Goal: Task Accomplishment & Management: Complete application form

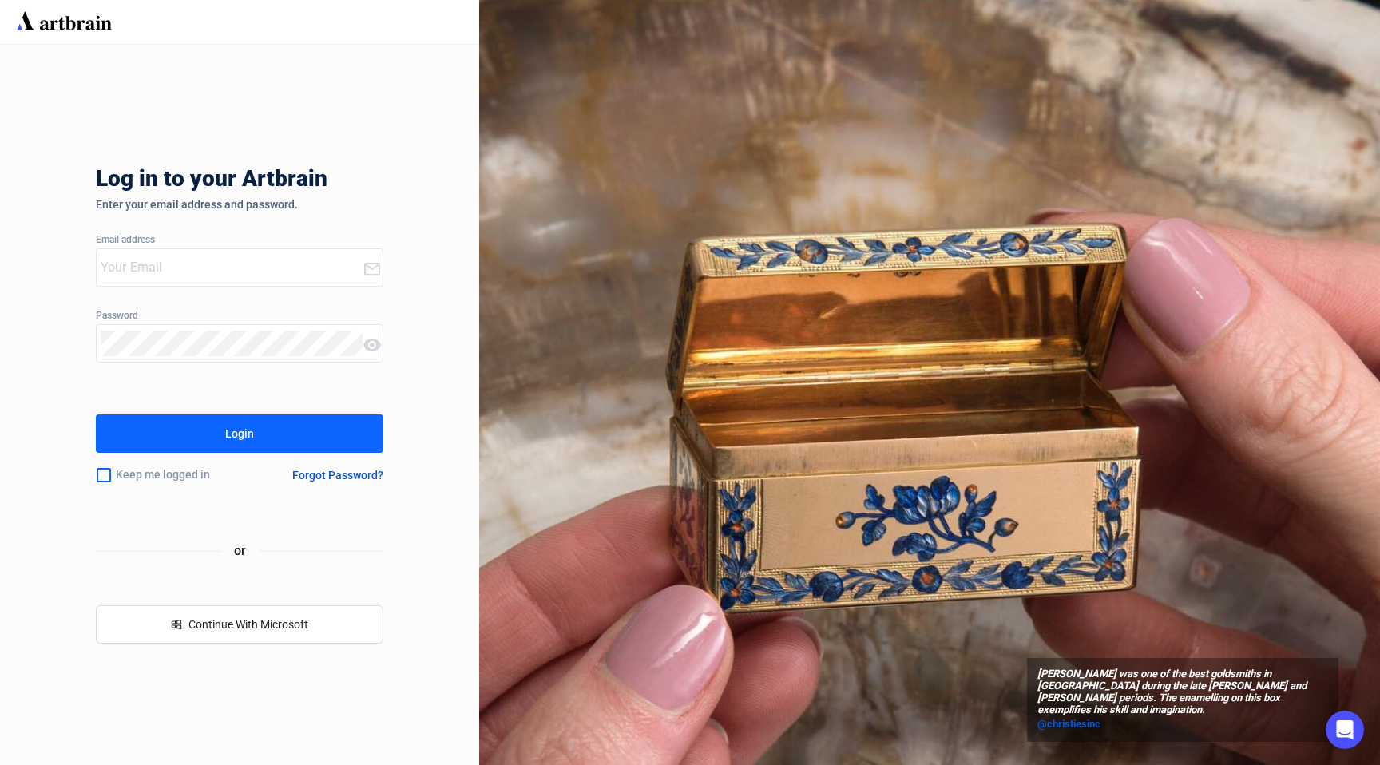
type input "[PERSON_NAME][EMAIL_ADDRESS][PERSON_NAME][DOMAIN_NAME]"
click at [257, 433] on button "Login" at bounding box center [240, 434] width 288 height 38
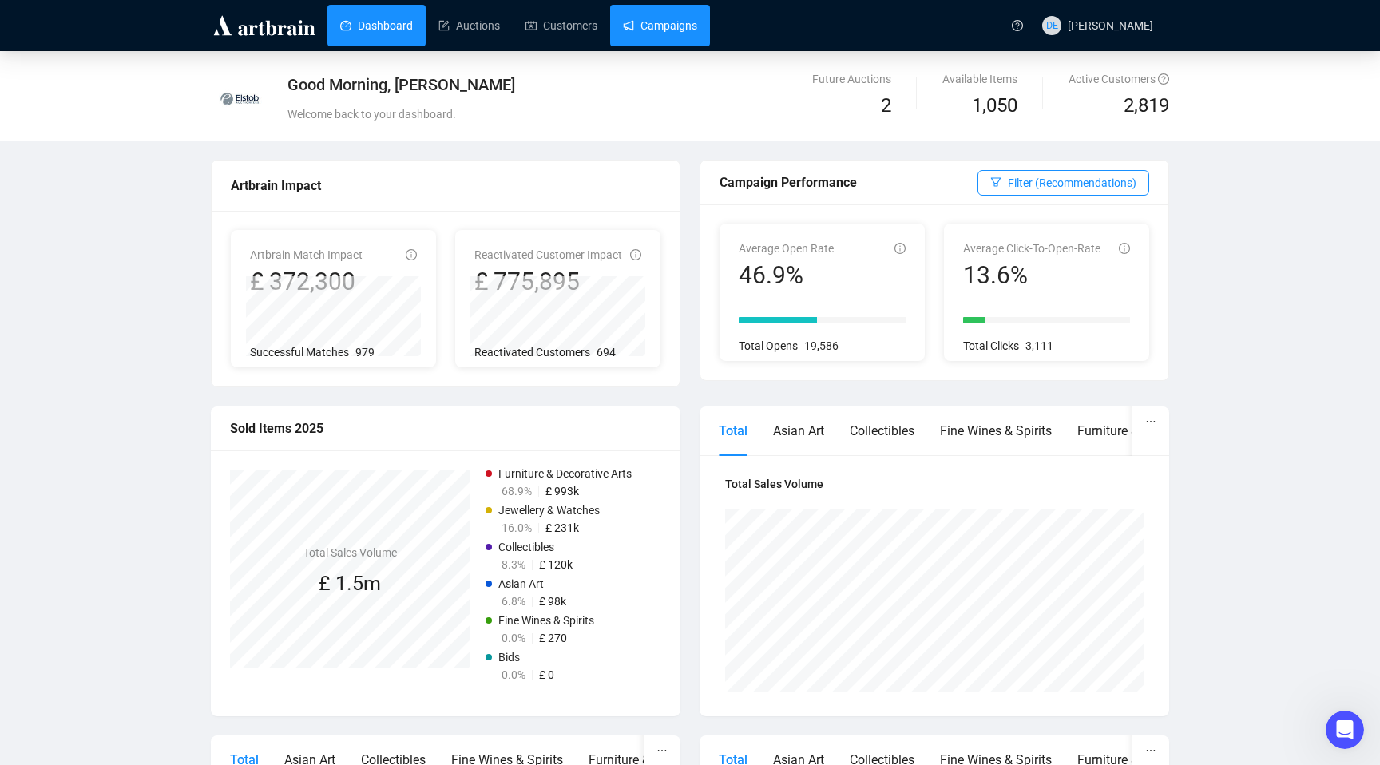
click at [675, 26] on link "Campaigns" at bounding box center [660, 26] width 74 height 42
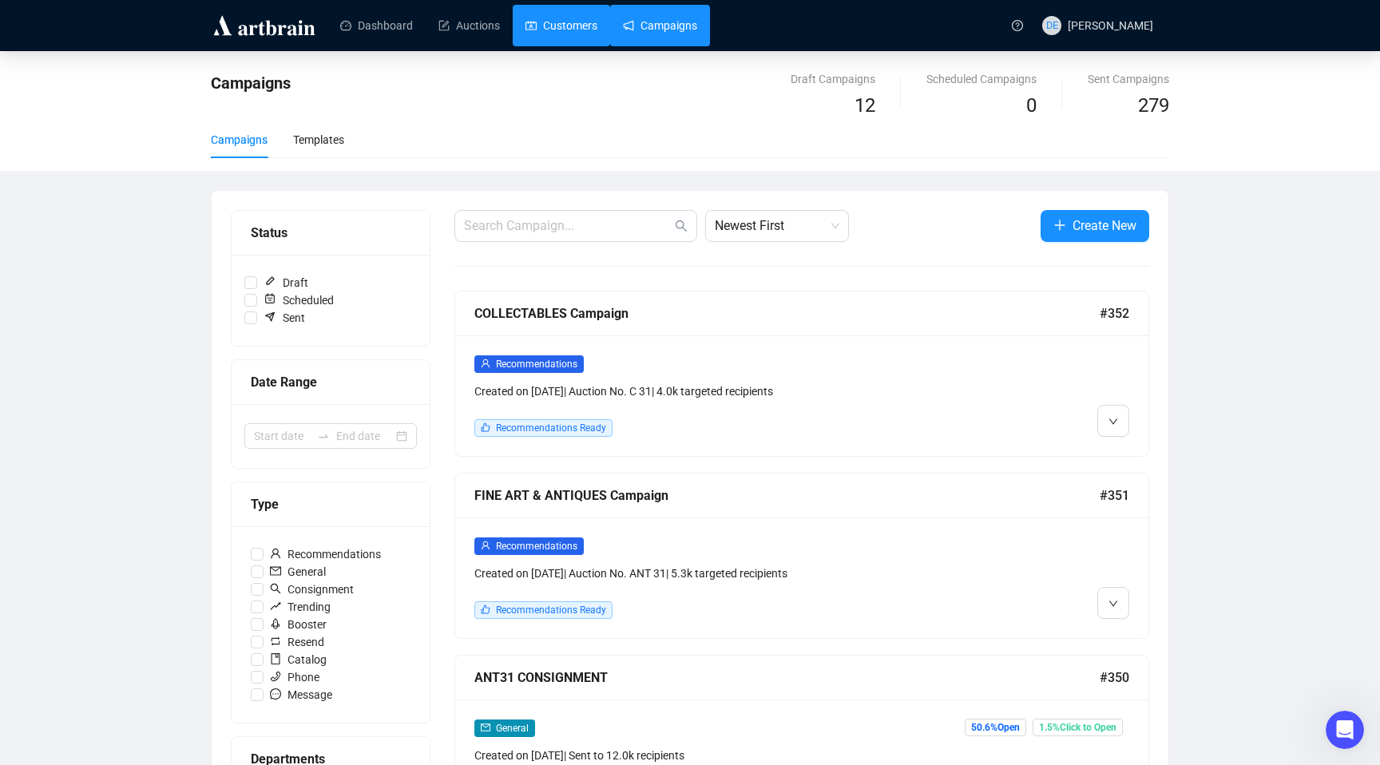
click at [581, 33] on link "Customers" at bounding box center [562, 26] width 72 height 42
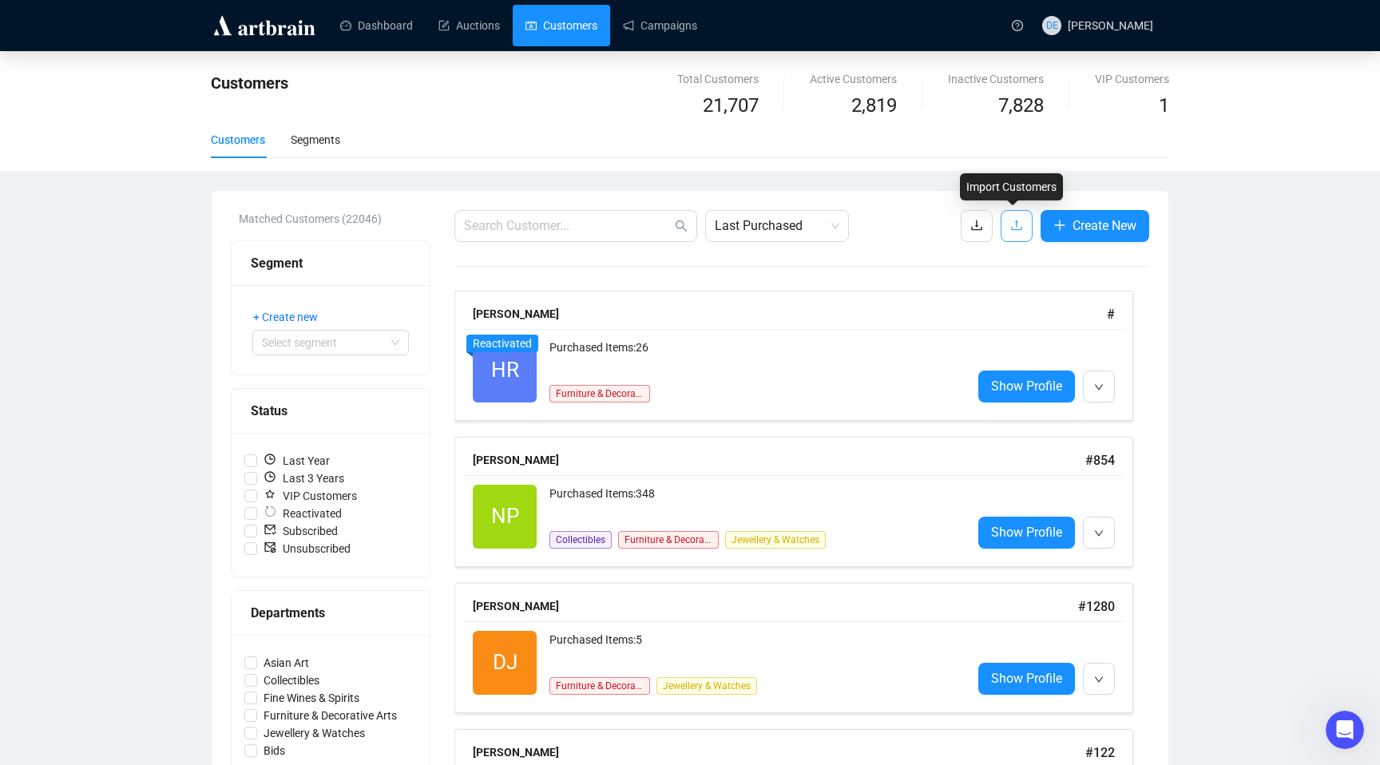
click at [1012, 227] on icon "upload" at bounding box center [1016, 225] width 10 height 10
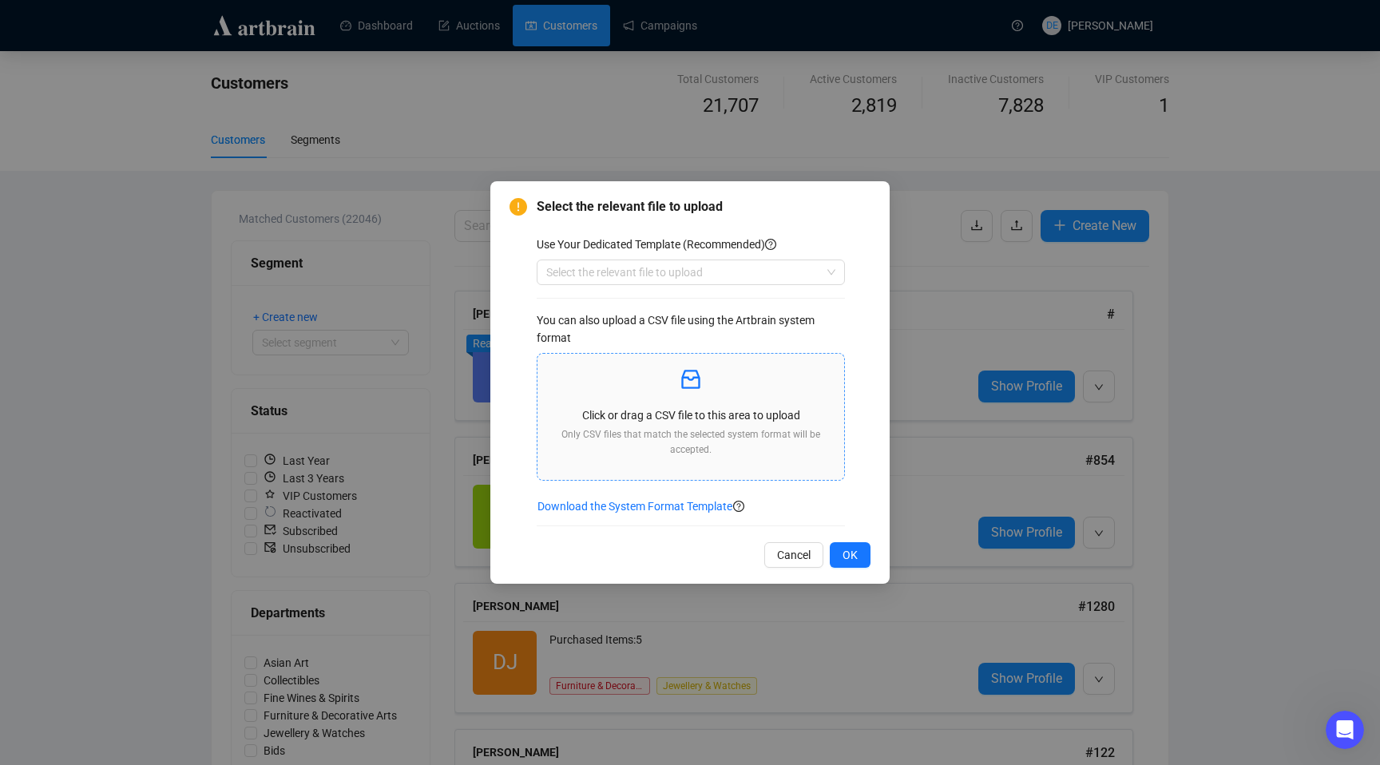
click at [688, 381] on icon "inbox" at bounding box center [691, 380] width 26 height 26
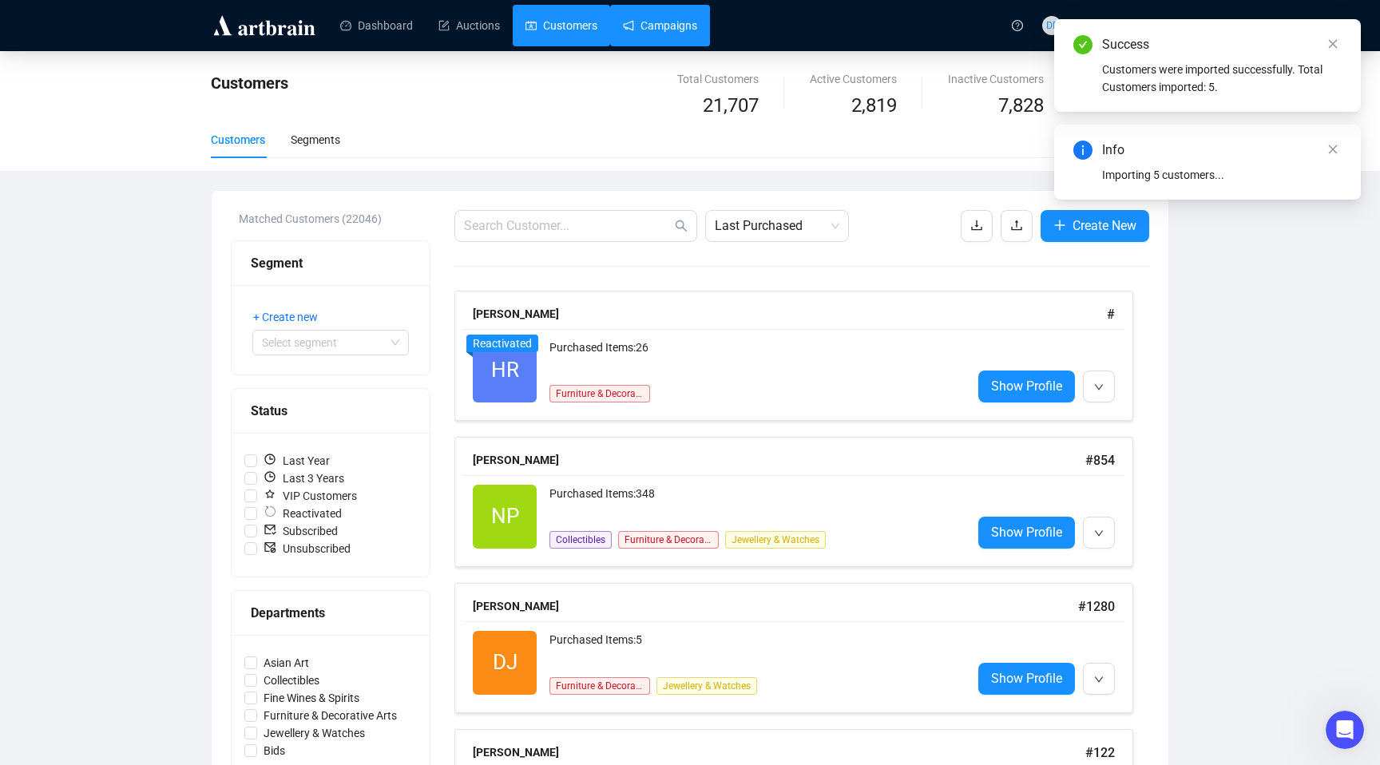
click at [686, 33] on link "Campaigns" at bounding box center [660, 26] width 74 height 42
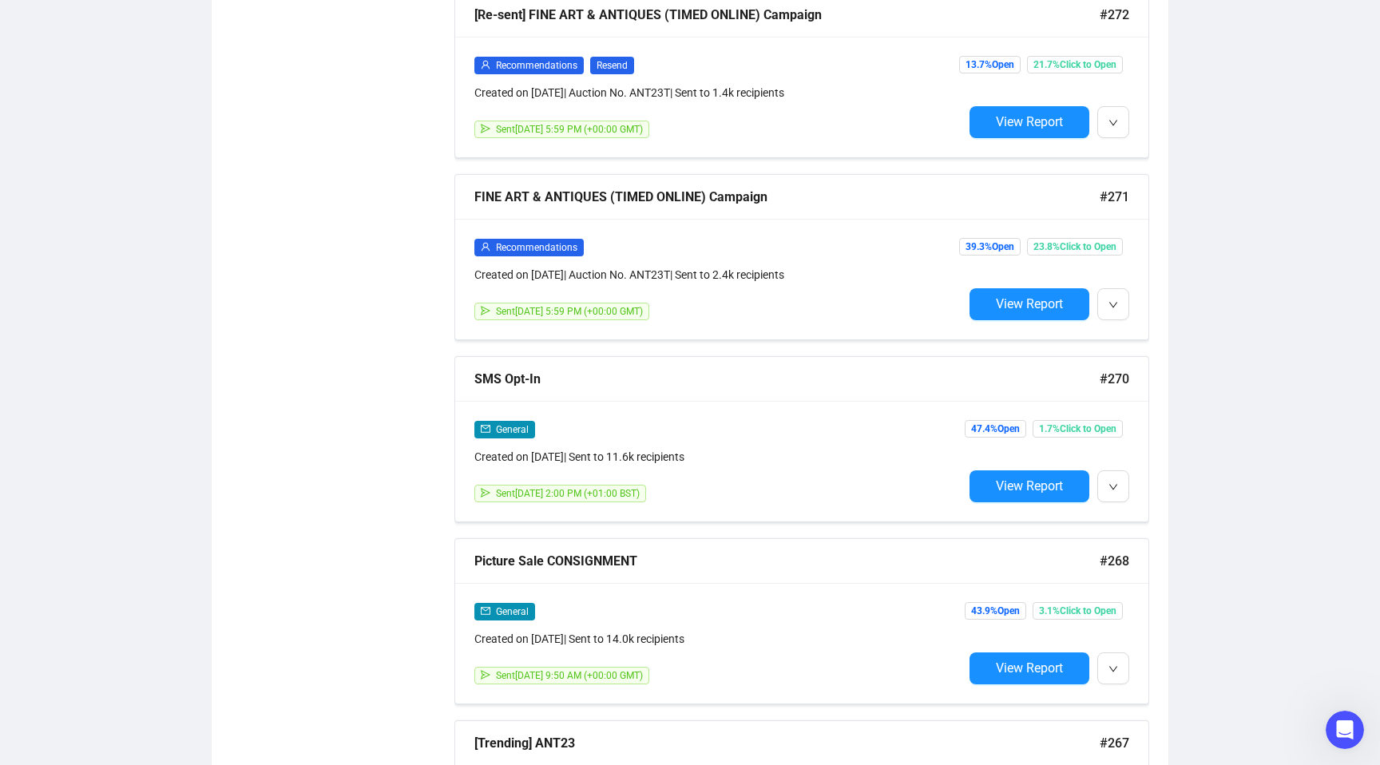
scroll to position [11056, 0]
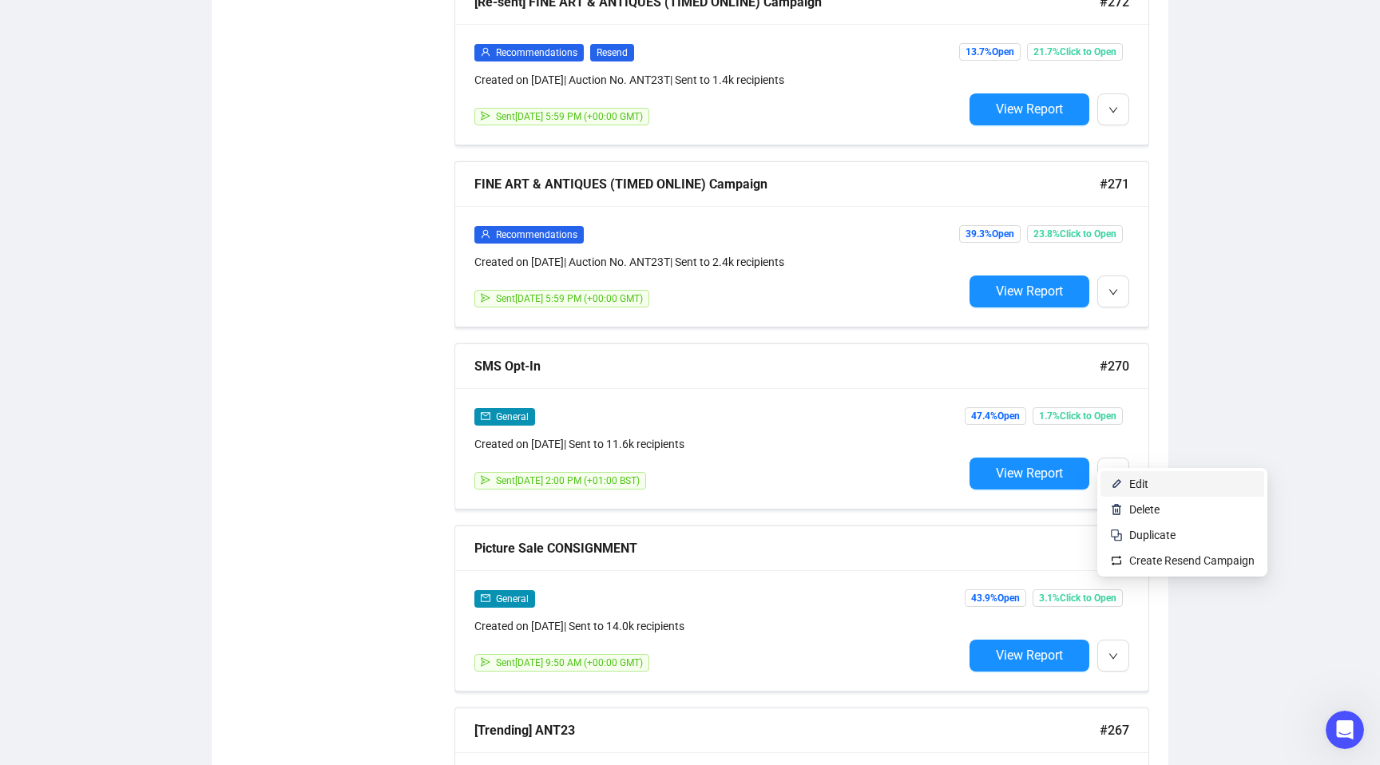
click at [1140, 480] on span "Edit" at bounding box center [1138, 484] width 19 height 13
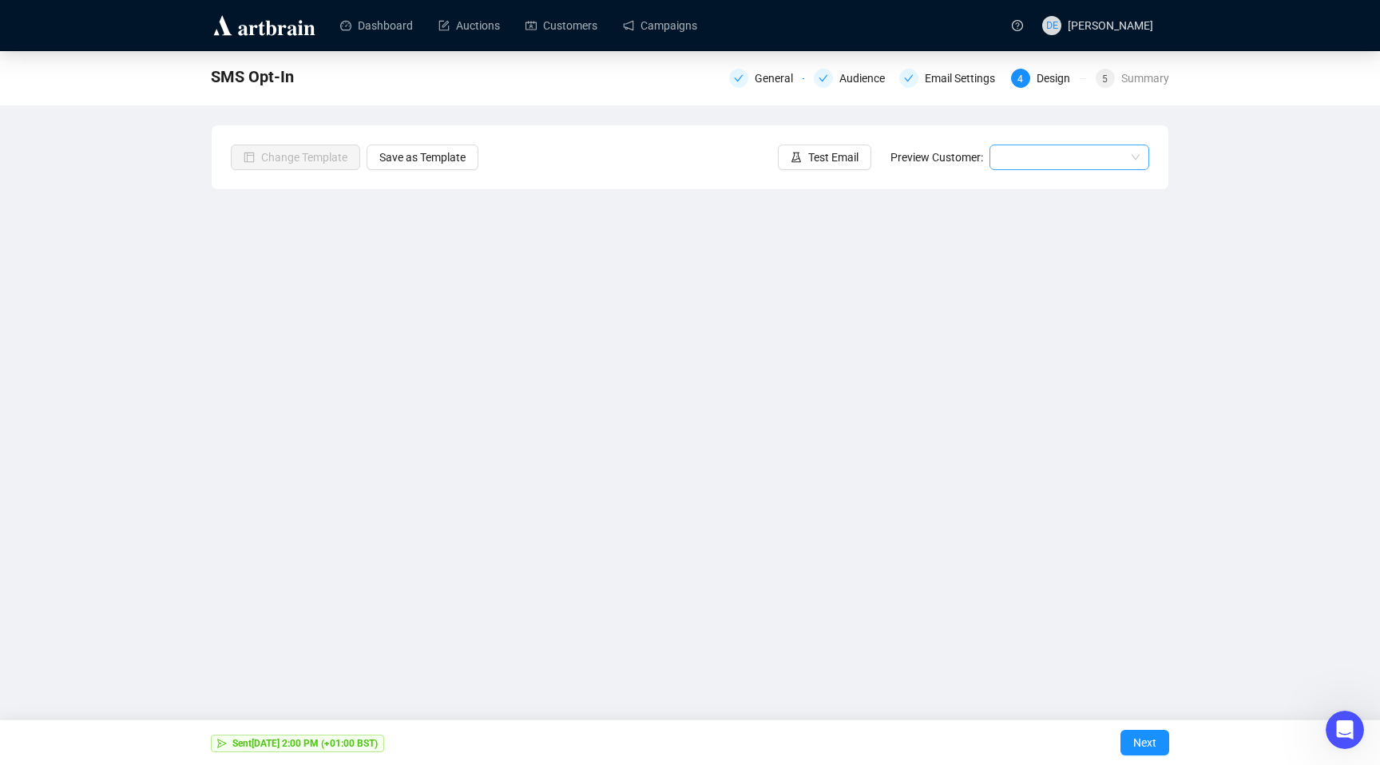
click at [1047, 157] on input "search" at bounding box center [1062, 157] width 126 height 24
click at [1043, 177] on div "[PERSON_NAME] | Example" at bounding box center [1069, 190] width 153 height 26
click at [562, 32] on link "Customers" at bounding box center [562, 26] width 72 height 42
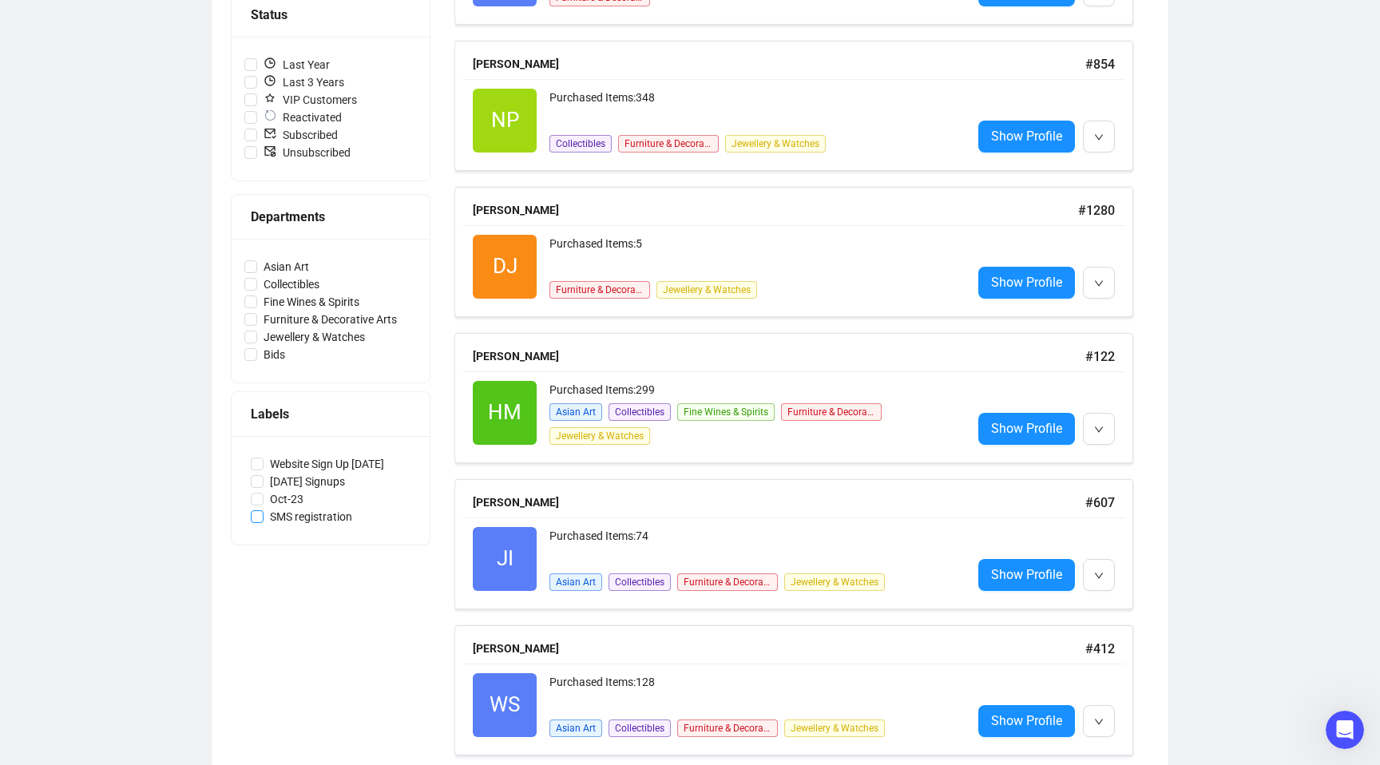
click at [279, 521] on span "SMS registration" at bounding box center [311, 517] width 95 height 18
click at [264, 521] on input "SMS registration" at bounding box center [257, 516] width 13 height 13
checkbox input "true"
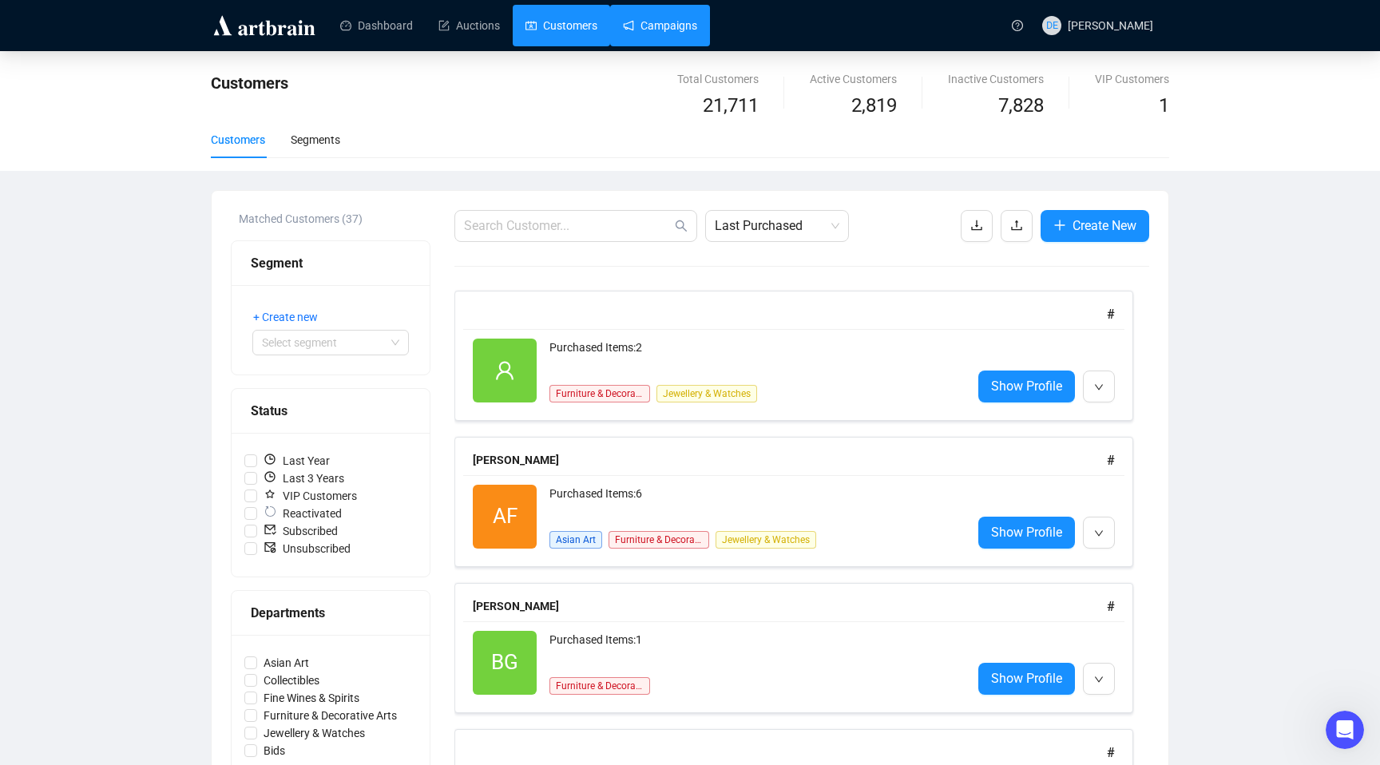
click at [670, 37] on link "Campaigns" at bounding box center [660, 26] width 74 height 42
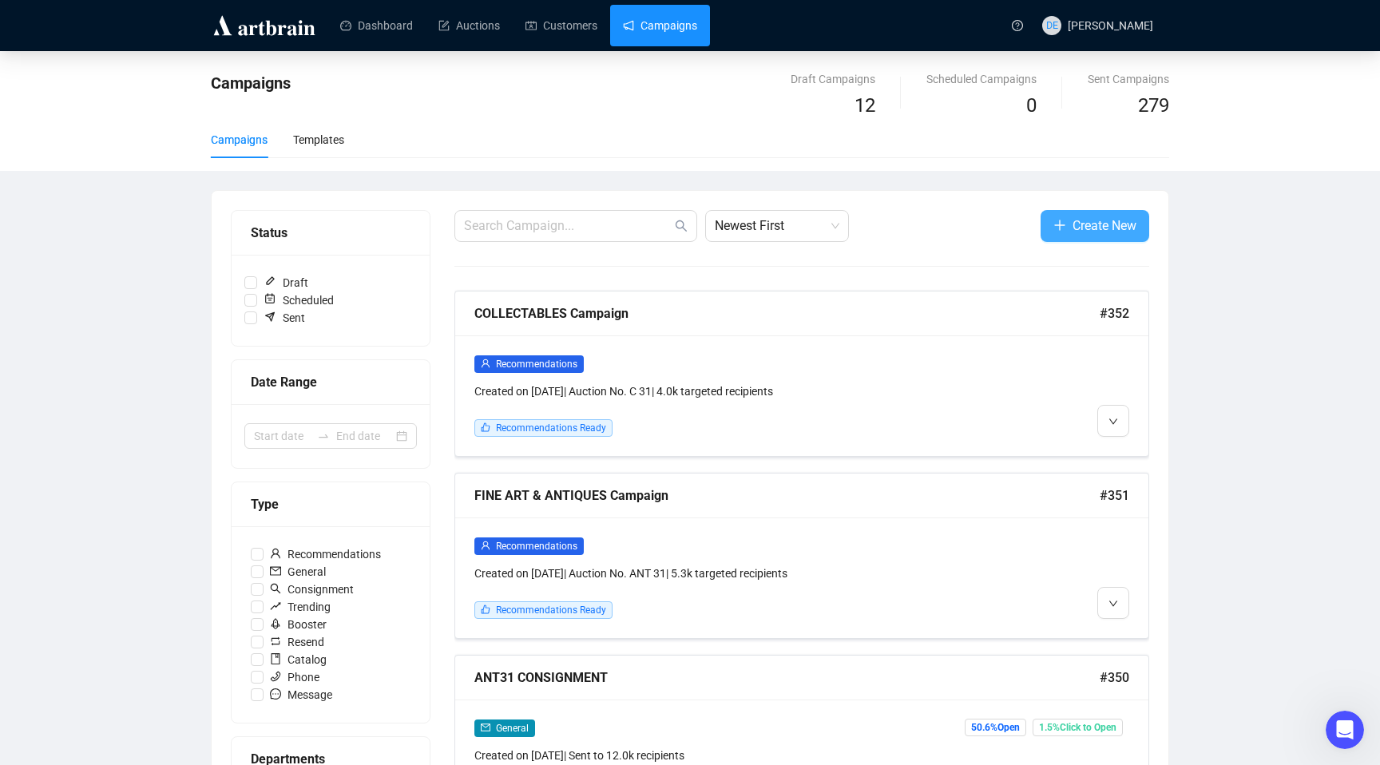
click at [1107, 231] on span "Create New" at bounding box center [1105, 226] width 64 height 20
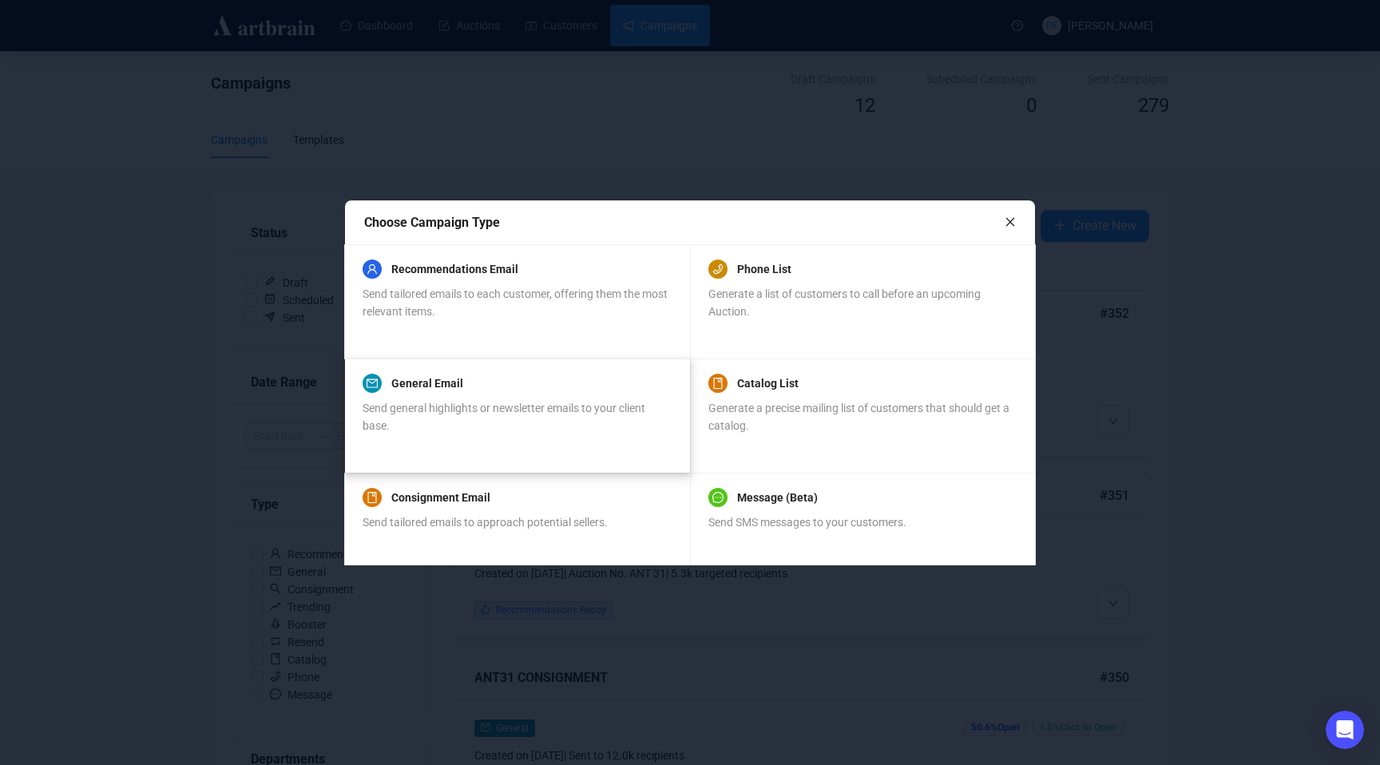
click at [558, 403] on span "Send general highlights or newsletter emails to your client base." at bounding box center [504, 417] width 283 height 30
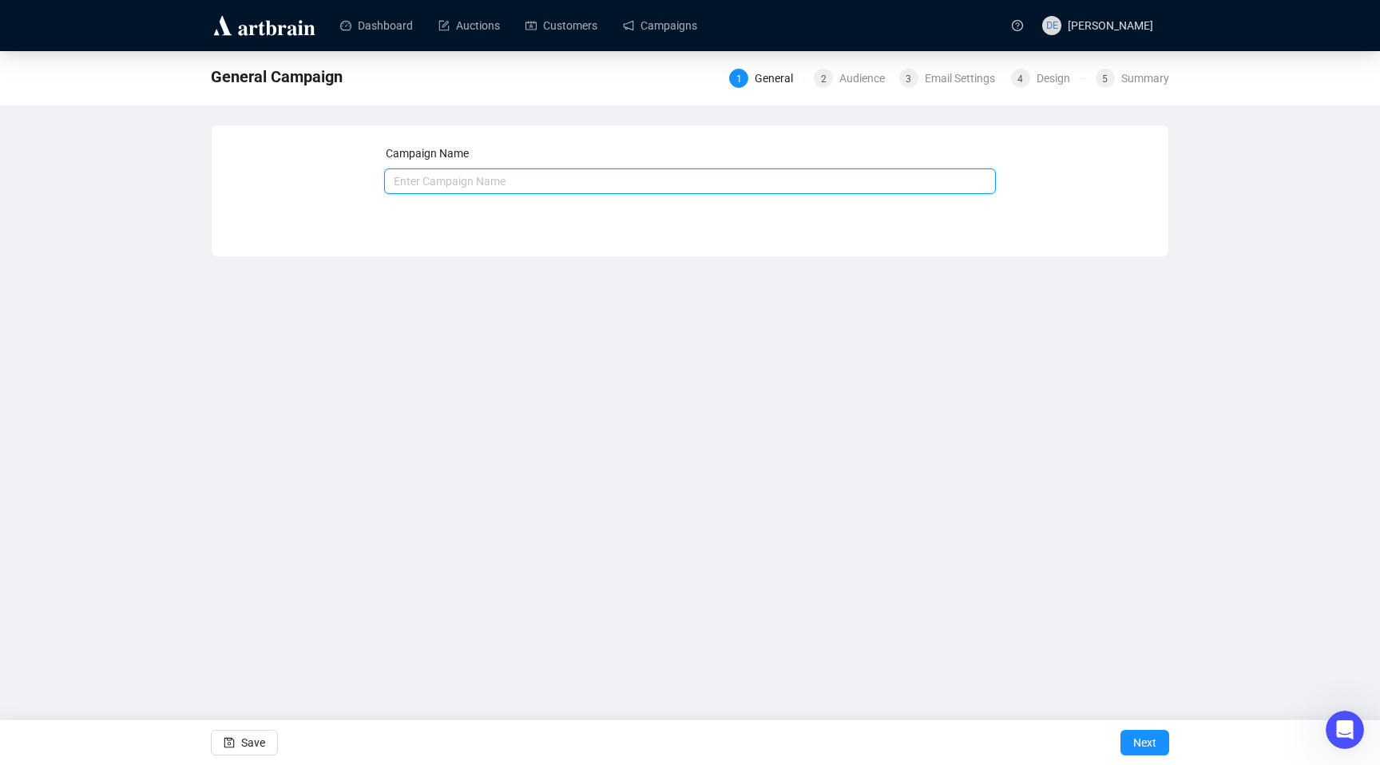
click at [635, 177] on input "text" at bounding box center [690, 182] width 613 height 26
type input "[DATE] NEWSLETTER"
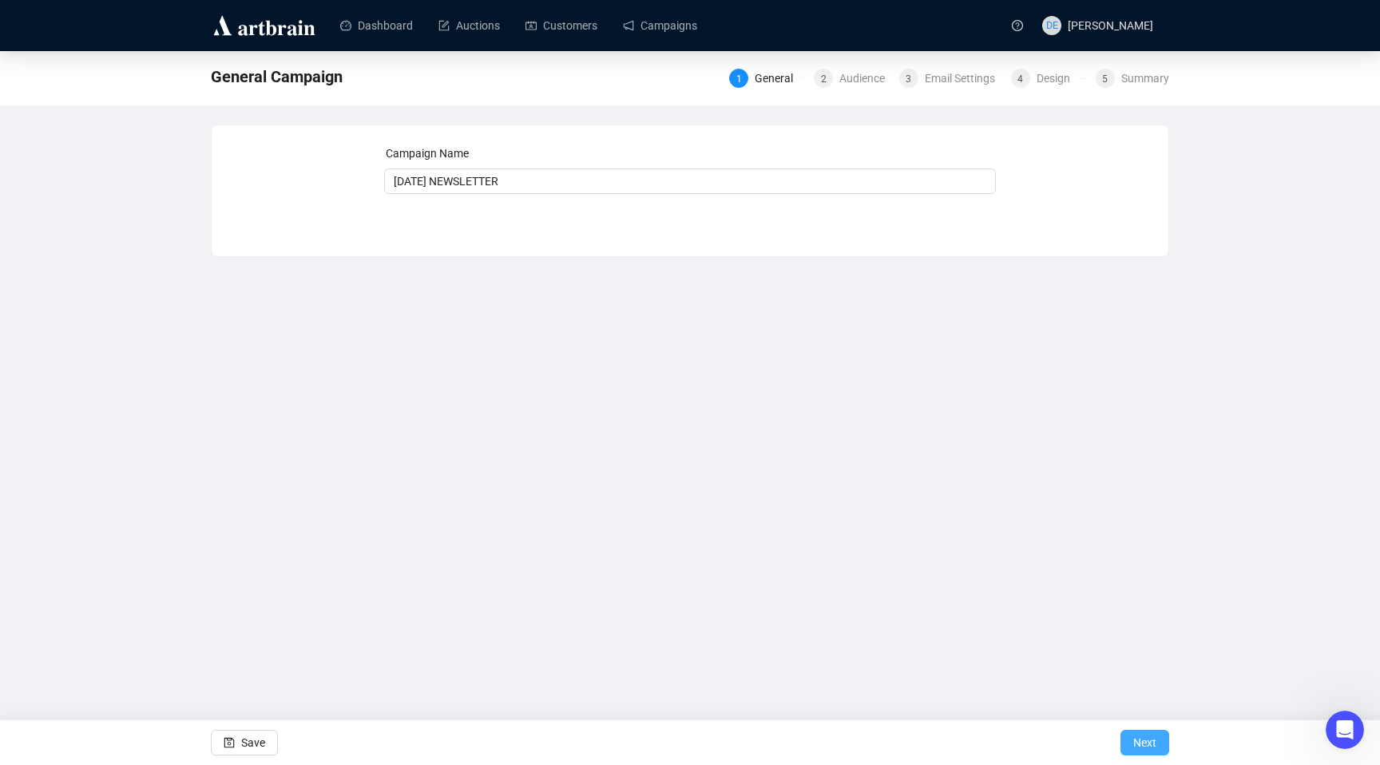
click at [1146, 748] on span "Next" at bounding box center [1144, 742] width 23 height 45
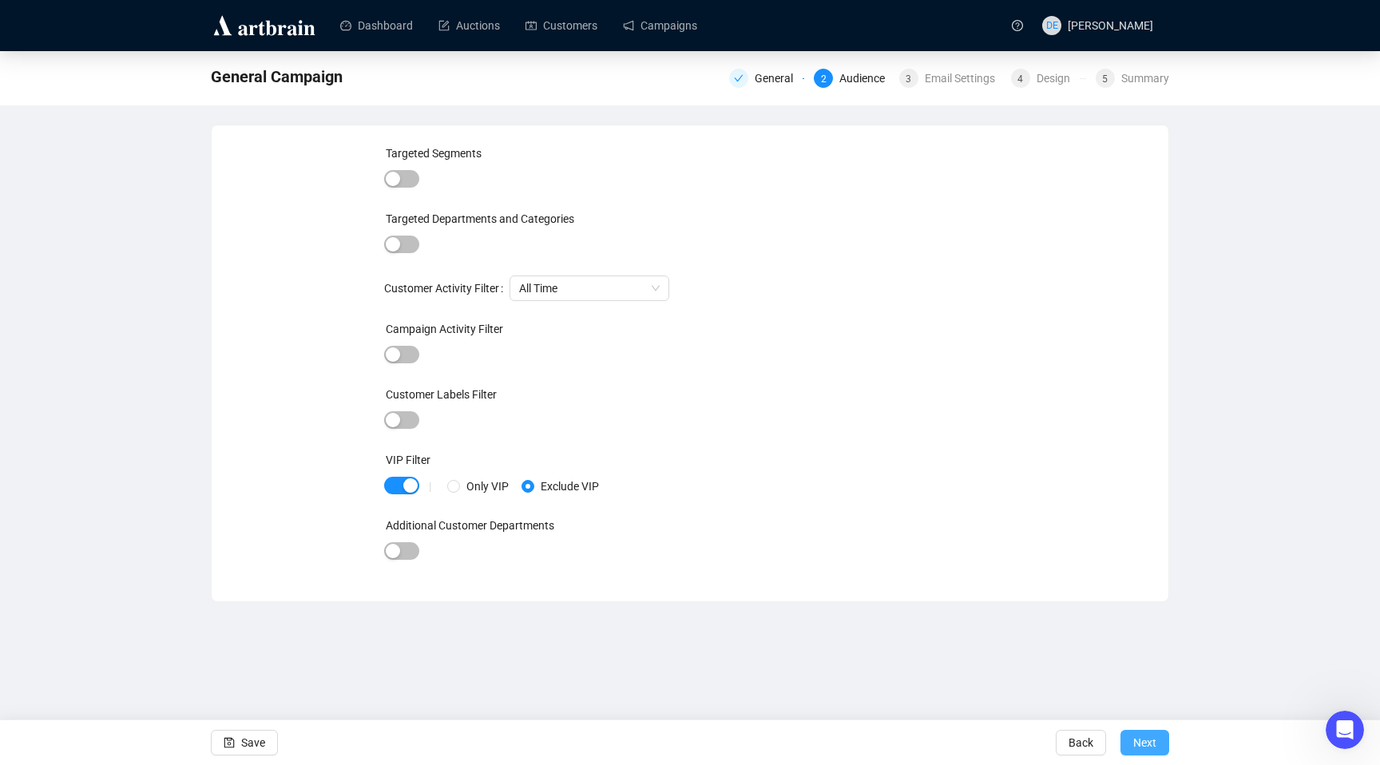
click at [1149, 740] on span "Next" at bounding box center [1144, 742] width 23 height 45
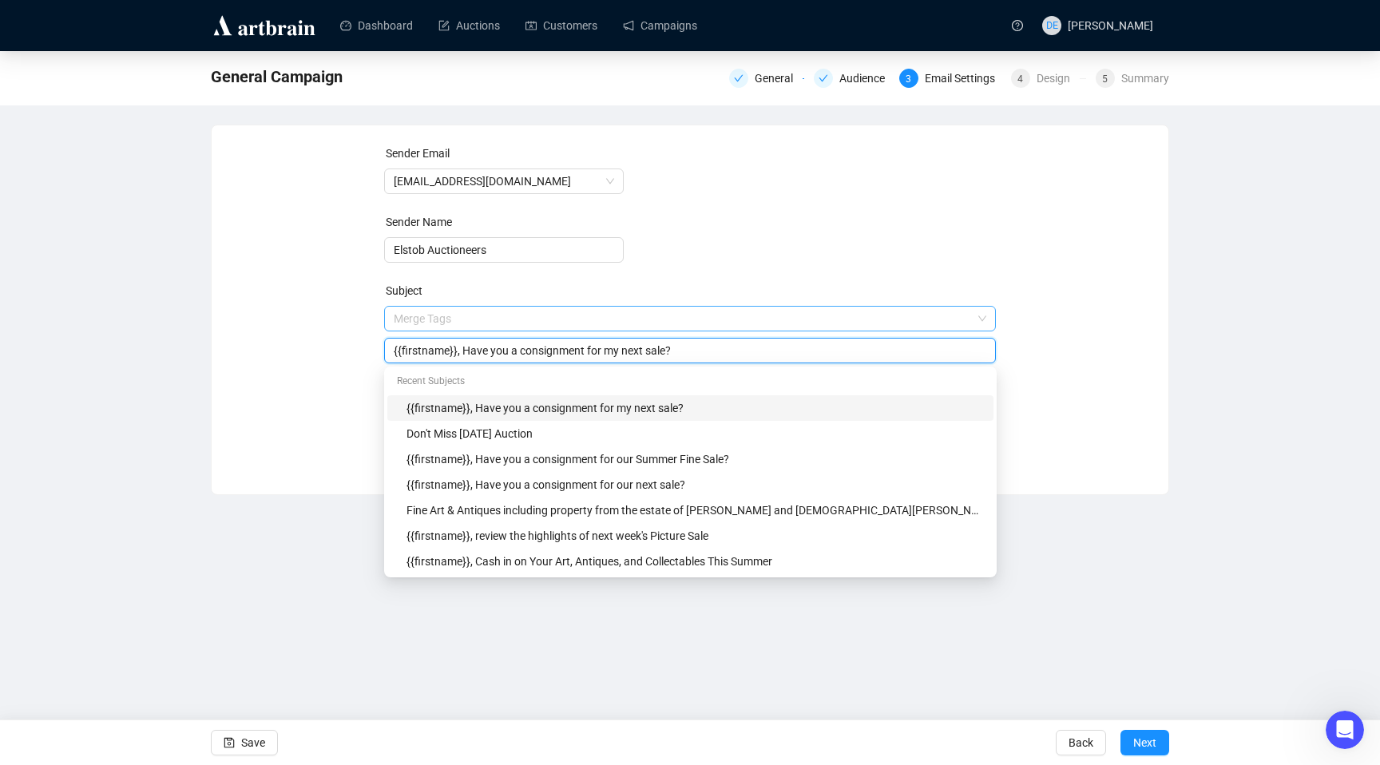
drag, startPoint x: 700, startPoint y: 323, endPoint x: 663, endPoint y: 314, distance: 37.8
click at [663, 314] on span "Merge Tags {{firstname}}, Have you a consignment for my next sale?" at bounding box center [690, 334] width 613 height 45
drag, startPoint x: 743, startPoint y: 353, endPoint x: 467, endPoint y: 356, distance: 275.6
click at [467, 356] on input "{{firstname}}, Have you a consignment for my next sale?" at bounding box center [690, 351] width 593 height 18
paste input "Explore Our September Sales – [DATE] & [DATE]"
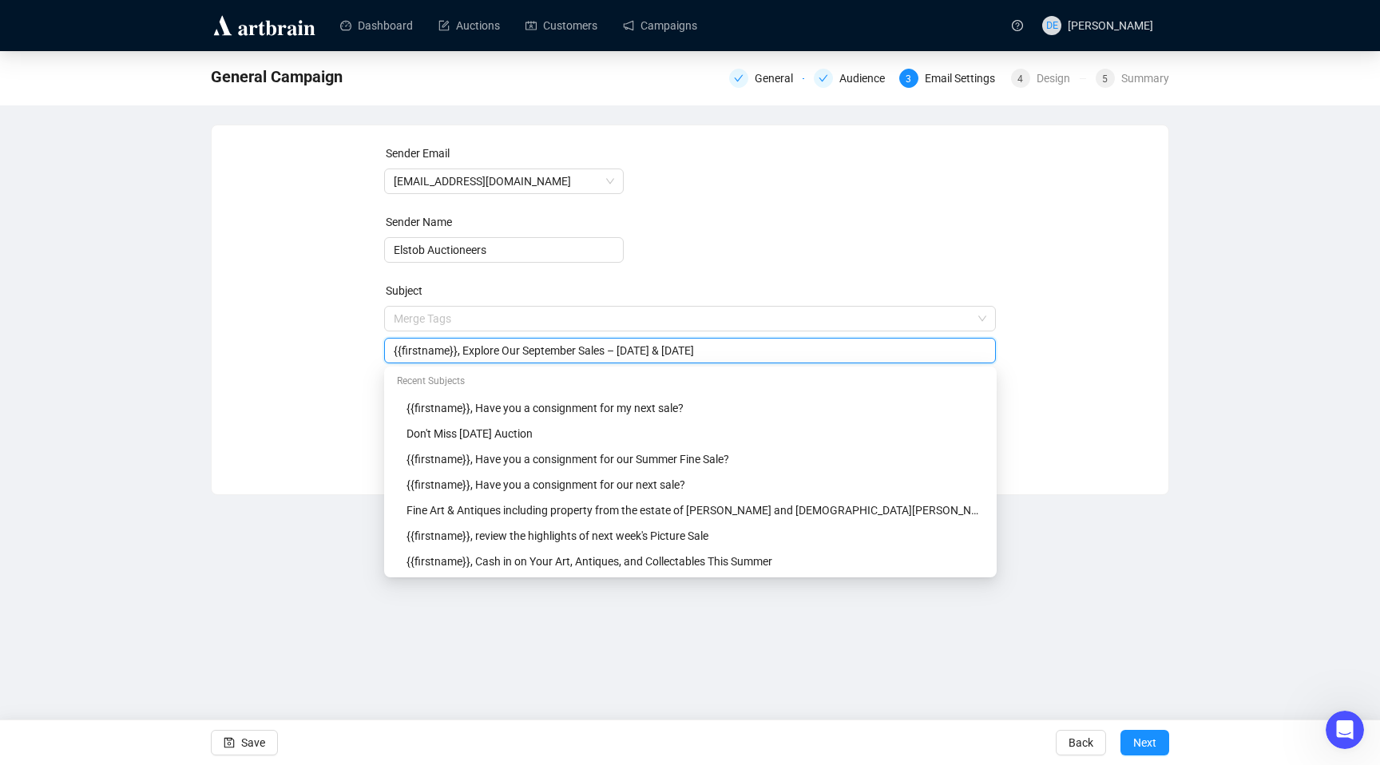
type input "{{firstname}}, Explore Our September Sales – [DATE] & [DATE]"
click at [1200, 318] on div "General Campaign General Audience 3 Email Settings 4 Design 5 Summary Sender Em…" at bounding box center [690, 273] width 1380 height 444
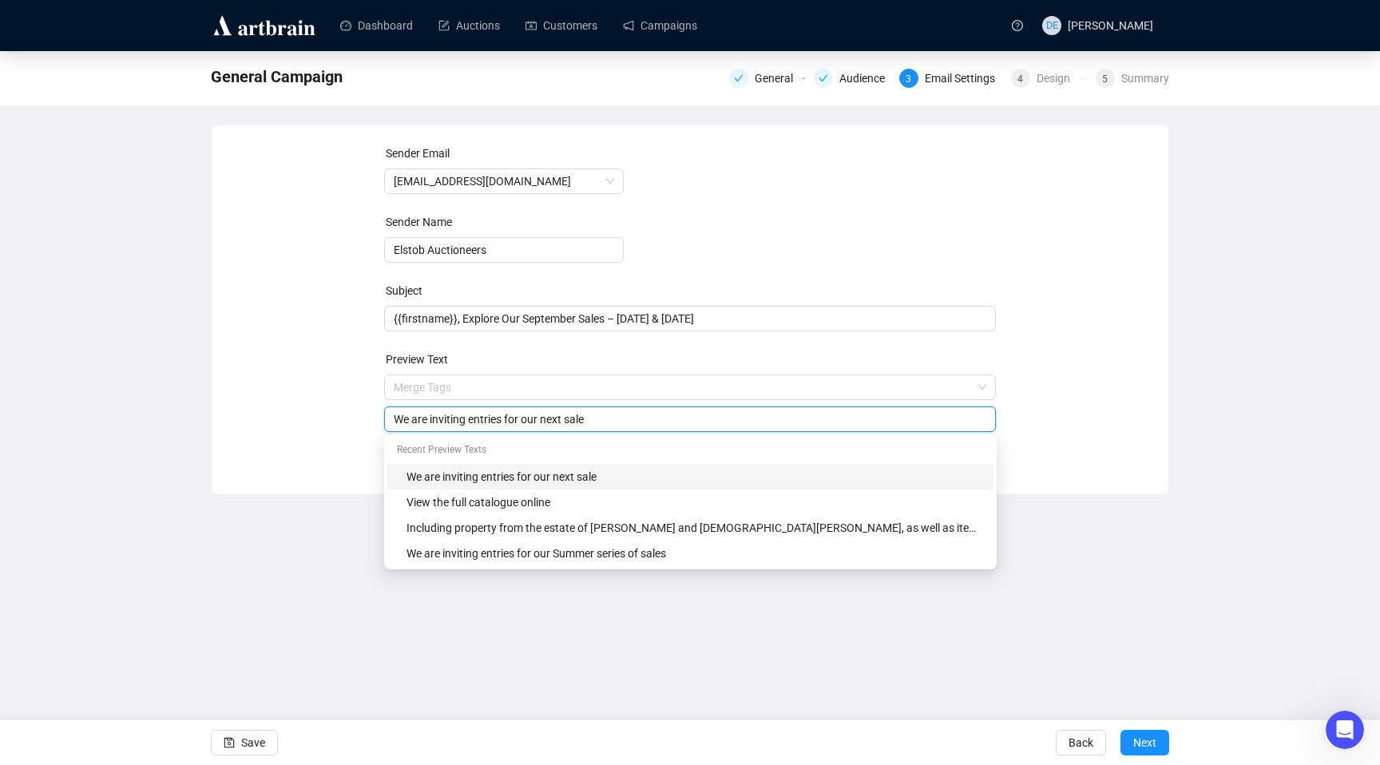
drag, startPoint x: 623, startPoint y: 426, endPoint x: 365, endPoint y: 397, distance: 259.6
click at [365, 397] on div "Sender Email [EMAIL_ADDRESS][DOMAIN_NAME] Sender Name Elstob Auctioneers Subjec…" at bounding box center [690, 298] width 919 height 307
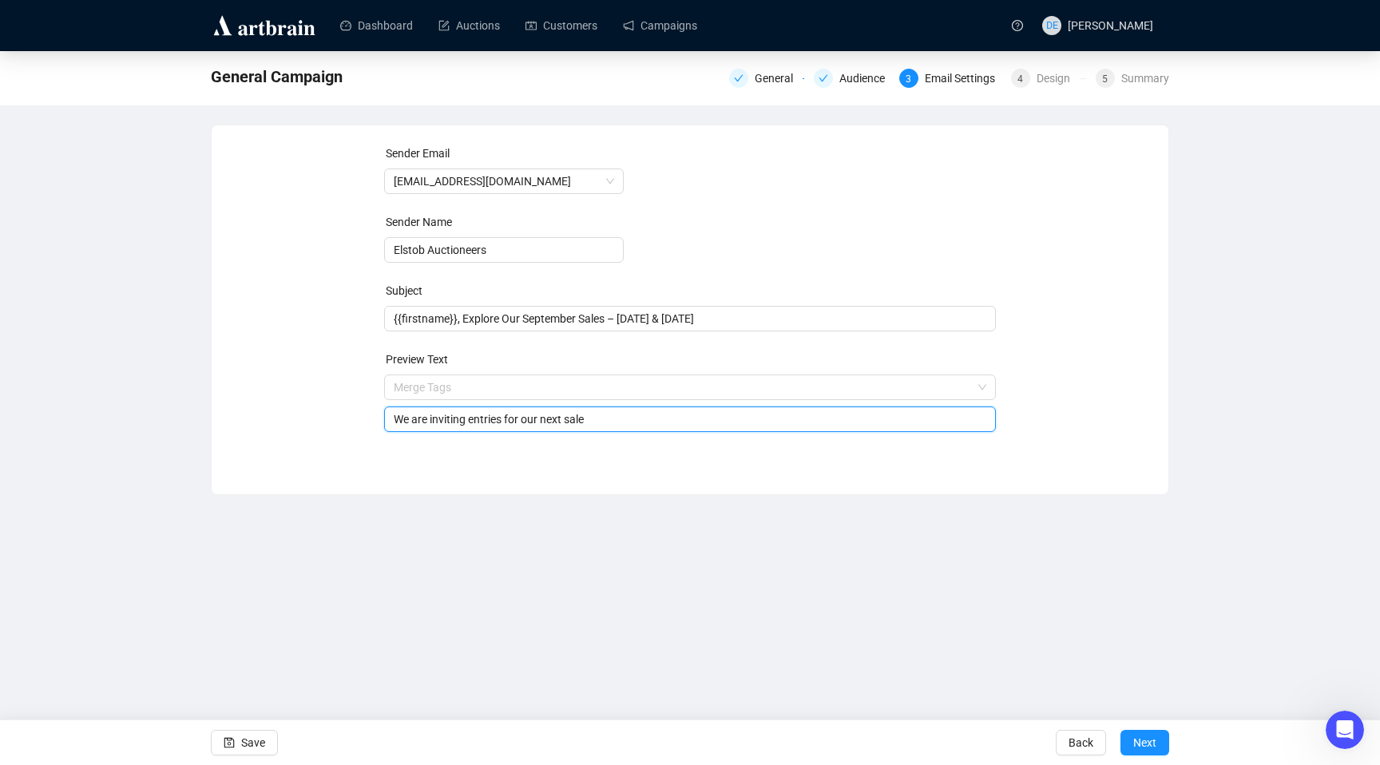
paste input "delighted to present two exciting sales this month, offering a wide variety of …"
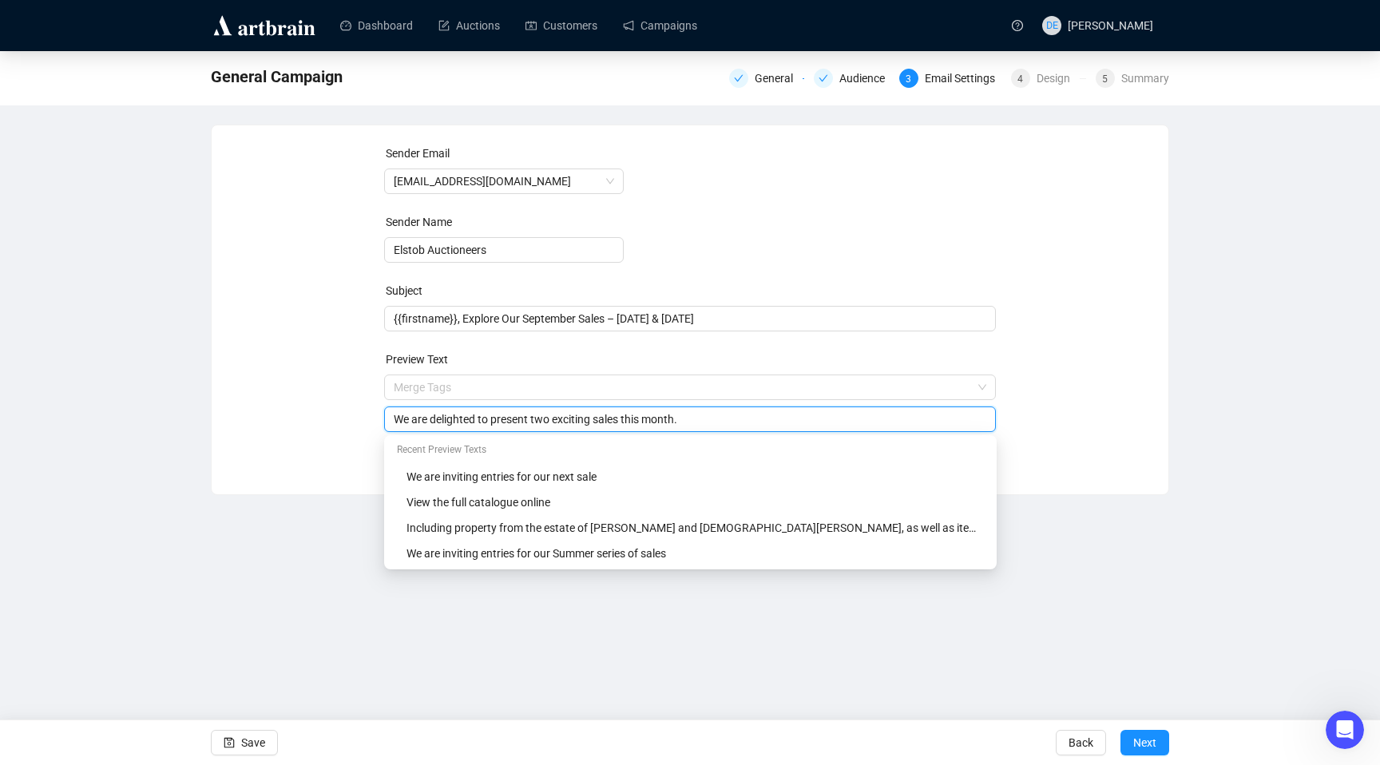
type input "We are delighted to present two exciting sales this month."
click at [1243, 321] on div "General Campaign General Audience 3 Email Settings 4 Design 5 Summary Sender Em…" at bounding box center [690, 273] width 1380 height 444
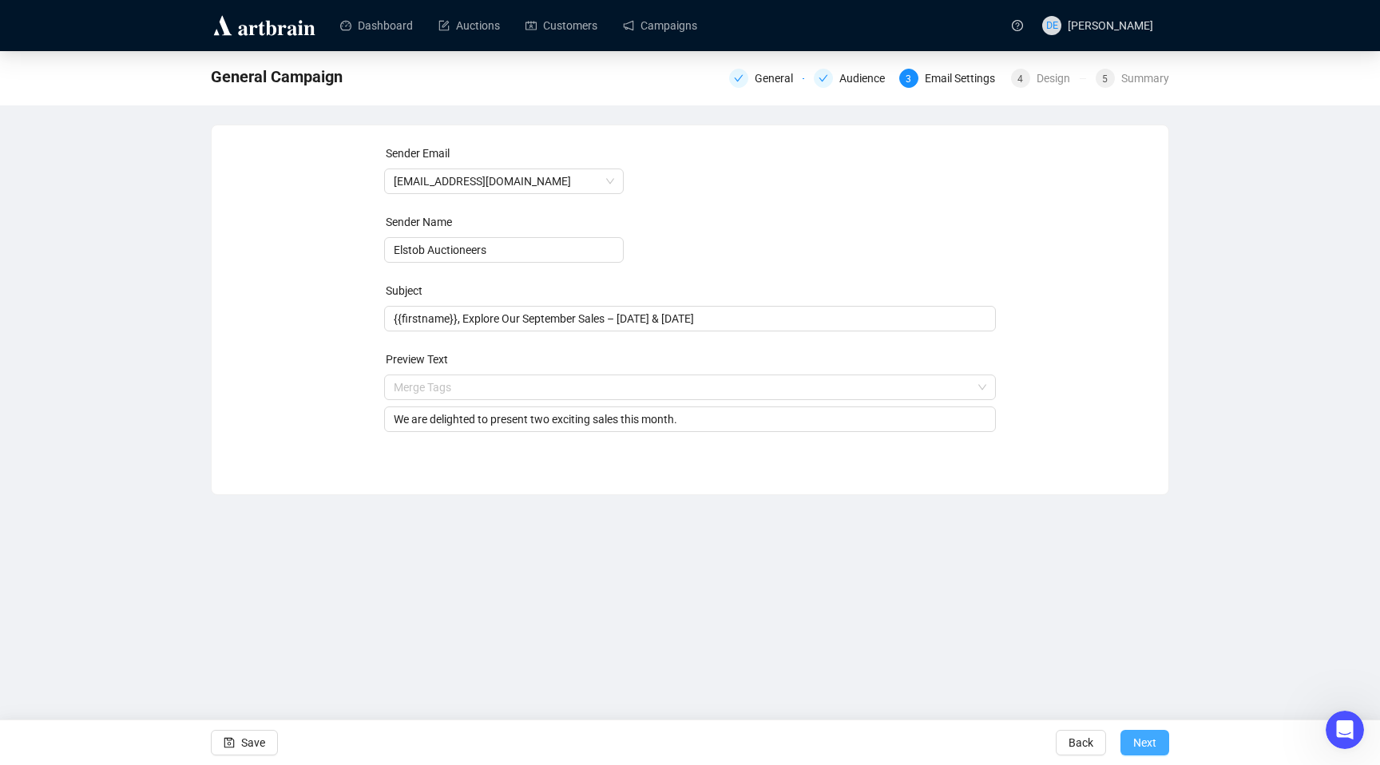
click at [1144, 739] on span "Next" at bounding box center [1144, 742] width 23 height 45
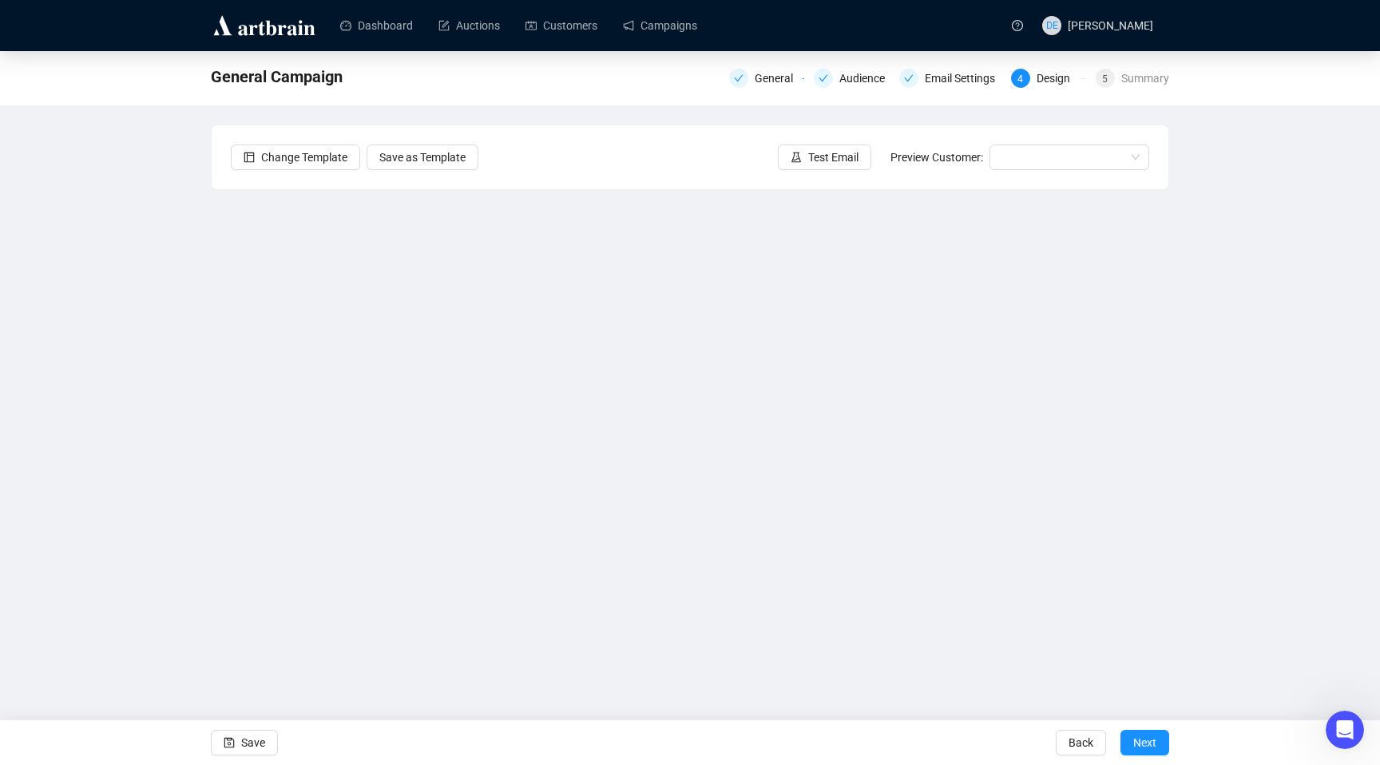
click at [128, 447] on div "General Campaign General Audience Email Settings 4 Design 5 Summary Change Temp…" at bounding box center [690, 357] width 1380 height 613
click at [121, 361] on div "General Campaign General Audience Email Settings 4 Design 5 Summary Change Temp…" at bounding box center [690, 357] width 1380 height 613
click at [179, 390] on div "General Campaign General Audience Email Settings 4 Design 5 Summary Change Temp…" at bounding box center [690, 357] width 1380 height 613
click at [93, 378] on div "General Campaign General Audience Email Settings 4 Design 5 Summary Change Temp…" at bounding box center [690, 357] width 1380 height 613
click at [85, 458] on div "General Campaign General Audience Email Settings 4 Design 5 Summary Change Temp…" at bounding box center [690, 357] width 1380 height 613
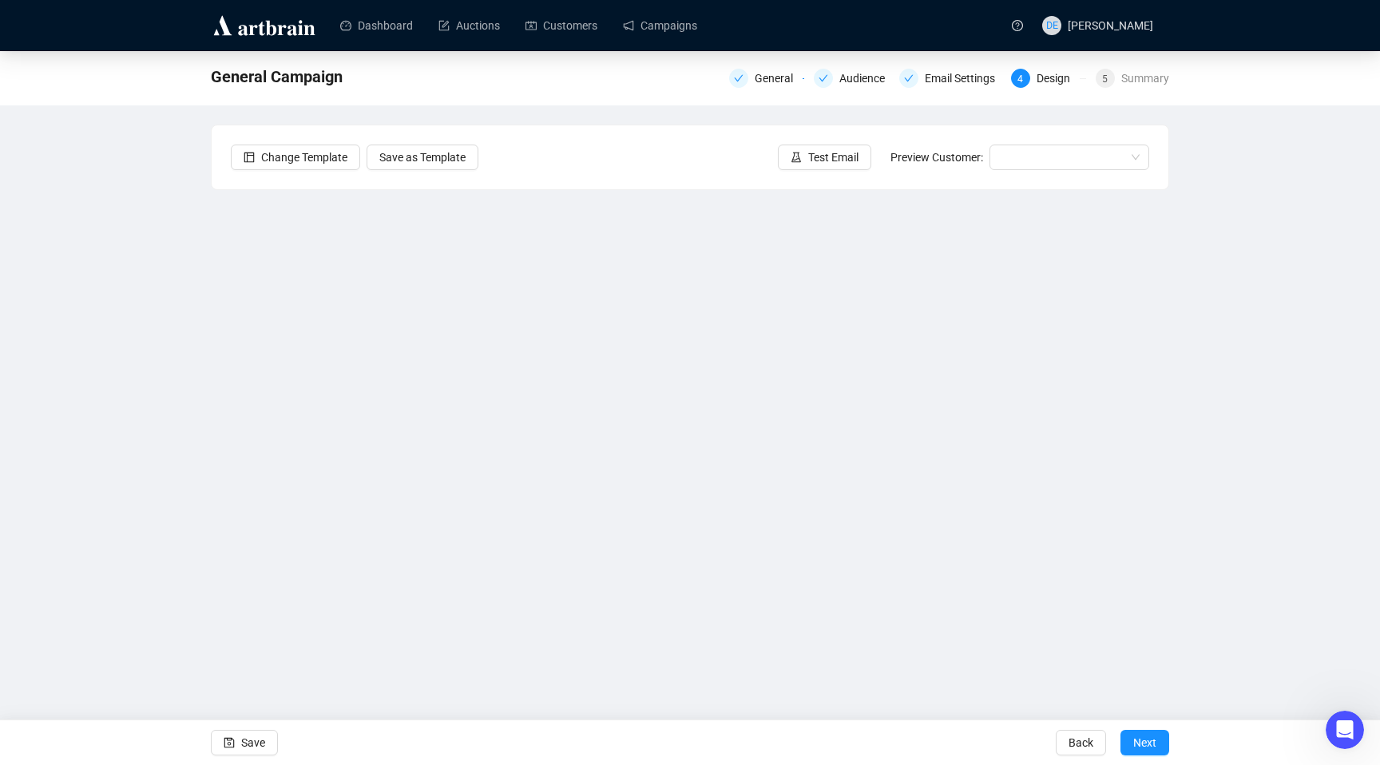
click at [83, 485] on div "General Campaign General Audience Email Settings 4 Design 5 Summary Change Temp…" at bounding box center [690, 357] width 1380 height 613
click at [171, 433] on div "General Campaign General Audience Email Settings 4 Design 5 Summary Change Temp…" at bounding box center [690, 357] width 1380 height 613
click at [186, 339] on div "General Campaign General Audience Email Settings 4 Design 5 Summary Change Temp…" at bounding box center [690, 357] width 1380 height 613
click at [114, 427] on div "General Campaign General Audience Email Settings 4 Design 5 Summary Change Temp…" at bounding box center [690, 357] width 1380 height 613
click at [244, 743] on span "Save" at bounding box center [253, 742] width 24 height 45
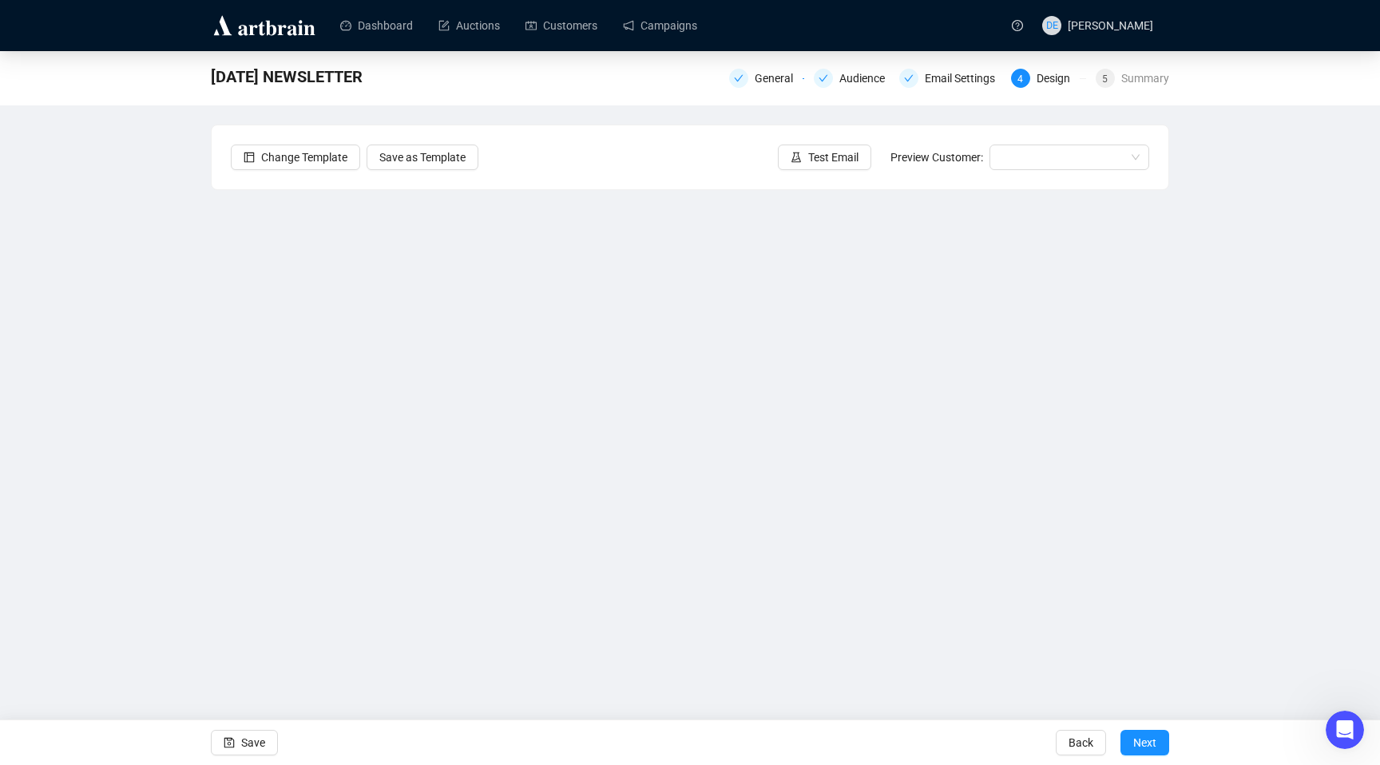
click at [90, 427] on div "[DATE] NEWSLETTER General Audience Email Settings 4 Design 5 Summary Change Tem…" at bounding box center [690, 357] width 1380 height 613
click at [264, 747] on span "Save" at bounding box center [253, 742] width 24 height 45
click at [232, 748] on span "button" at bounding box center [229, 742] width 11 height 45
click at [126, 343] on div "[DATE] NEWSLETTER General Audience Email Settings 4 Design 5 Summary Change Tem…" at bounding box center [690, 357] width 1380 height 613
click at [156, 447] on div "[DATE] NEWSLETTER General Audience Email Settings 4 Design 5 Summary Change Tem…" at bounding box center [690, 357] width 1380 height 613
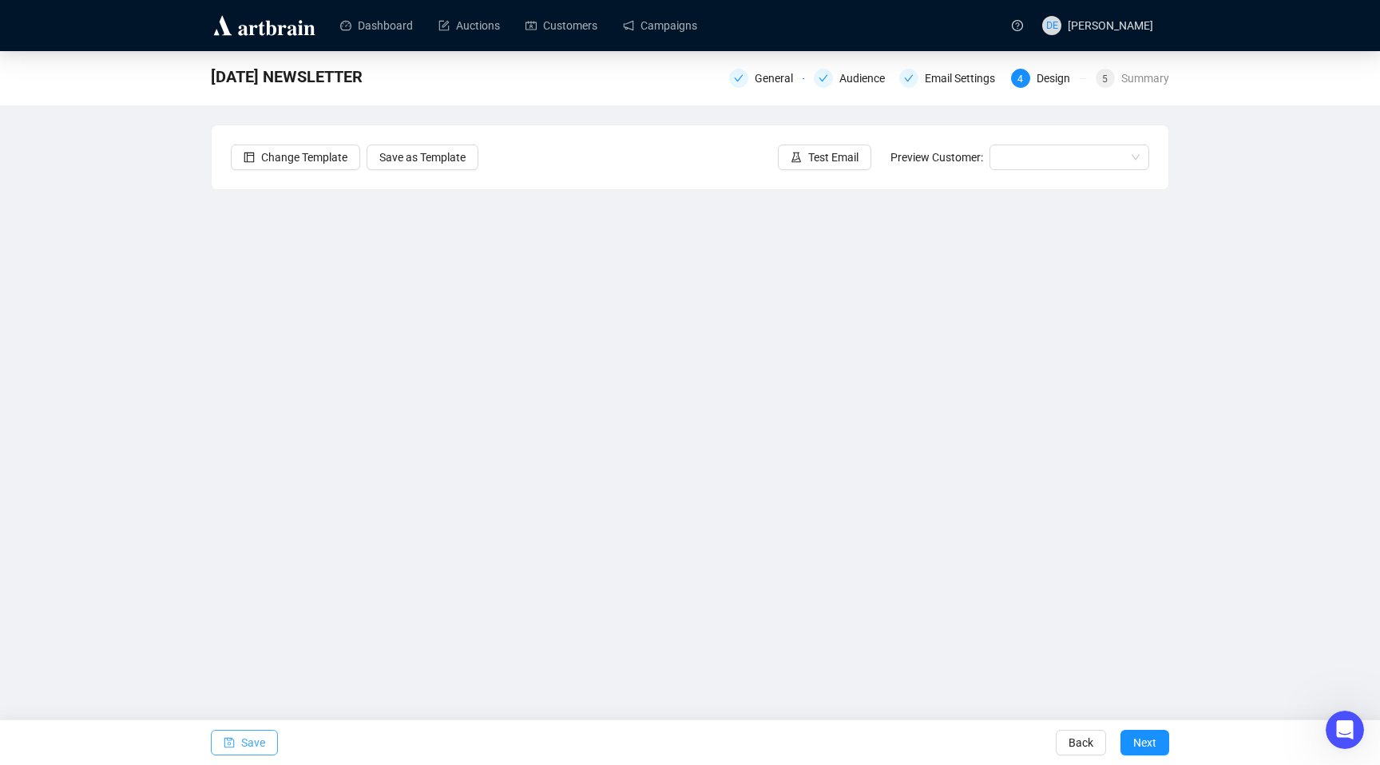
click at [1238, 500] on div "[DATE] NEWSLETTER General Audience Email Settings 4 Design 5 Summary Change Tem…" at bounding box center [690, 357] width 1380 height 613
click at [120, 409] on div "[DATE] NEWSLETTER General Audience Email Settings 4 Design 5 Summary Change Tem…" at bounding box center [690, 357] width 1380 height 613
click at [260, 744] on span "Save" at bounding box center [253, 742] width 24 height 45
click at [246, 751] on span "Save" at bounding box center [253, 742] width 24 height 45
click at [1051, 149] on input "search" at bounding box center [1062, 157] width 126 height 24
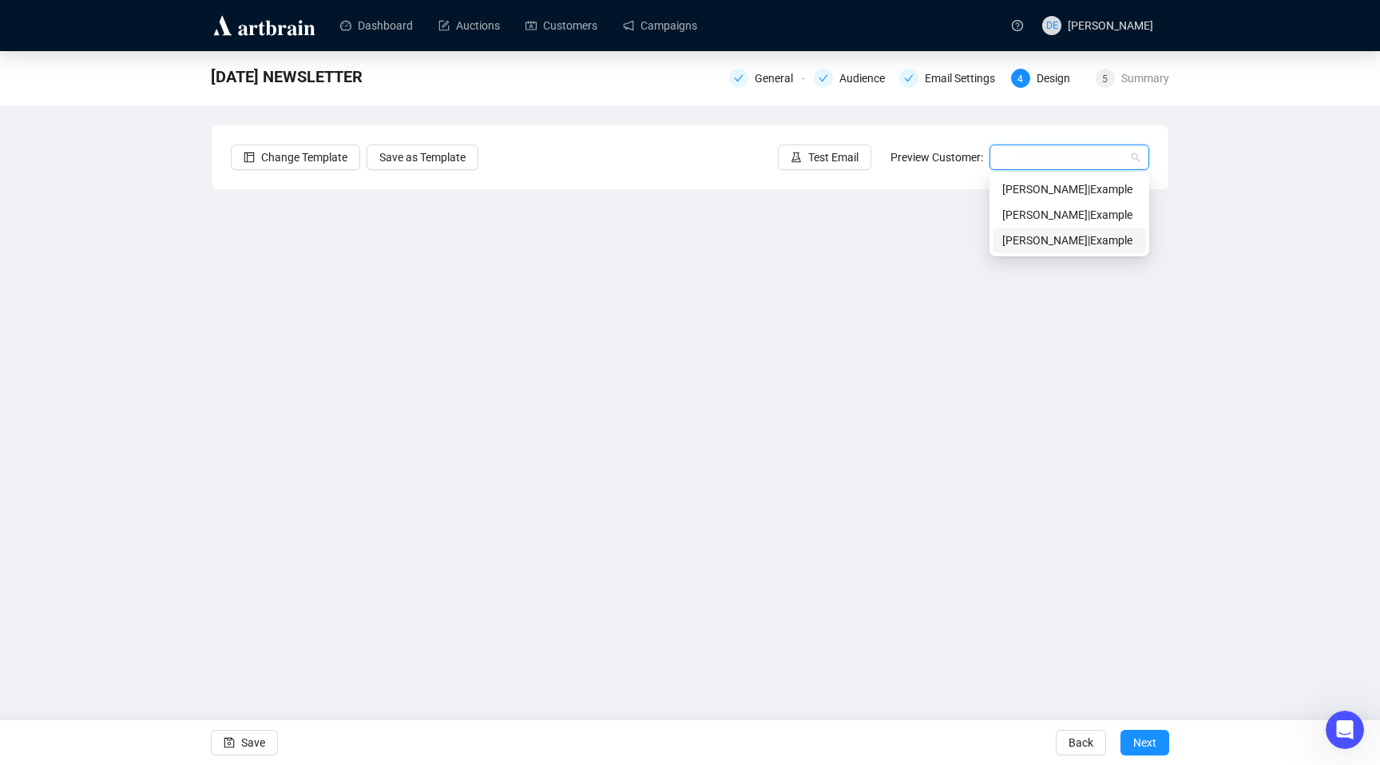
click at [1034, 232] on div "[PERSON_NAME] | Example" at bounding box center [1069, 241] width 134 height 18
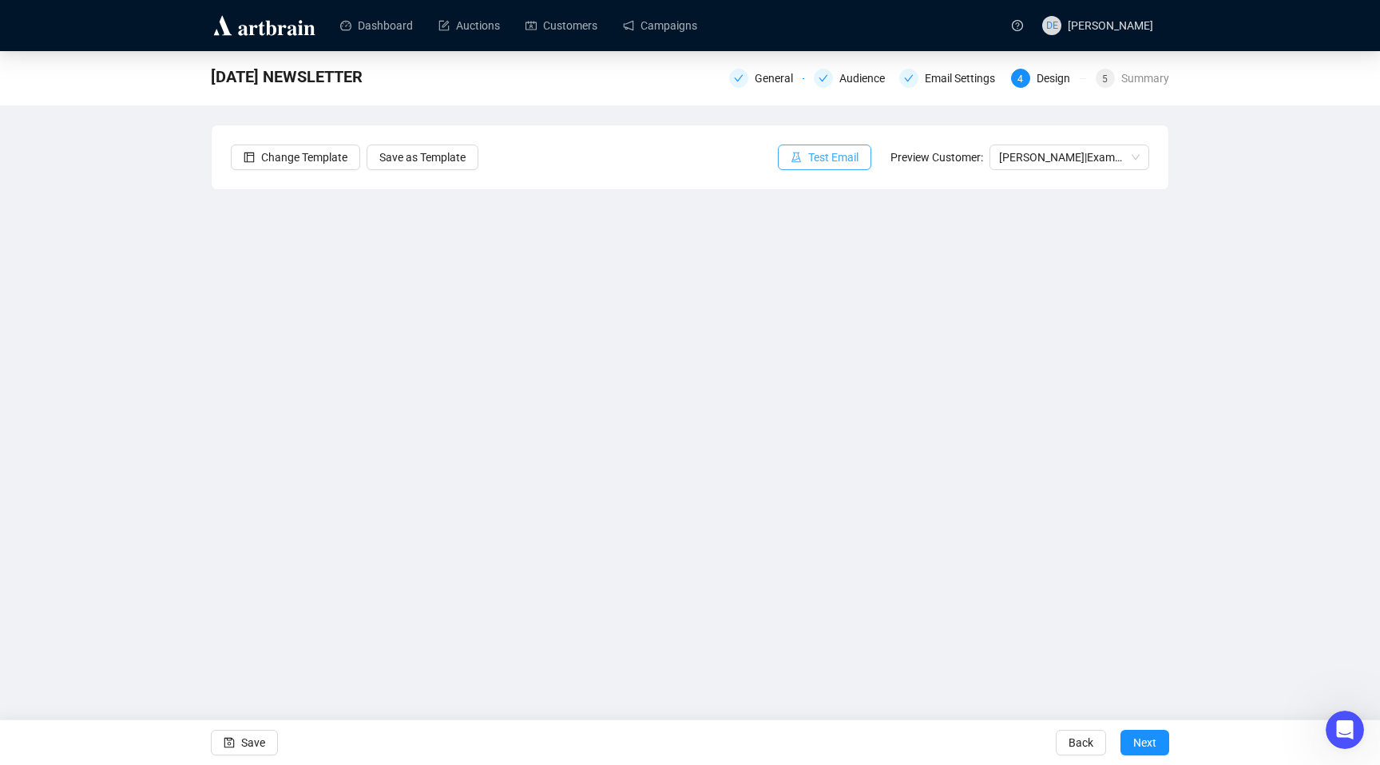
click at [831, 155] on span "Test Email" at bounding box center [833, 158] width 50 height 18
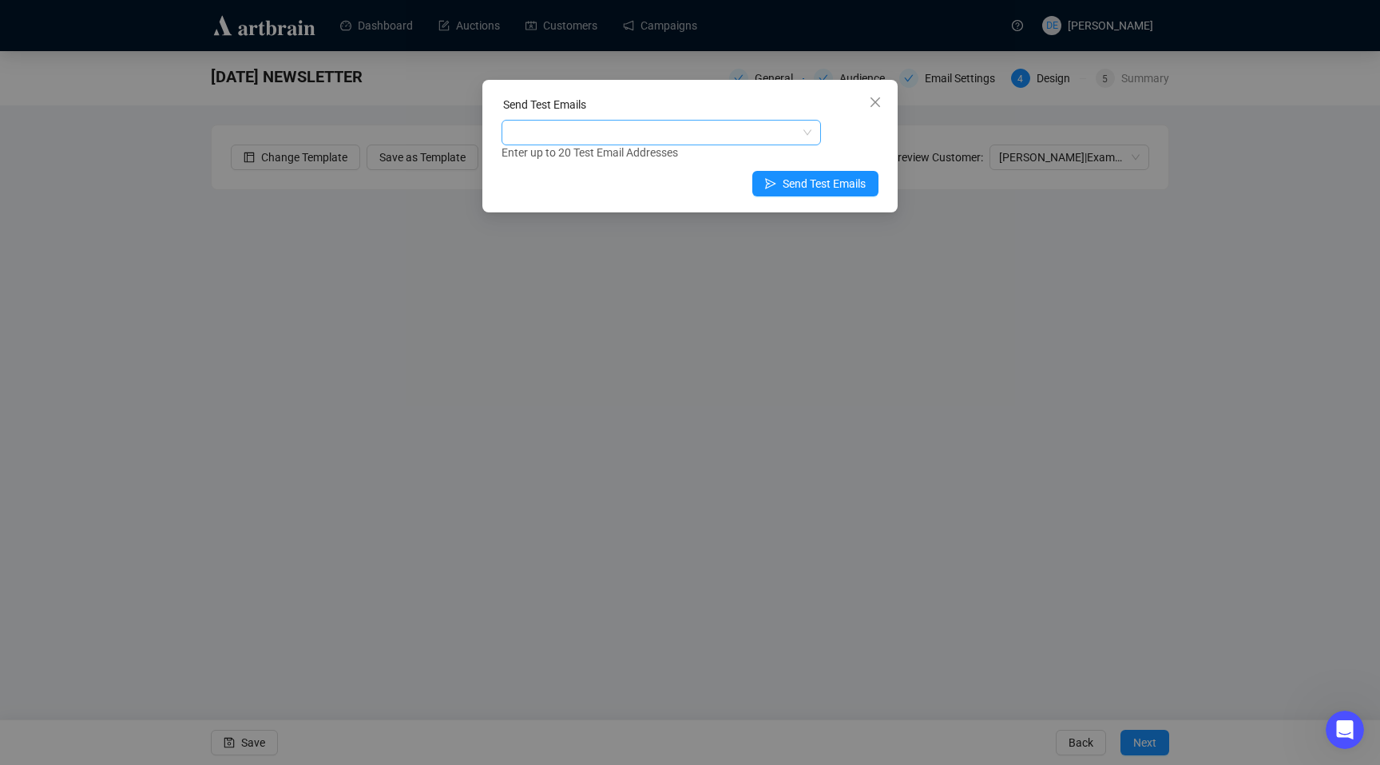
click at [763, 139] on div at bounding box center [653, 132] width 296 height 22
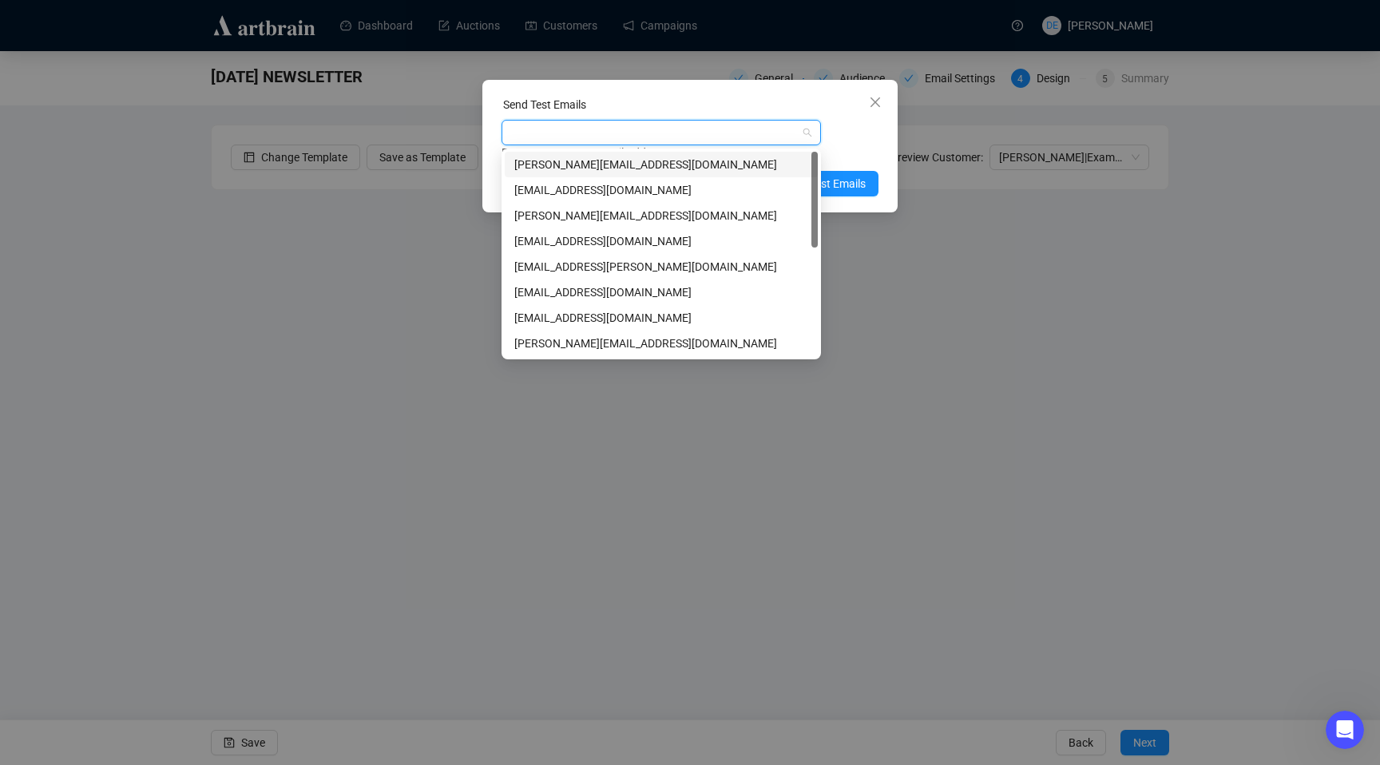
click at [700, 167] on div "[PERSON_NAME][EMAIL_ADDRESS][DOMAIN_NAME]" at bounding box center [661, 165] width 294 height 18
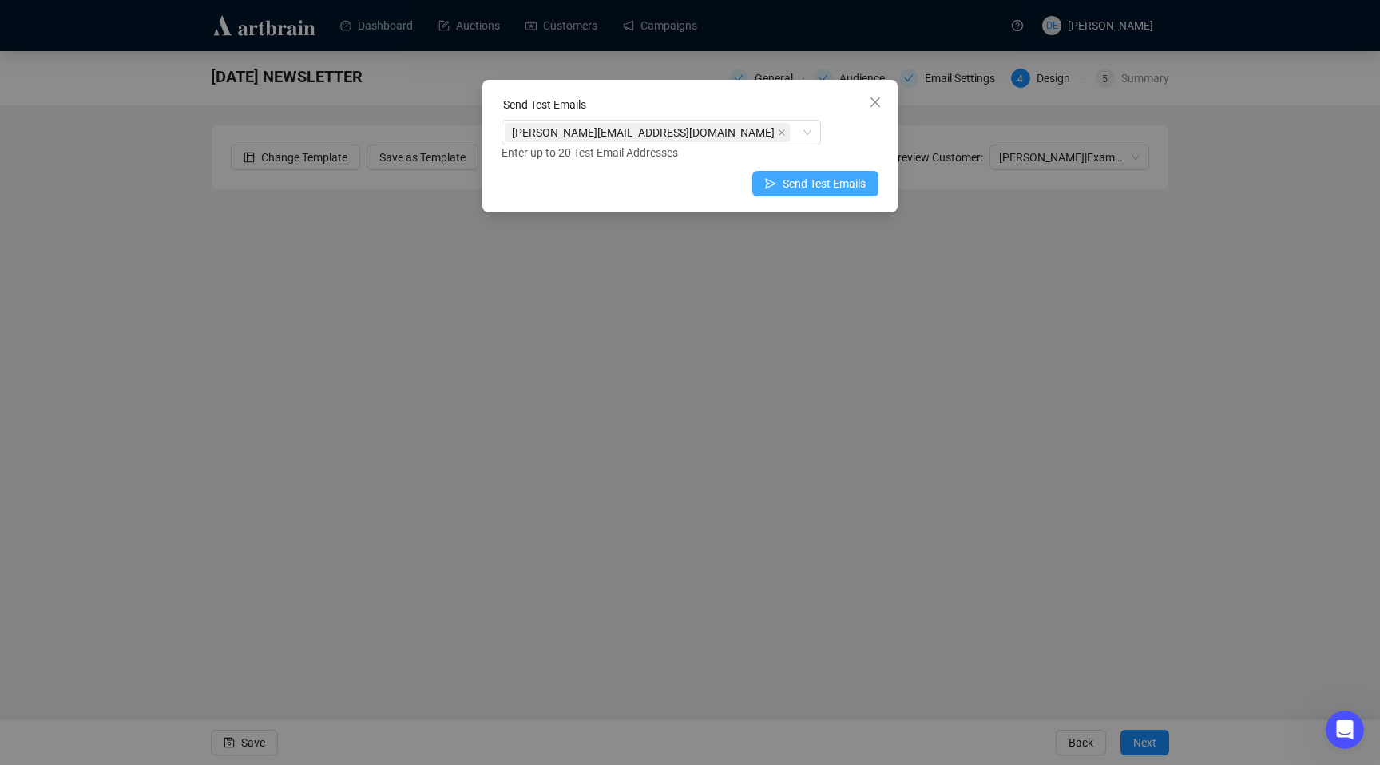
click at [863, 184] on span "Send Test Emails" at bounding box center [824, 184] width 83 height 18
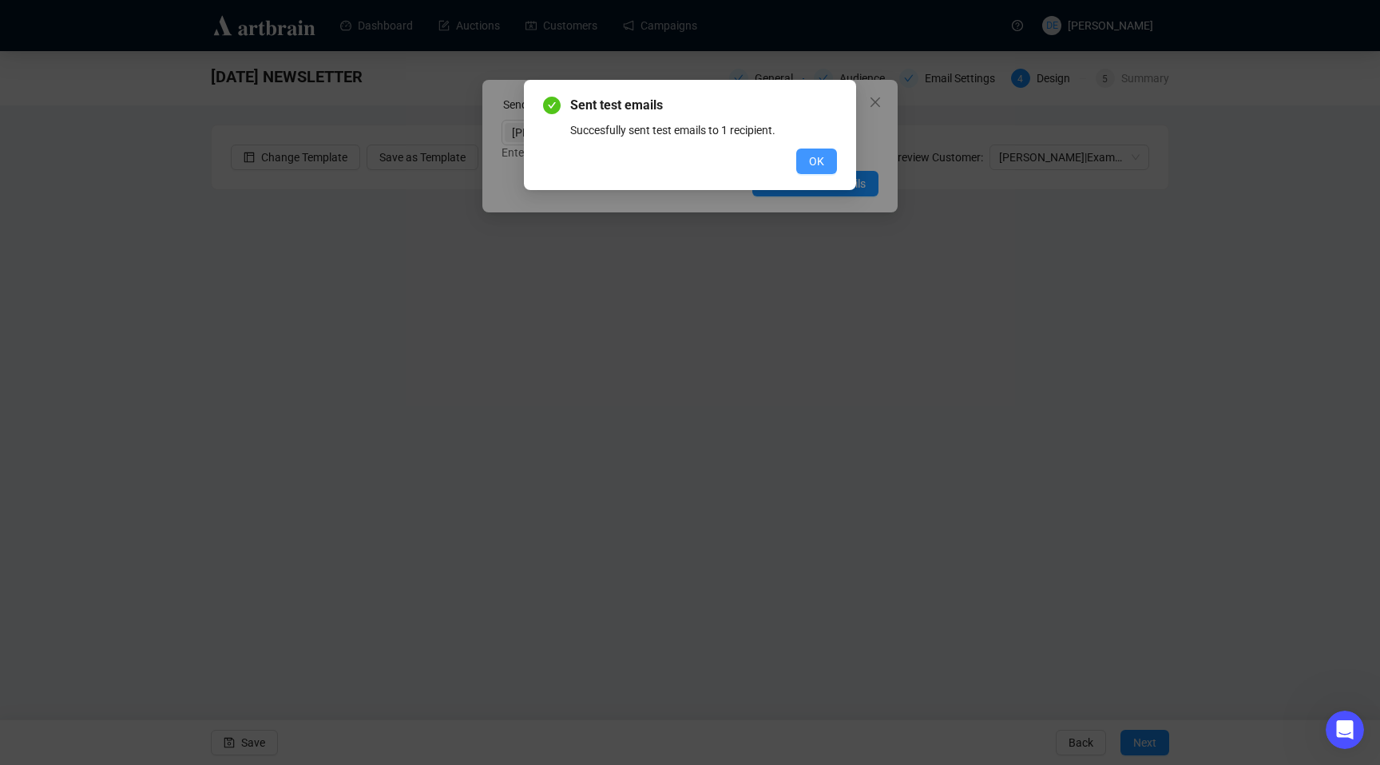
click at [805, 165] on button "OK" at bounding box center [816, 162] width 41 height 26
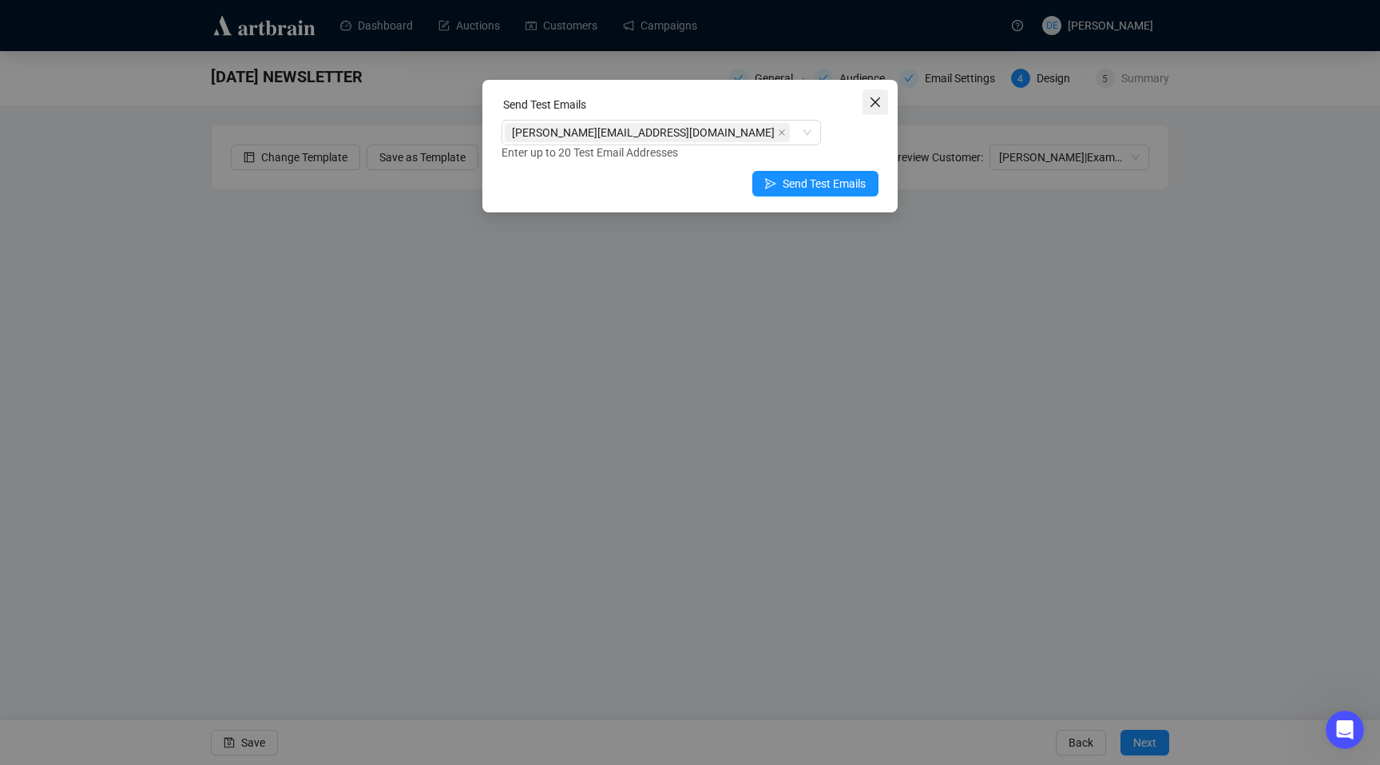
click at [875, 106] on icon "close" at bounding box center [875, 102] width 13 height 13
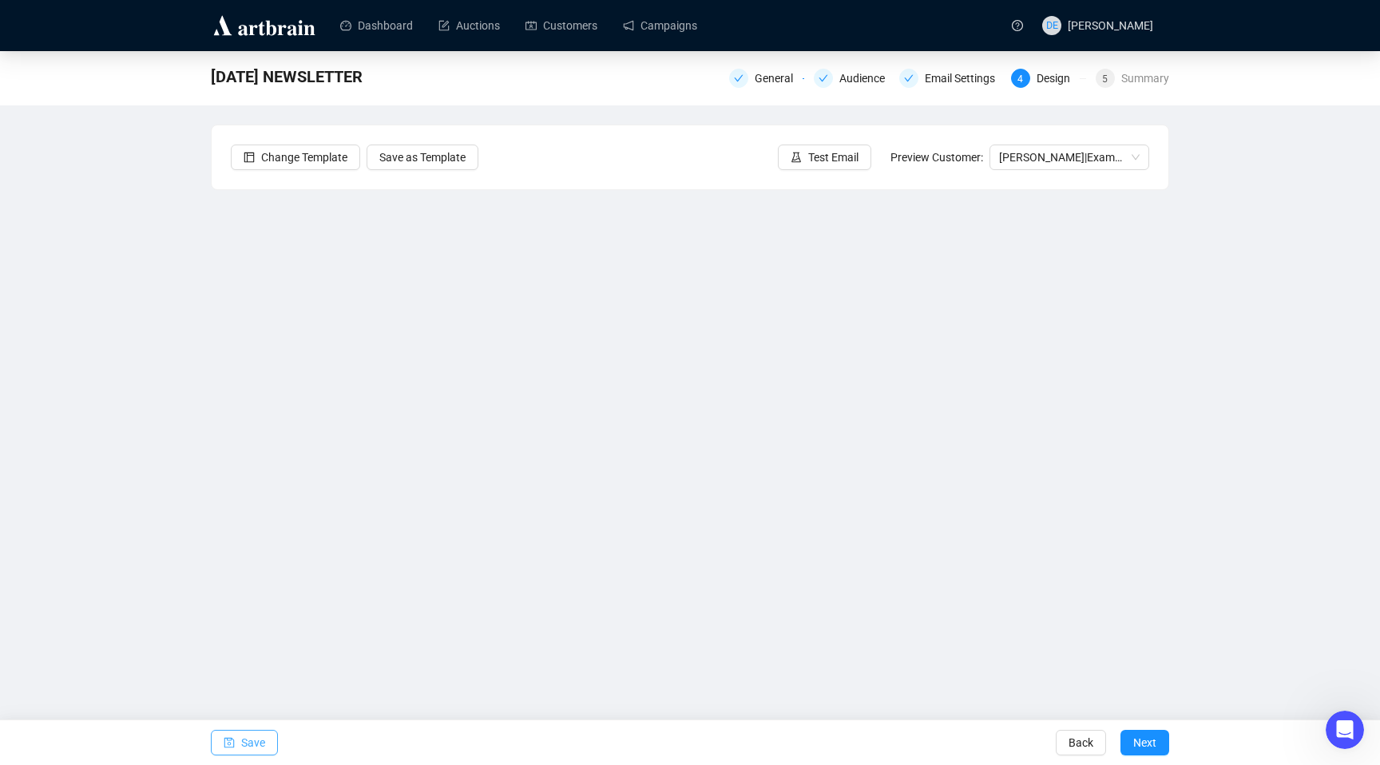
click at [244, 737] on span "Save" at bounding box center [253, 742] width 24 height 45
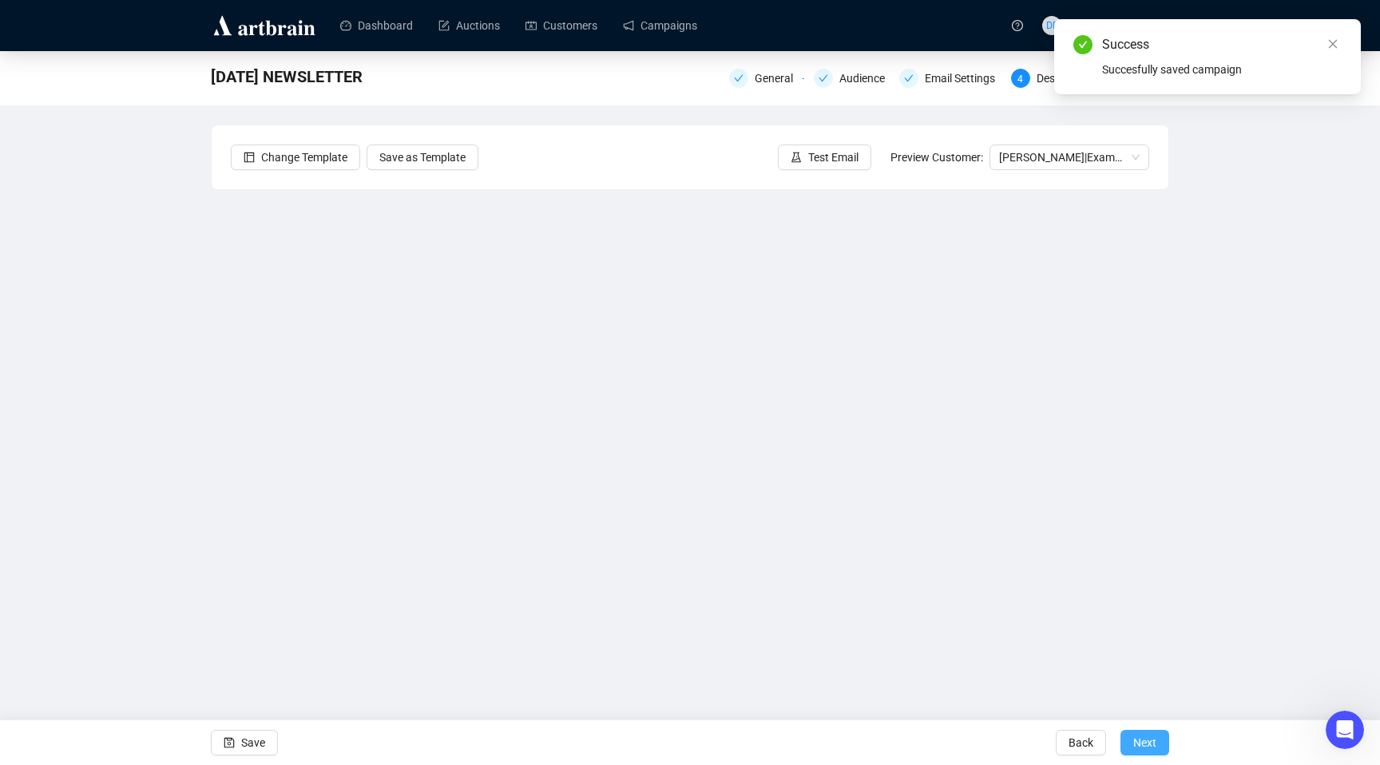
click at [1157, 751] on button "Next" at bounding box center [1145, 743] width 49 height 26
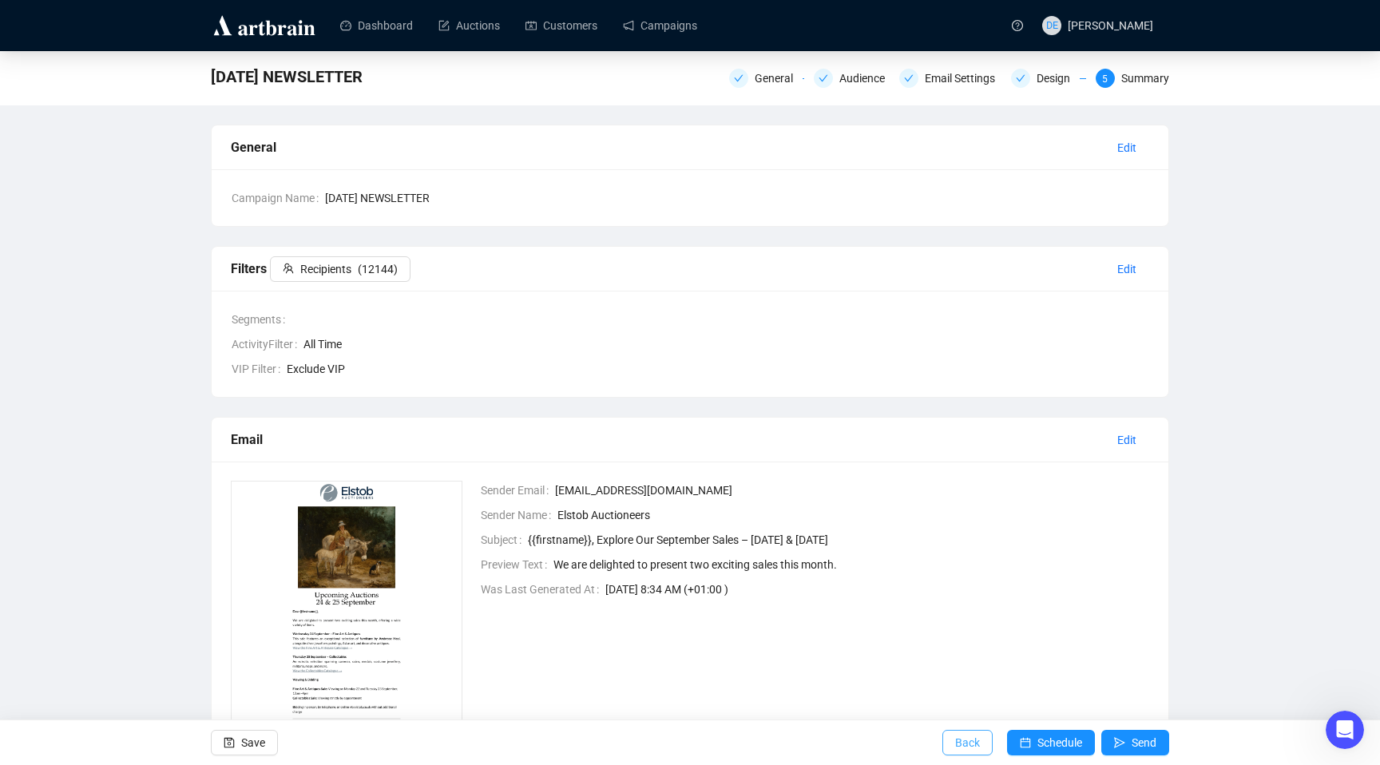
click at [963, 748] on span "Back" at bounding box center [967, 742] width 25 height 45
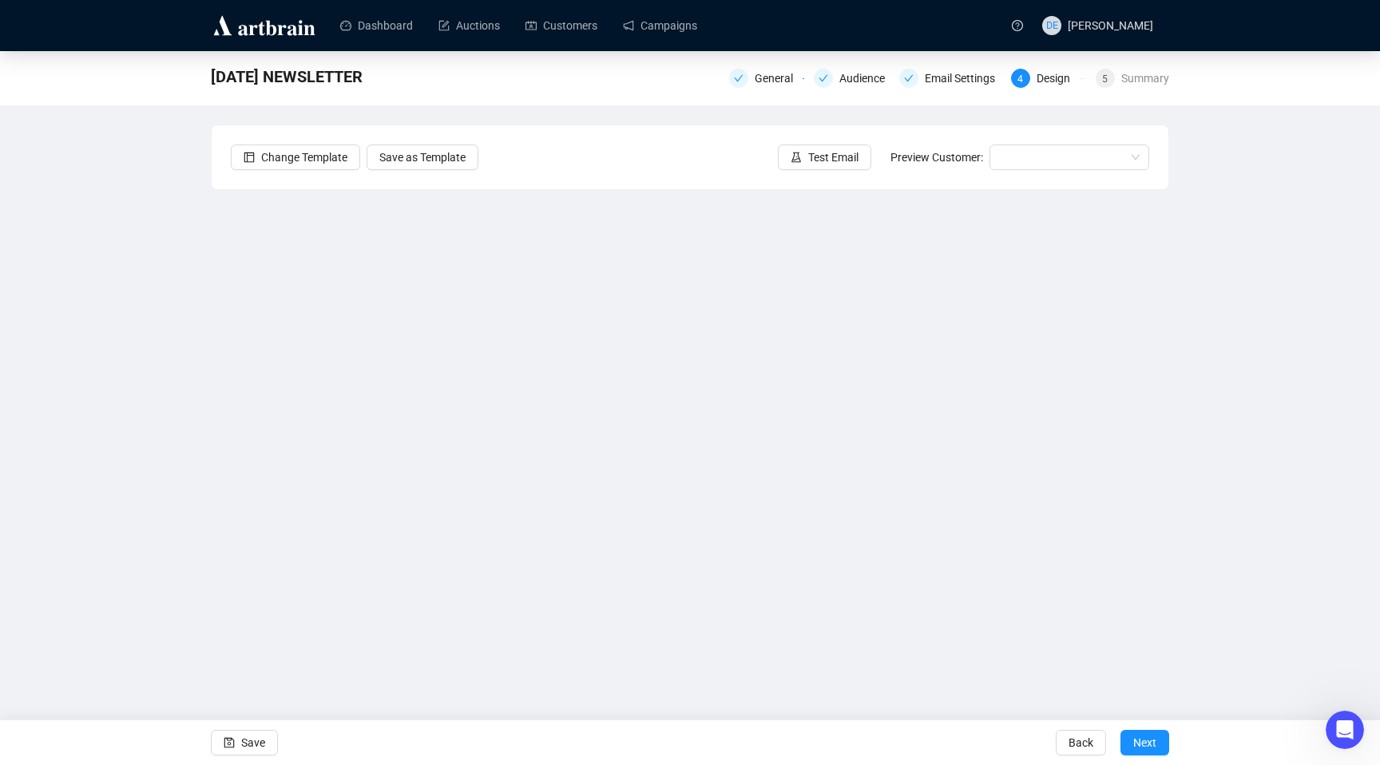
click at [132, 397] on div "[DATE] NEWSLETTER General Audience Email Settings 4 Design 5 Summary Change Tem…" at bounding box center [690, 357] width 1380 height 613
click at [259, 745] on span "Save" at bounding box center [253, 742] width 24 height 45
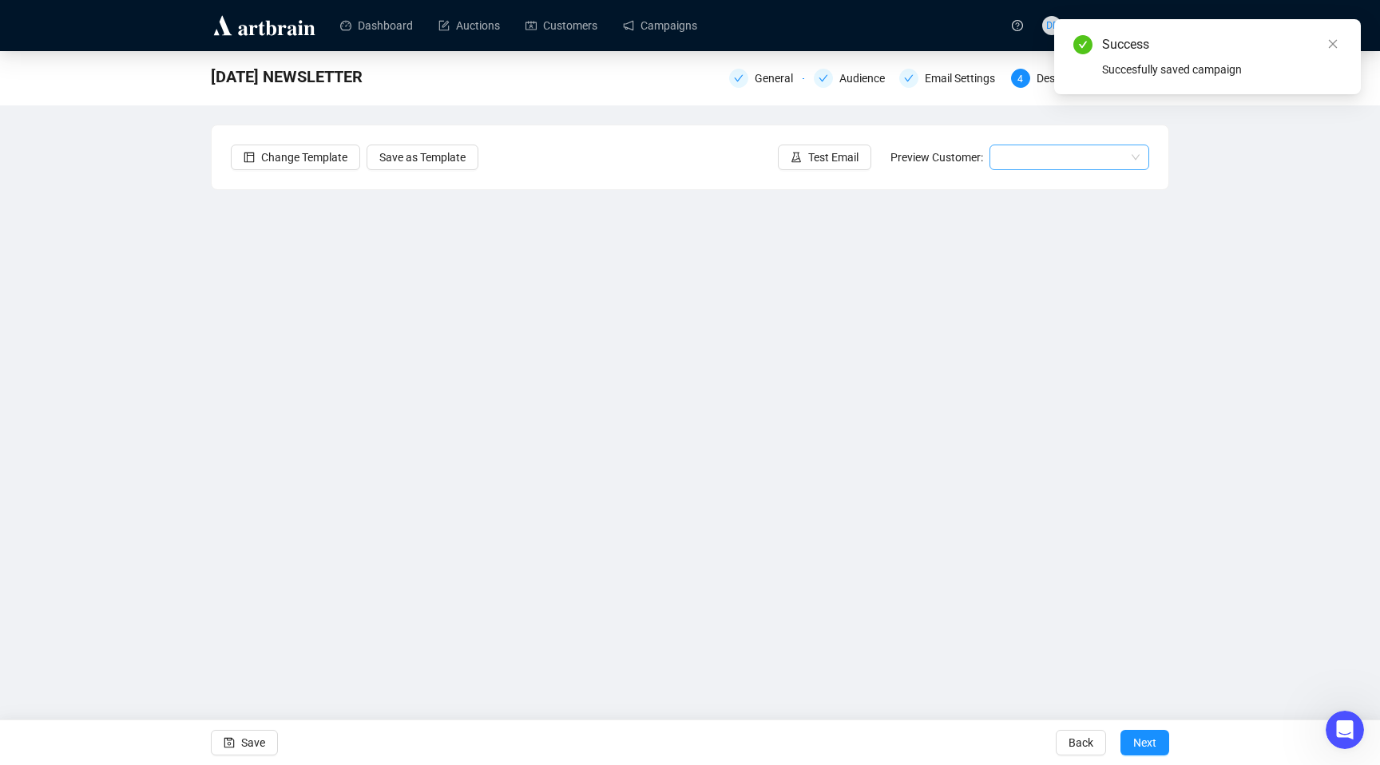
click at [1005, 158] on input "search" at bounding box center [1062, 157] width 126 height 24
click at [1042, 216] on div "[PERSON_NAME] | Example" at bounding box center [1069, 215] width 134 height 18
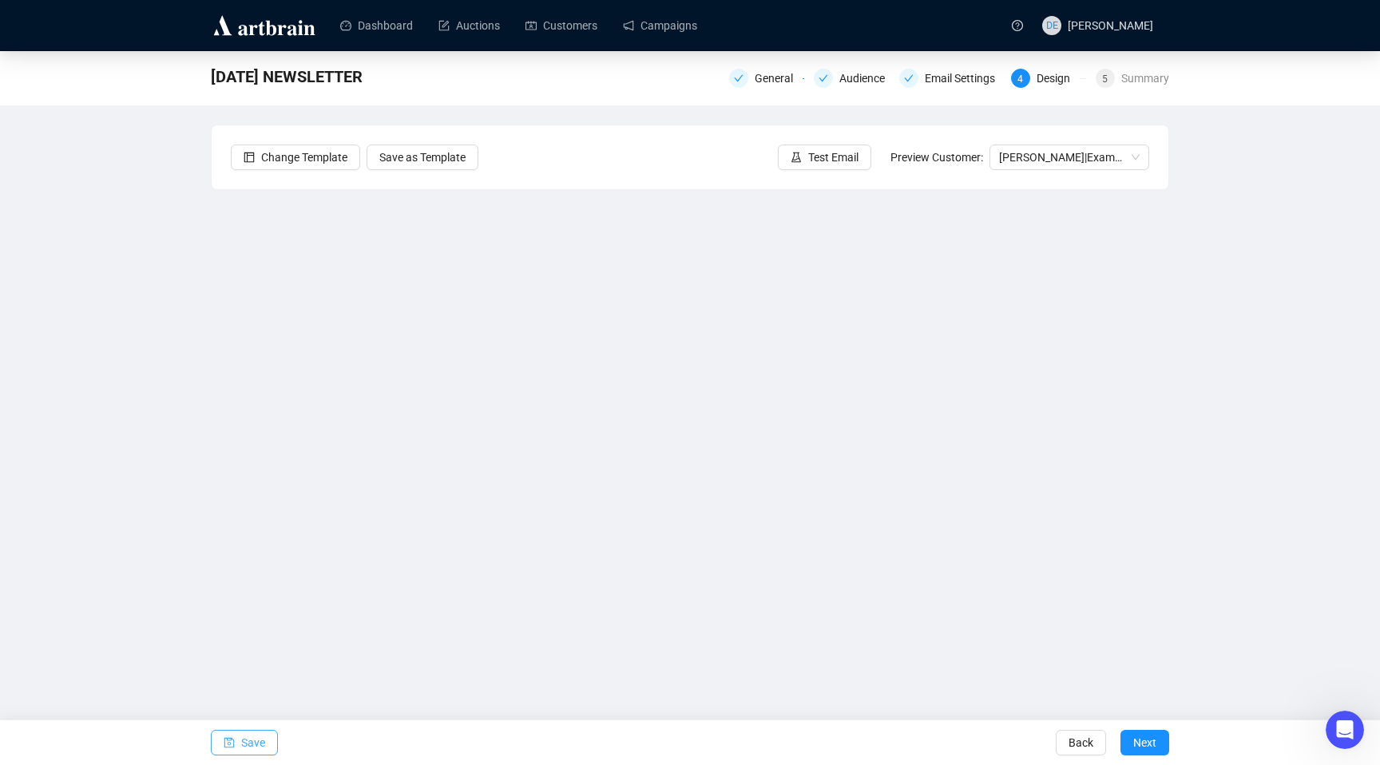
click at [230, 746] on icon "save" at bounding box center [229, 742] width 11 height 11
click at [268, 736] on button "Save" at bounding box center [244, 743] width 67 height 26
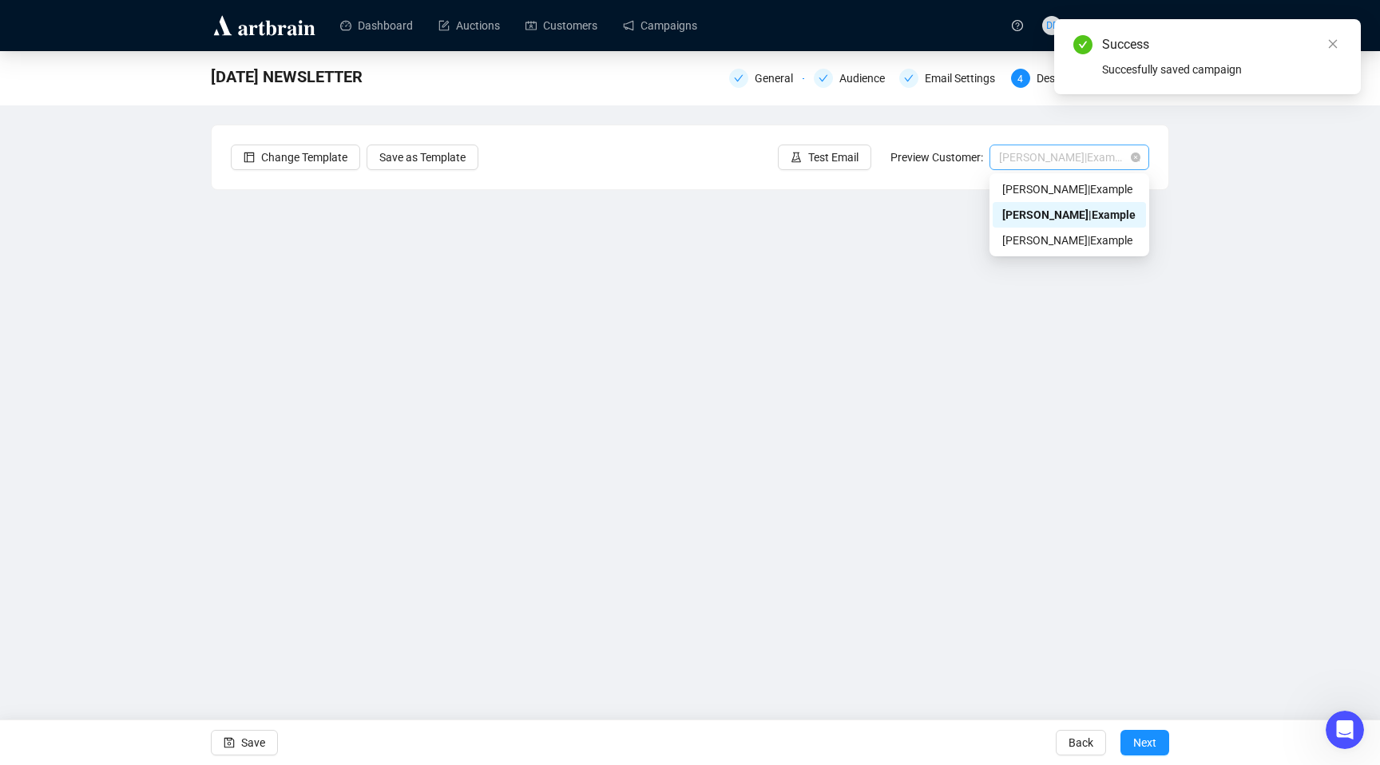
click at [1044, 161] on span "[PERSON_NAME] | Example" at bounding box center [1069, 157] width 141 height 24
click at [1039, 236] on div "[PERSON_NAME] | Example" at bounding box center [1069, 241] width 134 height 18
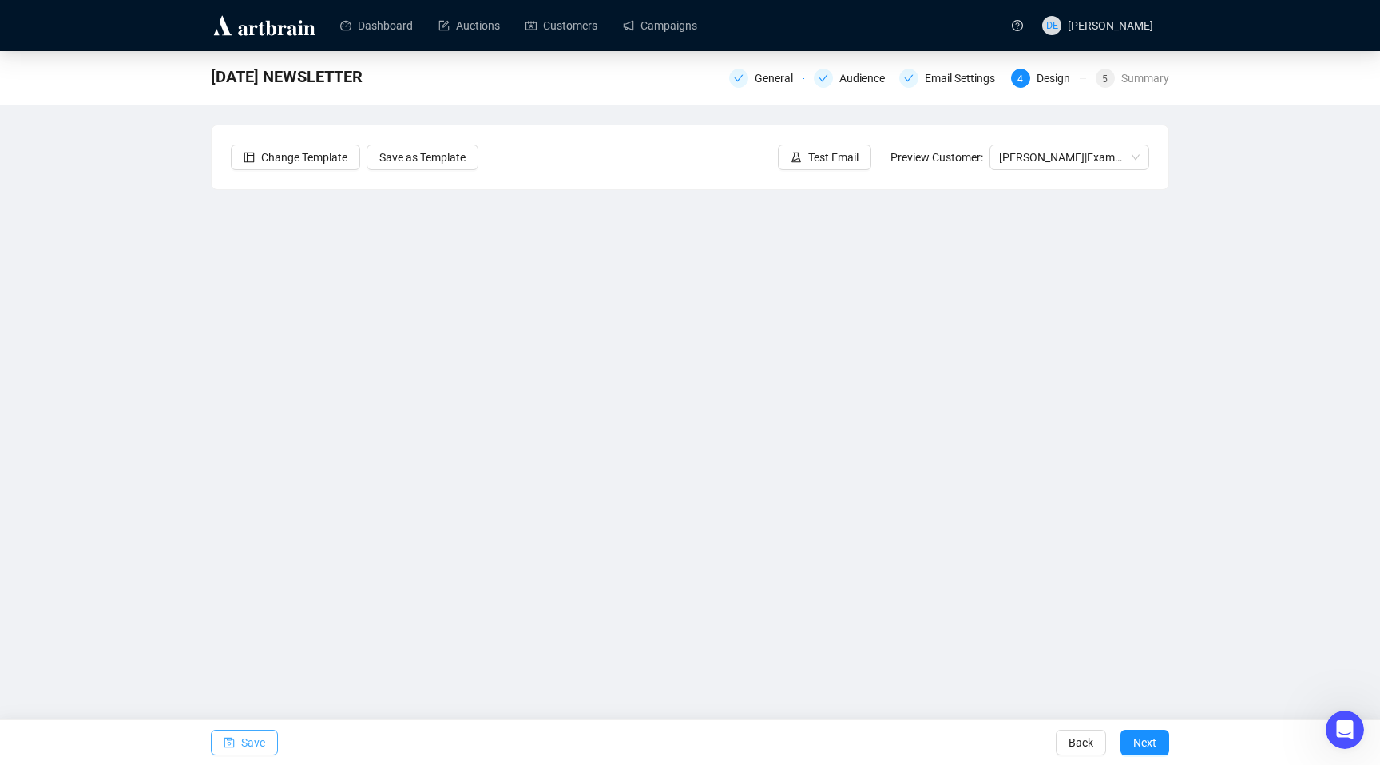
click at [252, 742] on span "Save" at bounding box center [253, 742] width 24 height 45
click at [177, 413] on div "[DATE] NEWSLETTER General Audience Email Settings 4 Design 5 Summary Change Tem…" at bounding box center [690, 357] width 1380 height 613
click at [41, 502] on div "[DATE] NEWSLETTER General Audience Email Settings 4 Design 5 Summary Change Tem…" at bounding box center [690, 357] width 1380 height 613
click at [256, 744] on span "Save" at bounding box center [253, 742] width 24 height 45
click at [278, 740] on button "Save" at bounding box center [244, 743] width 67 height 26
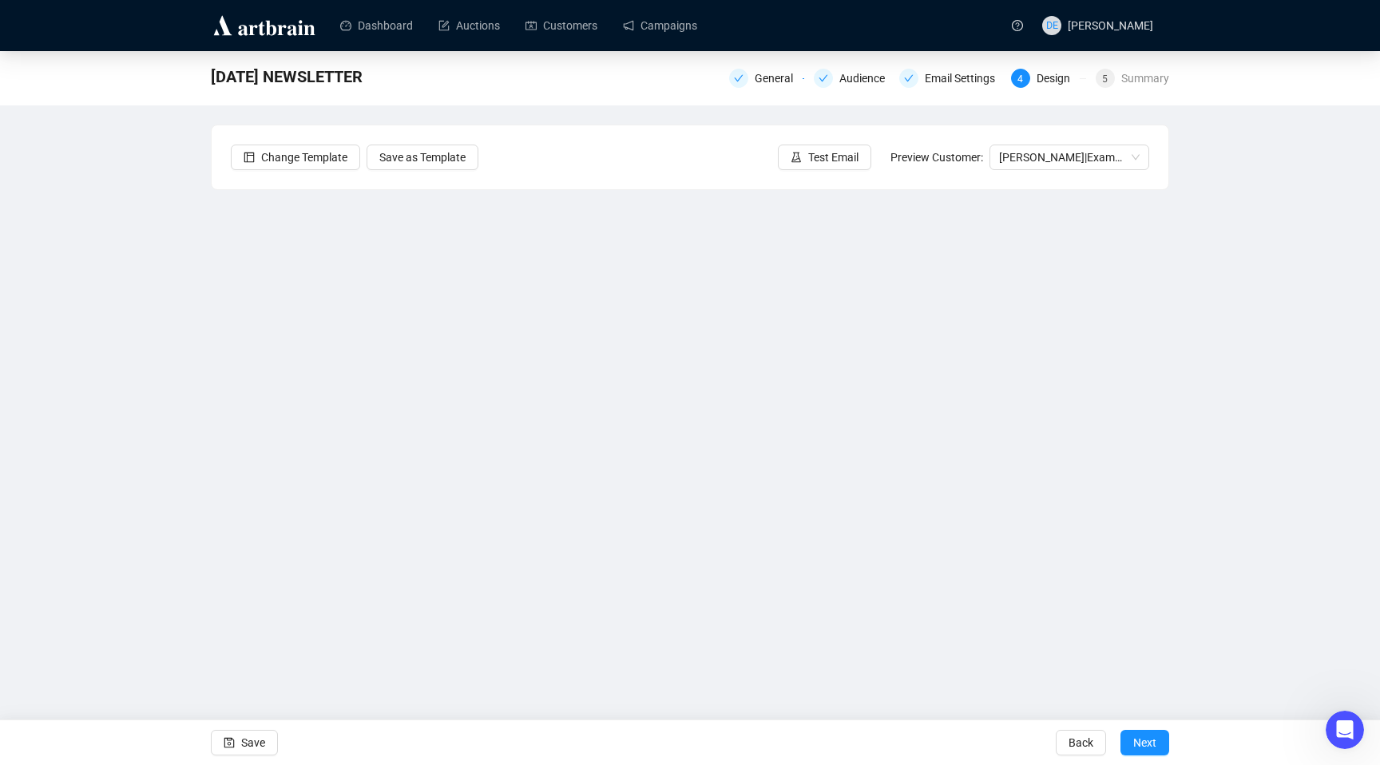
click at [197, 367] on div "[DATE] NEWSLETTER General Audience Email Settings 4 Design 5 Summary Change Tem…" at bounding box center [690, 357] width 1380 height 613
click at [256, 744] on span "Save" at bounding box center [253, 742] width 24 height 45
click at [1148, 743] on span "Next" at bounding box center [1144, 742] width 23 height 45
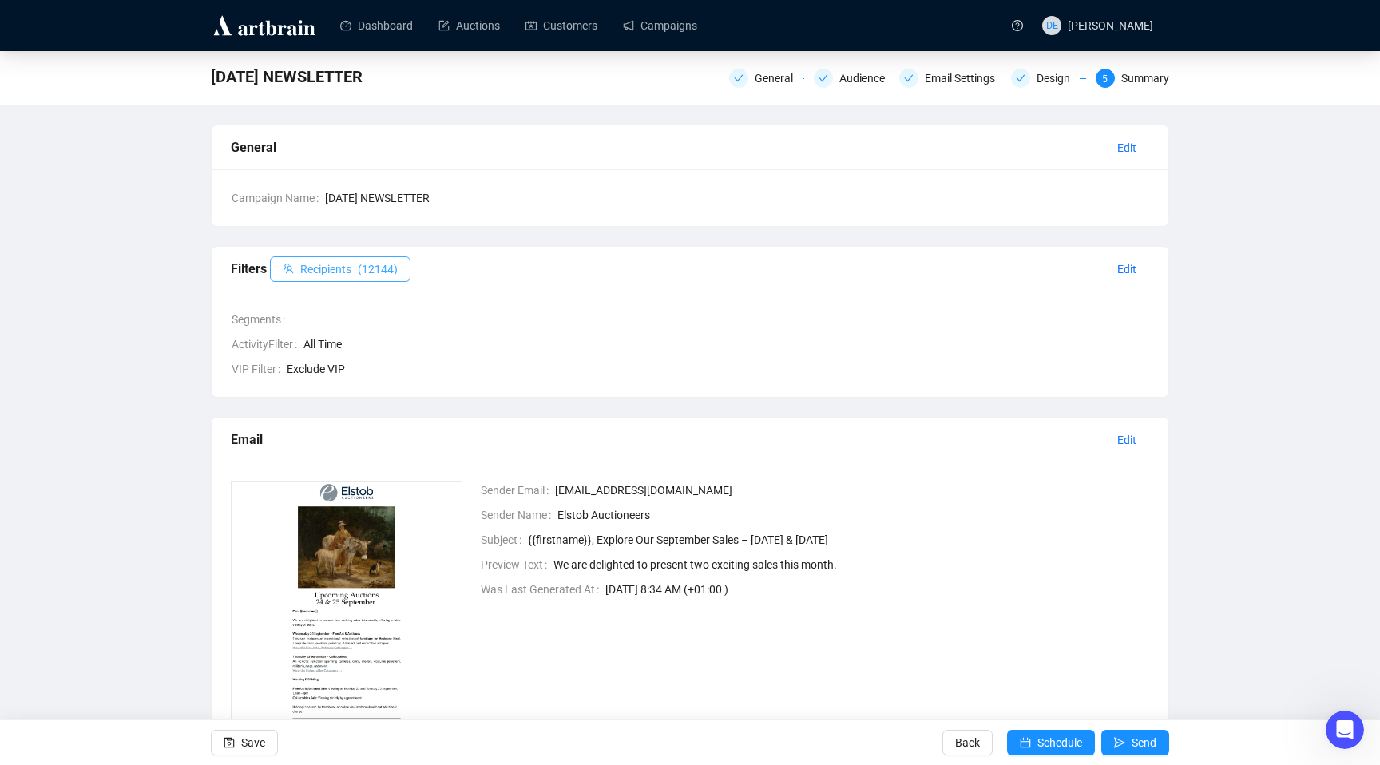
click at [383, 273] on span "( 12144 )" at bounding box center [378, 269] width 40 height 18
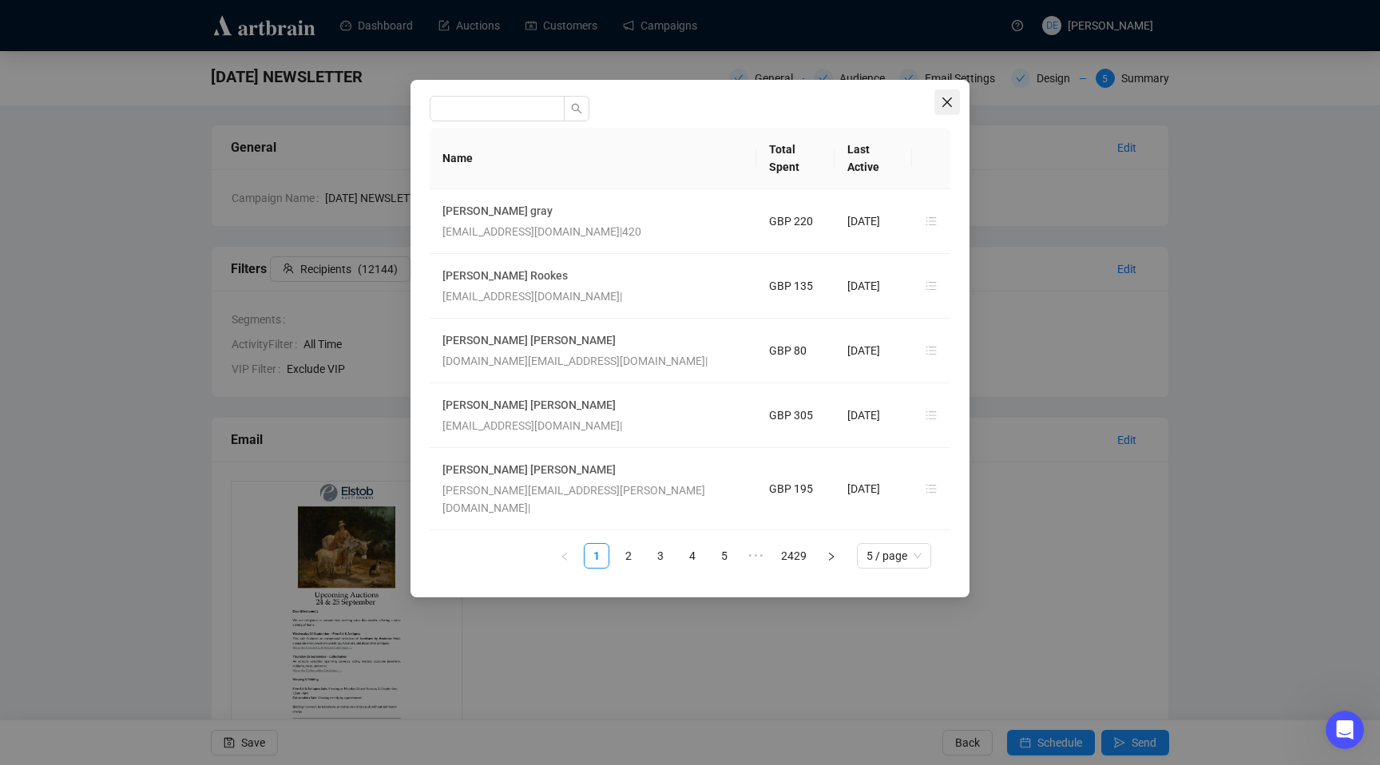
click at [938, 101] on span "Close" at bounding box center [948, 102] width 26 height 13
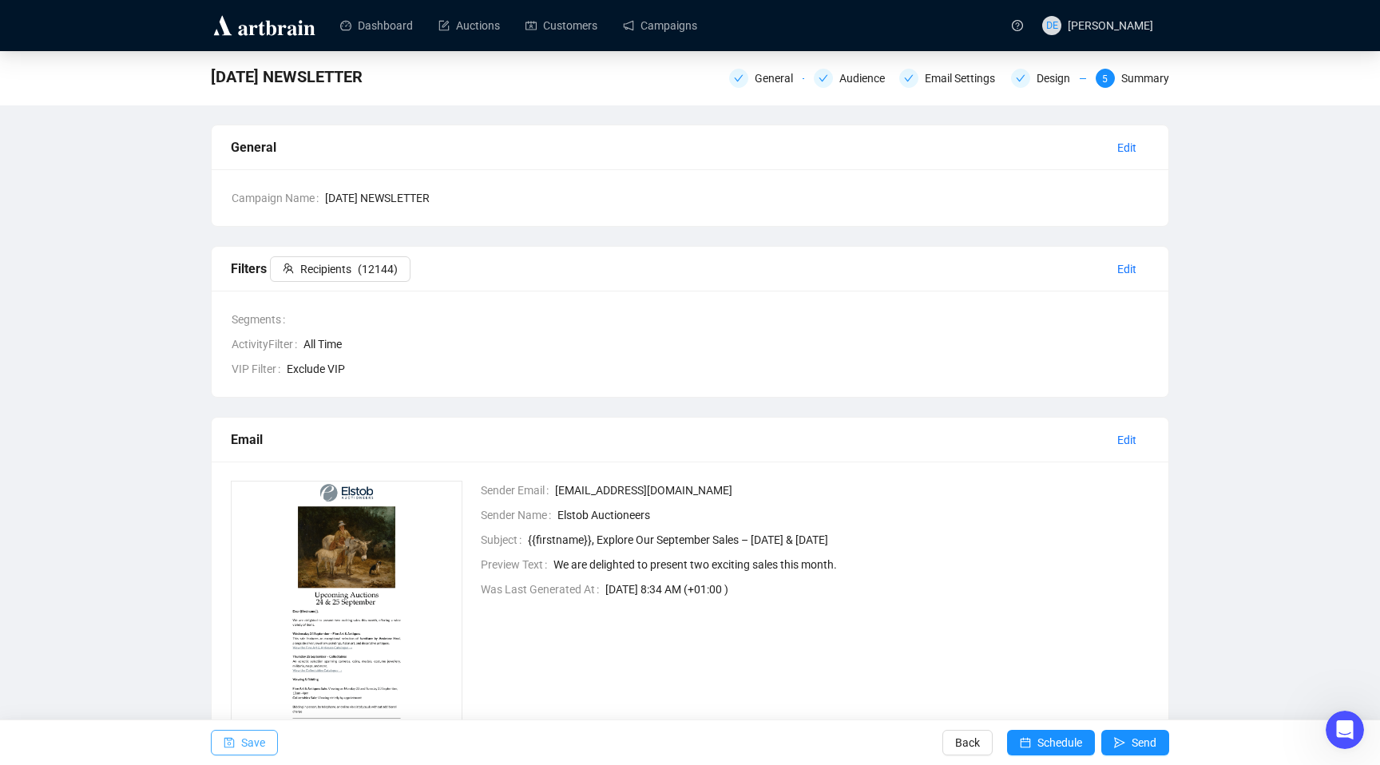
click at [252, 736] on span "Save" at bounding box center [253, 742] width 24 height 45
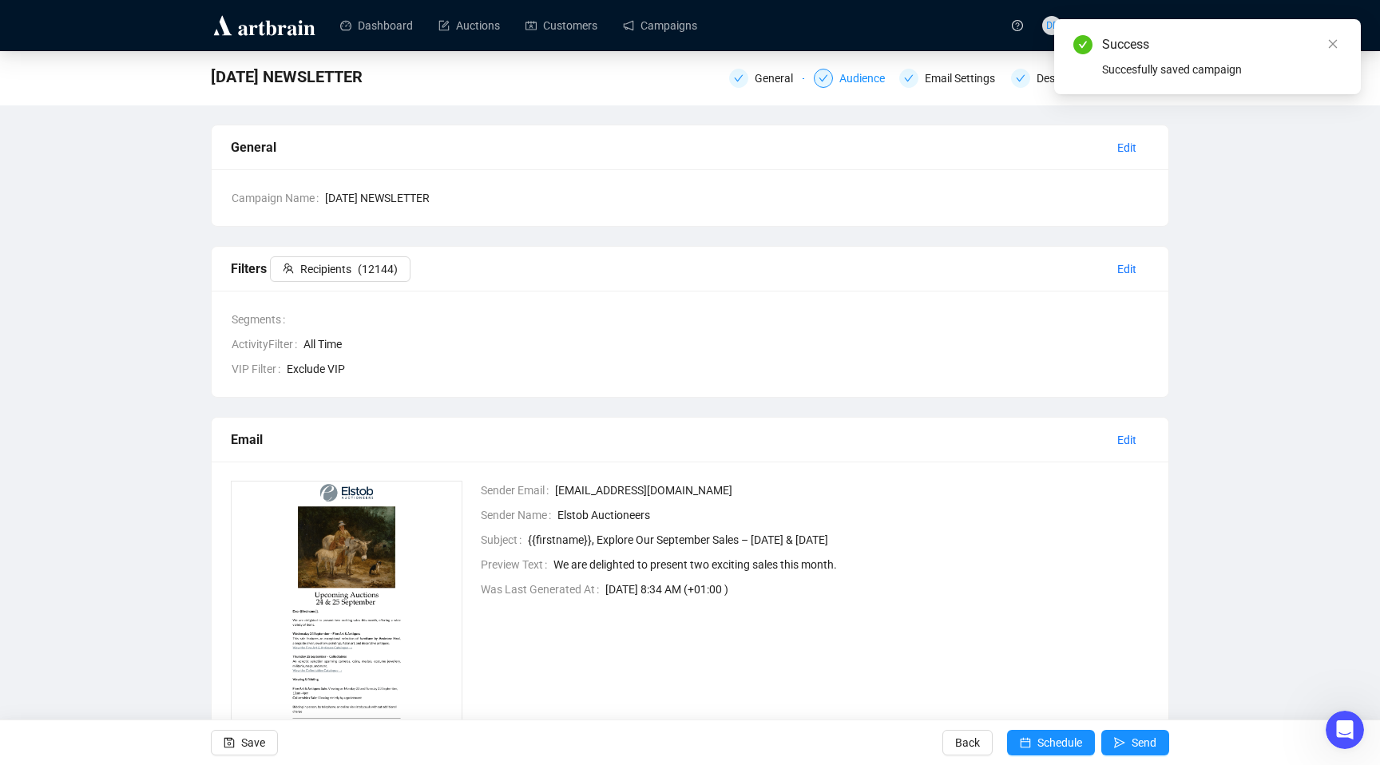
click at [842, 79] on div "Audience" at bounding box center [866, 78] width 55 height 19
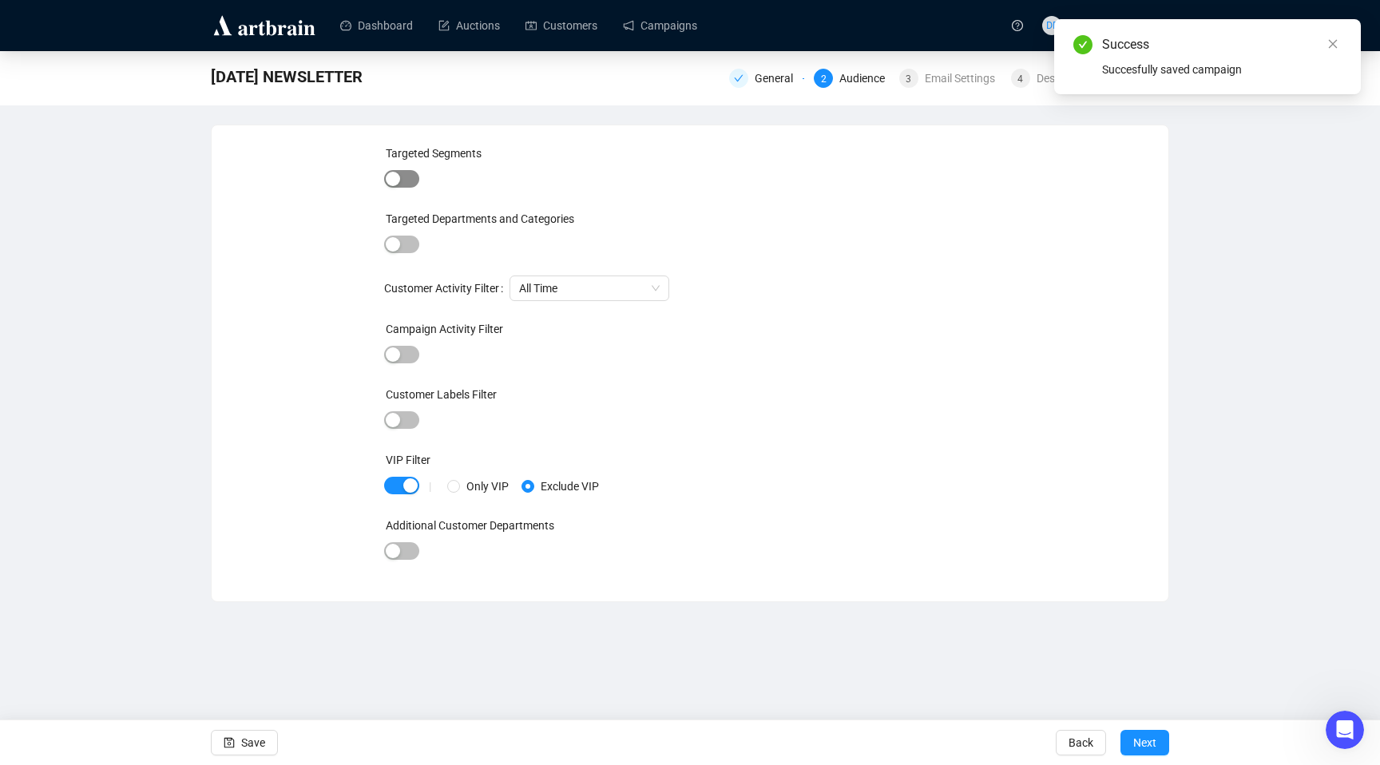
click at [392, 180] on div "button" at bounding box center [393, 179] width 14 height 14
click at [392, 180] on span "button" at bounding box center [401, 181] width 35 height 18
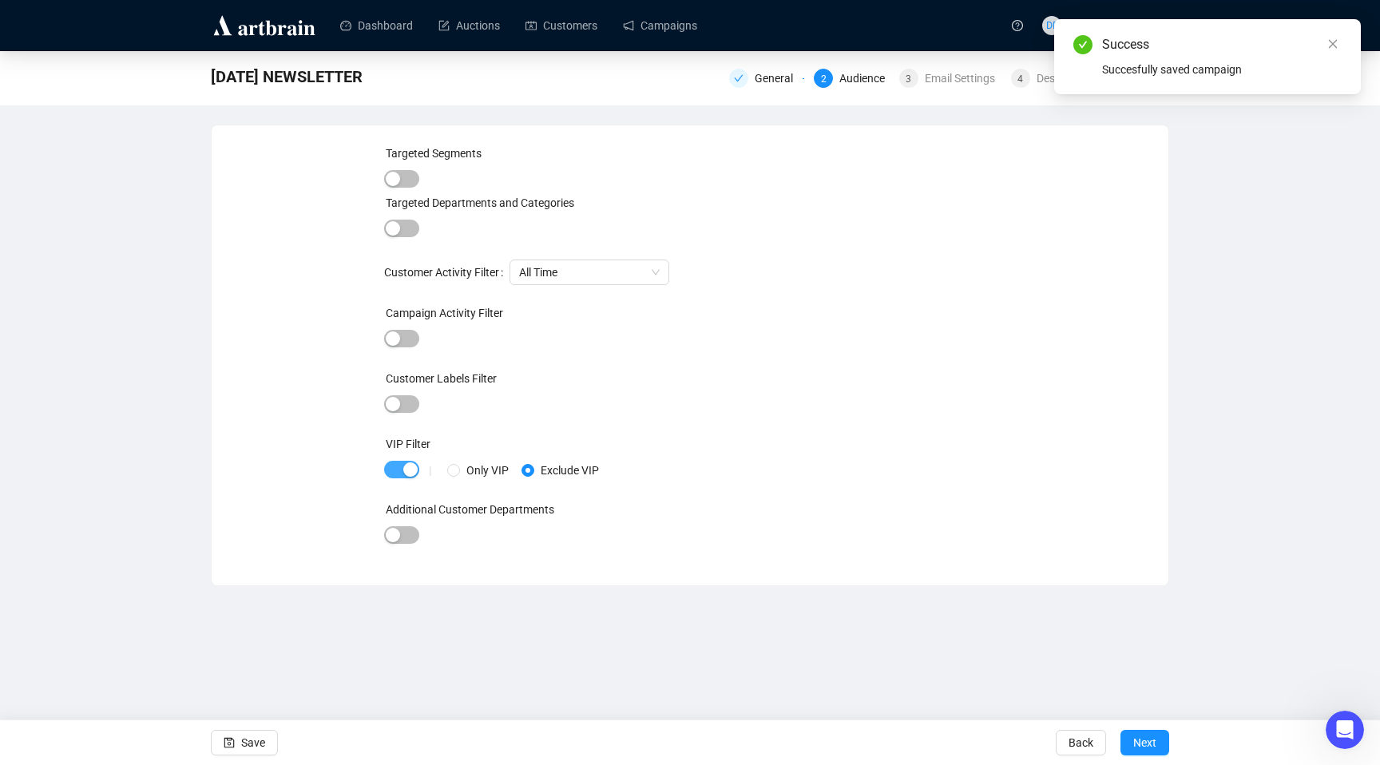
click at [411, 470] on div "button" at bounding box center [410, 469] width 14 height 14
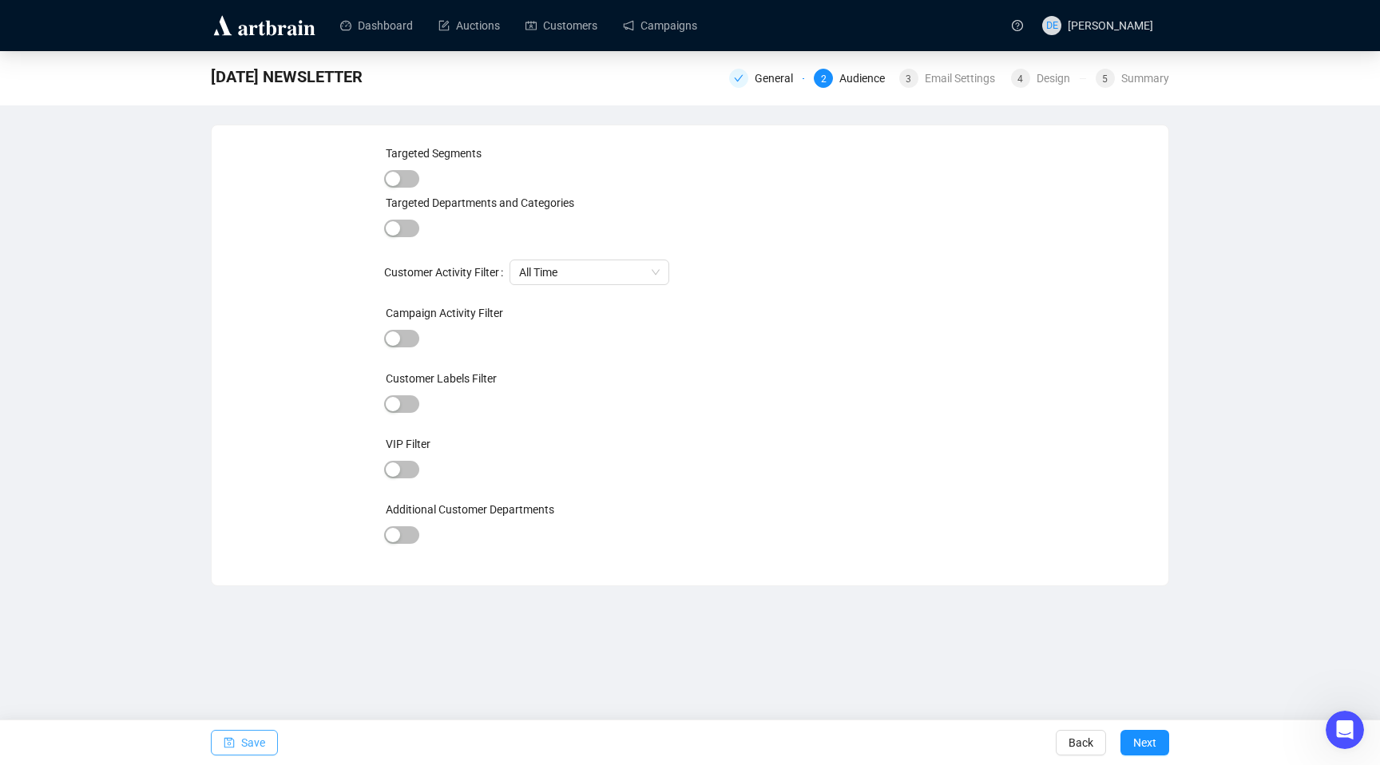
click at [278, 740] on button "Save" at bounding box center [244, 743] width 67 height 26
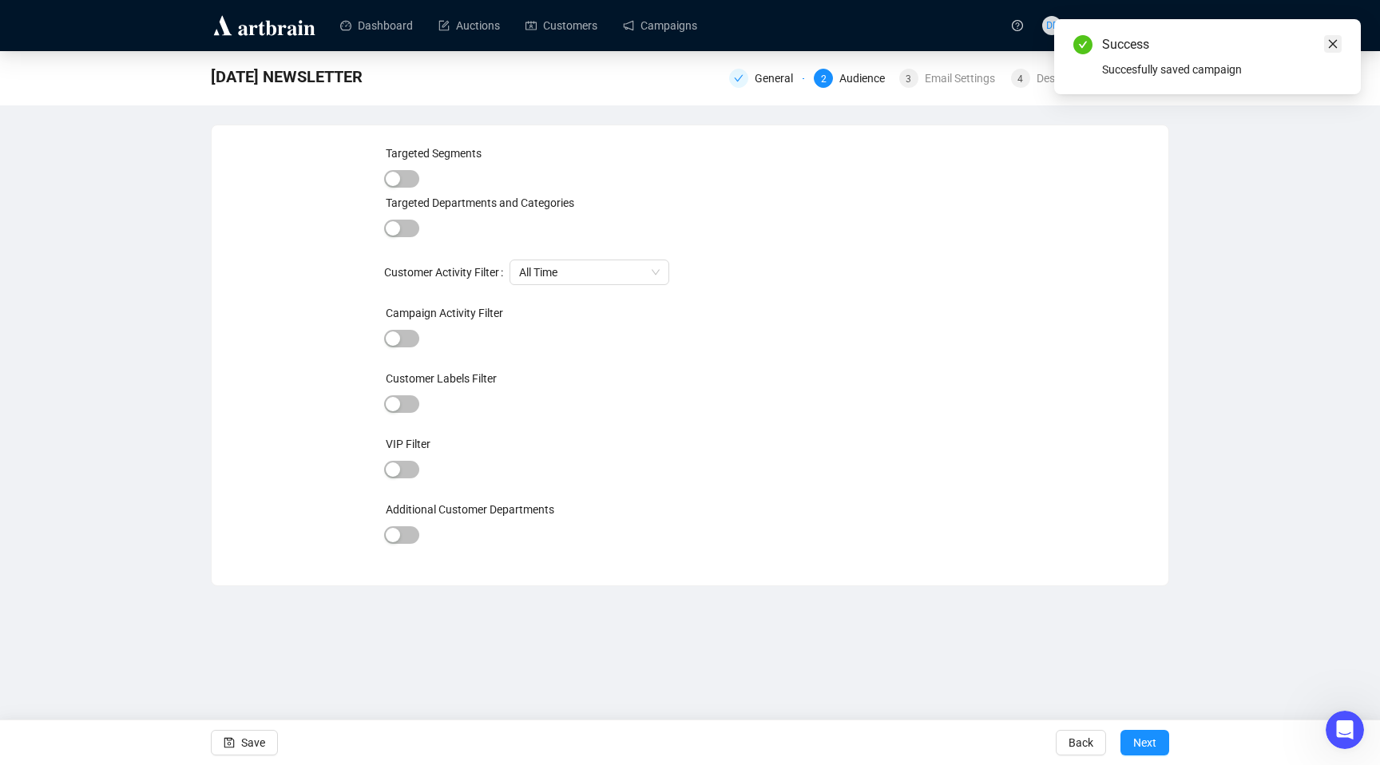
click at [1332, 41] on icon "close" at bounding box center [1333, 43] width 11 height 11
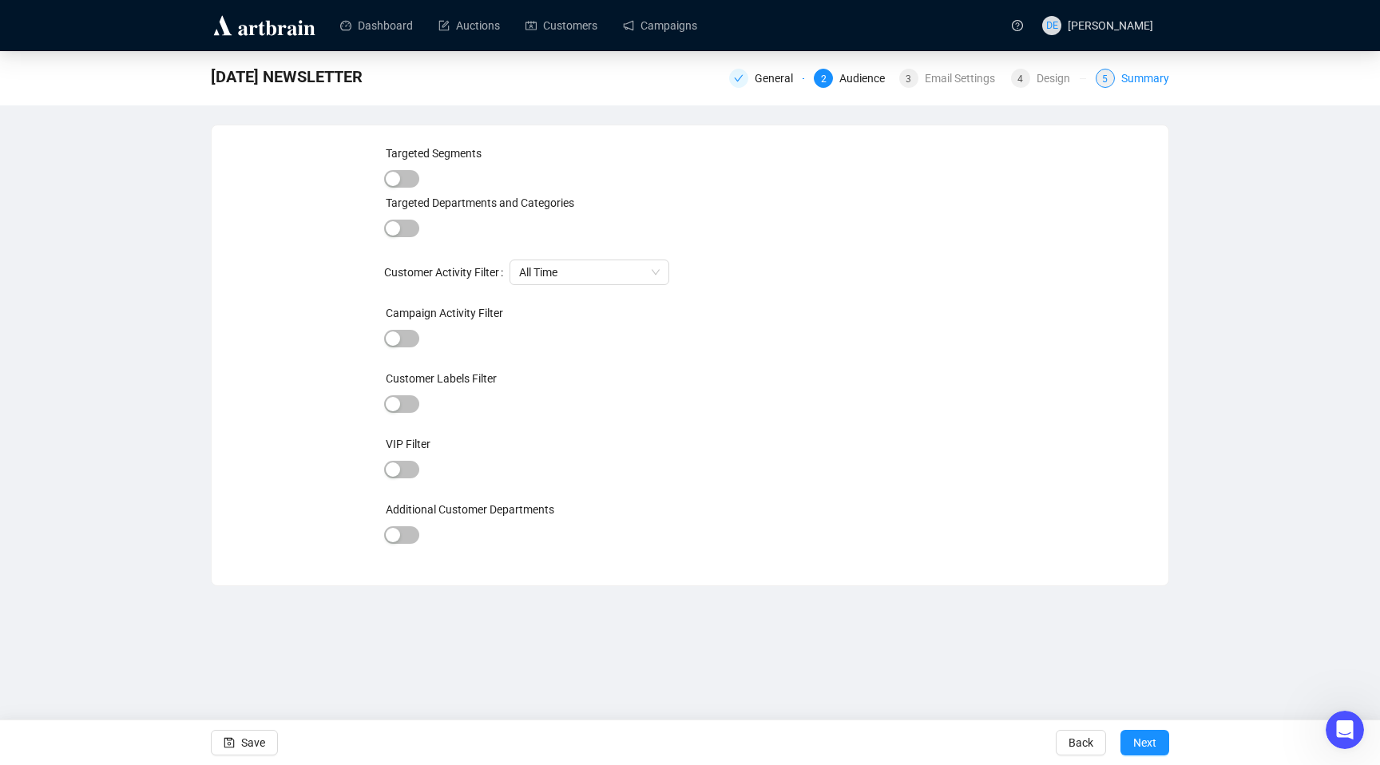
click at [1160, 84] on div "Summary" at bounding box center [1145, 78] width 48 height 19
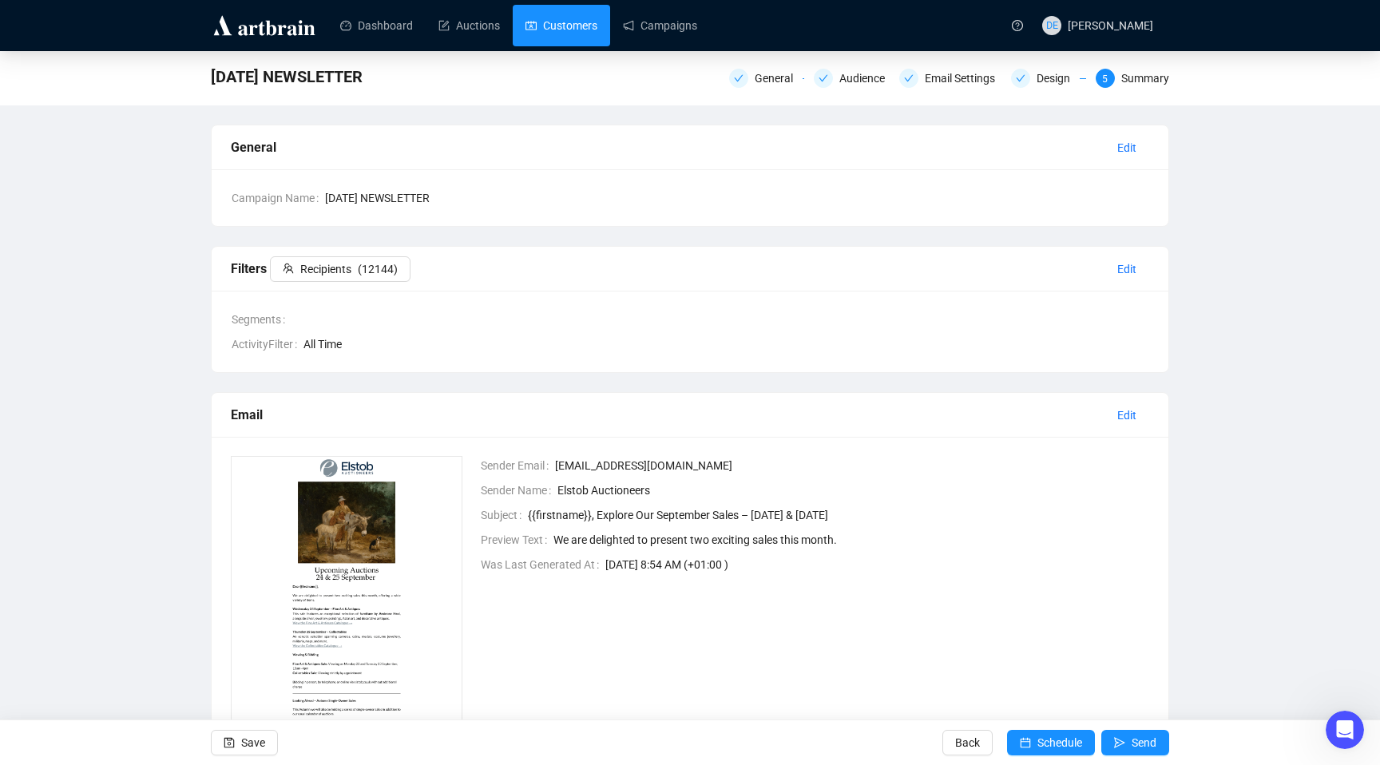
click at [558, 28] on link "Customers" at bounding box center [562, 26] width 72 height 42
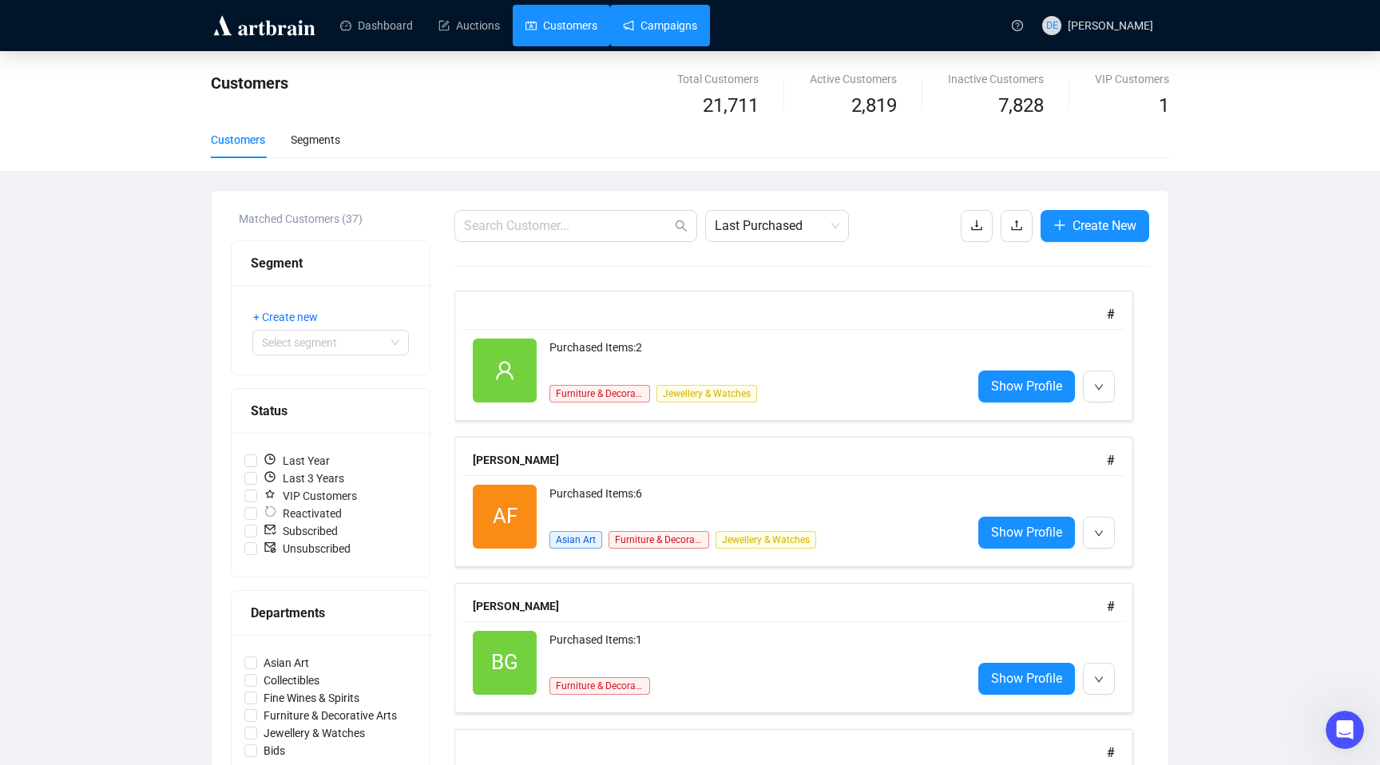
click at [664, 22] on link "Campaigns" at bounding box center [660, 26] width 74 height 42
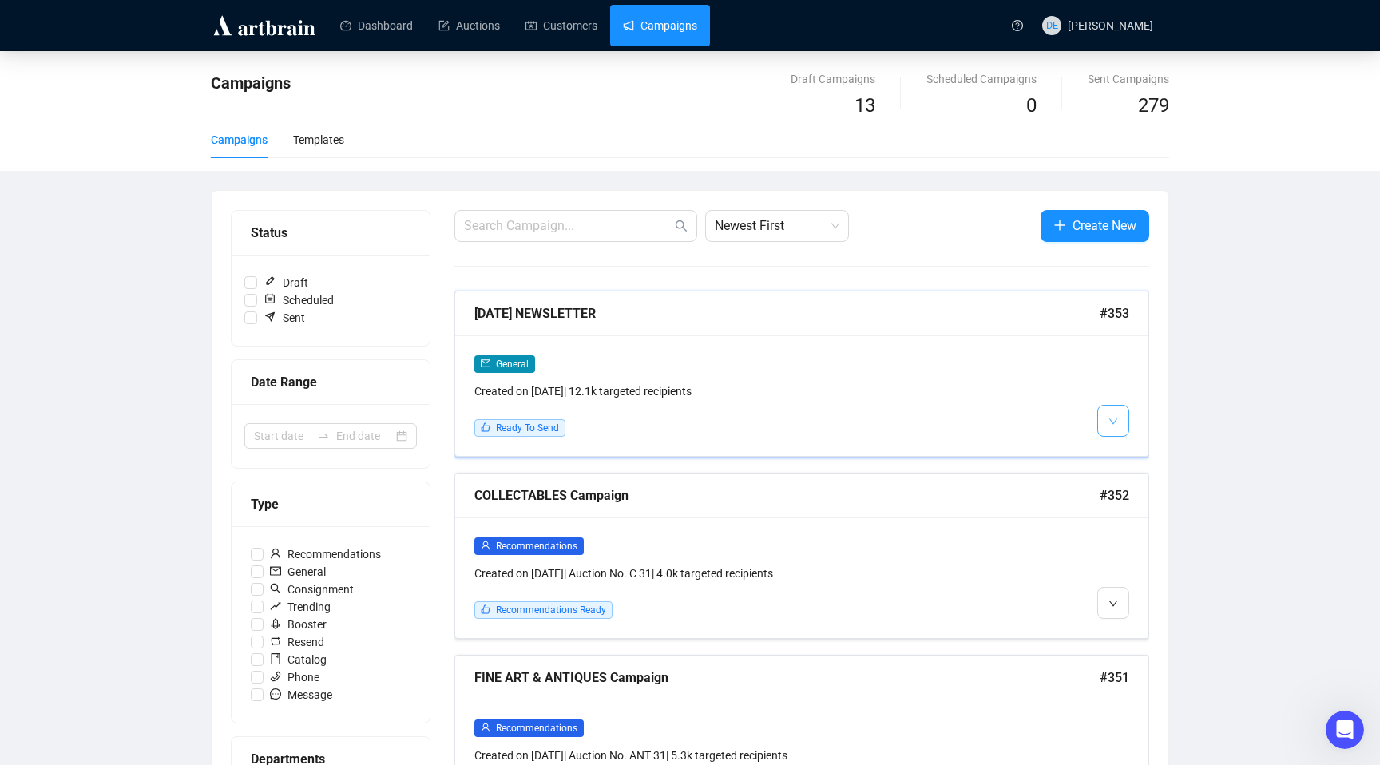
click at [1111, 416] on span "button" at bounding box center [1114, 421] width 10 height 20
click at [1137, 453] on span "Edit" at bounding box center [1138, 455] width 19 height 13
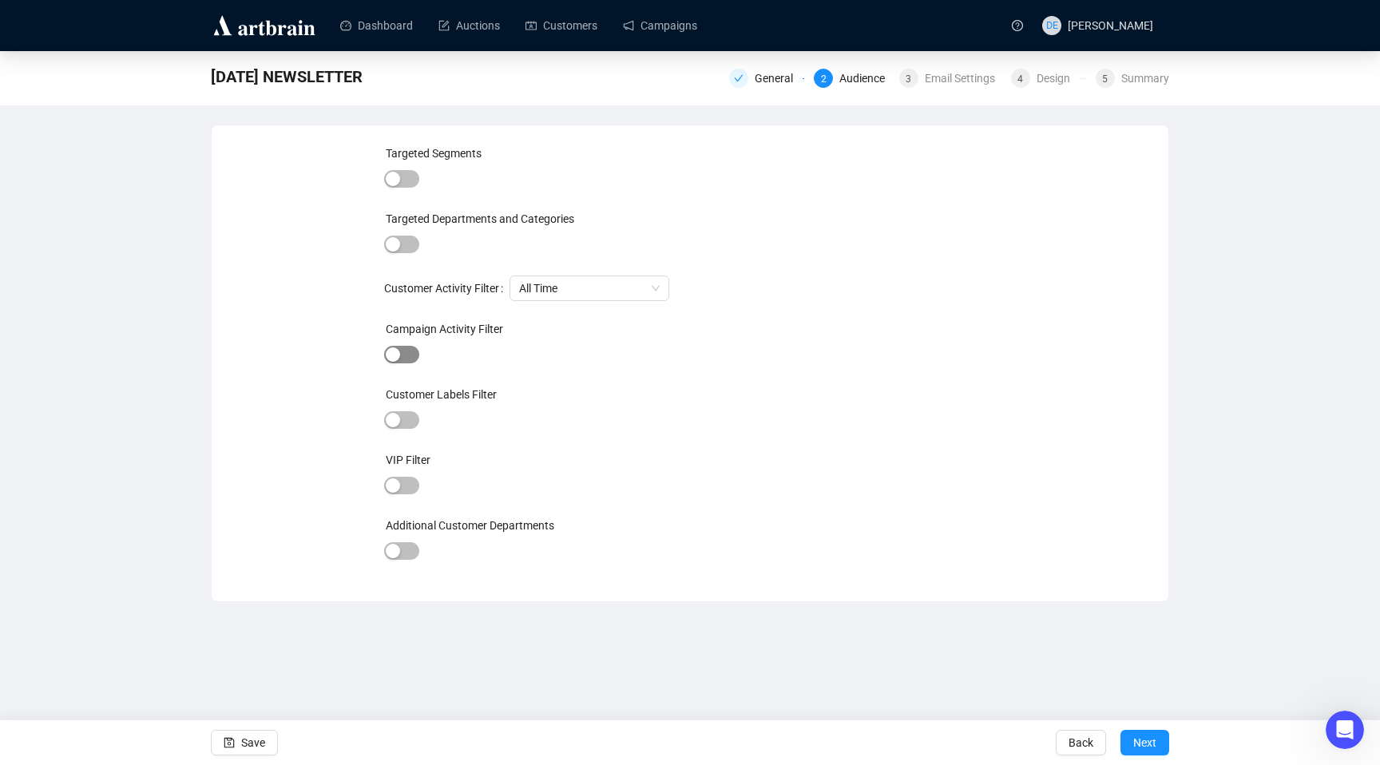
click at [392, 354] on div "button" at bounding box center [393, 354] width 14 height 14
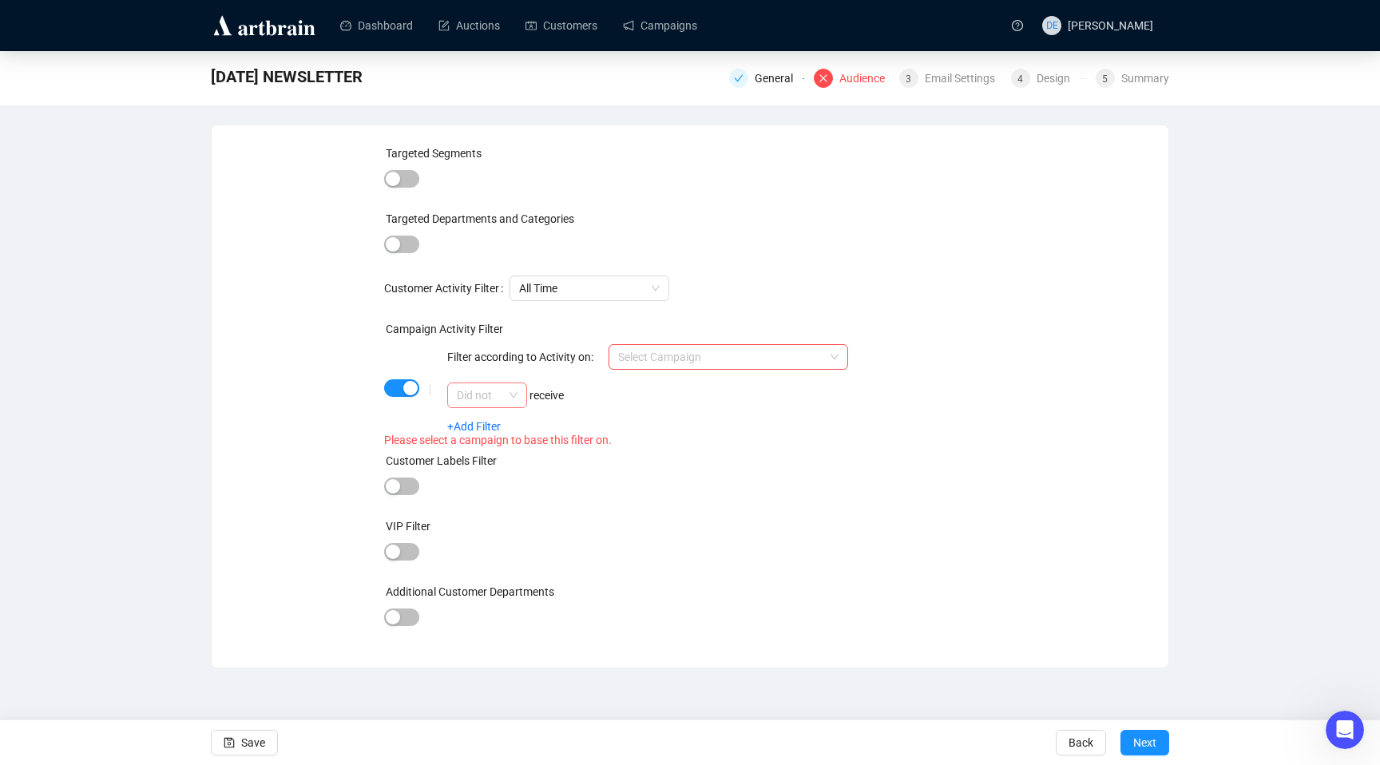
click at [499, 398] on span "Did not" at bounding box center [487, 395] width 61 height 24
click at [318, 340] on div "Targeted Segments Targeted Departments and Categories Customer Activity Filter …" at bounding box center [690, 397] width 919 height 504
click at [400, 390] on span "button" at bounding box center [401, 388] width 35 height 18
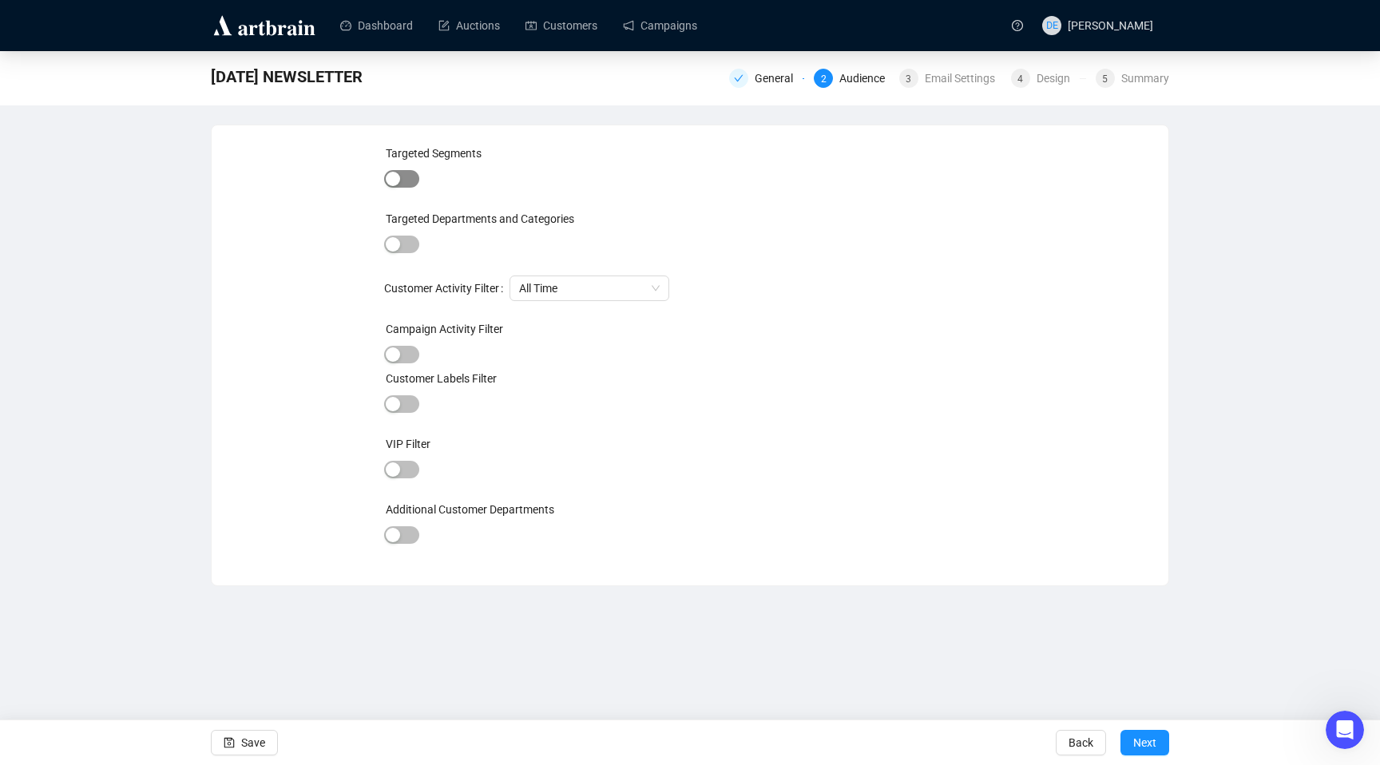
click at [391, 178] on div "button" at bounding box center [393, 179] width 14 height 14
click at [480, 188] on div at bounding box center [657, 181] width 415 height 22
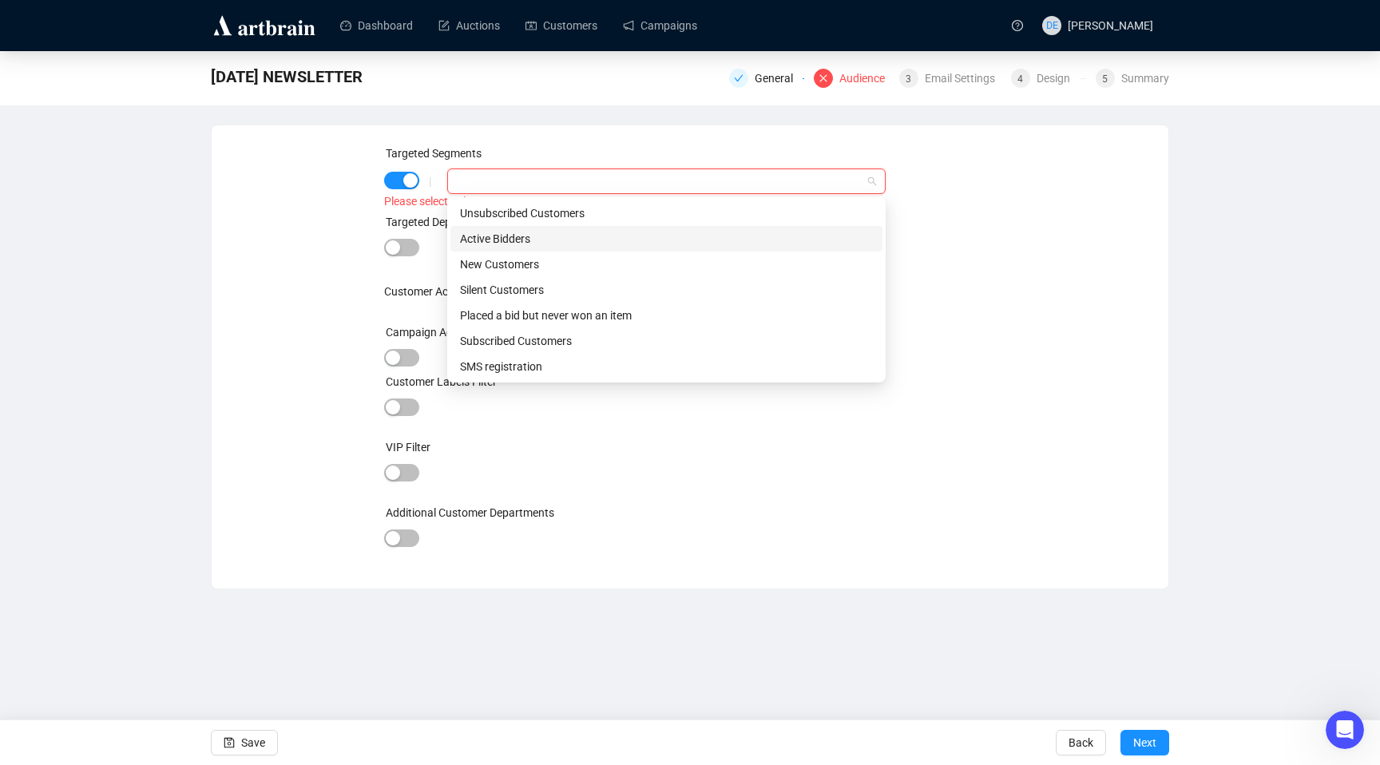
click at [498, 236] on div "Active Bidders" at bounding box center [666, 239] width 413 height 18
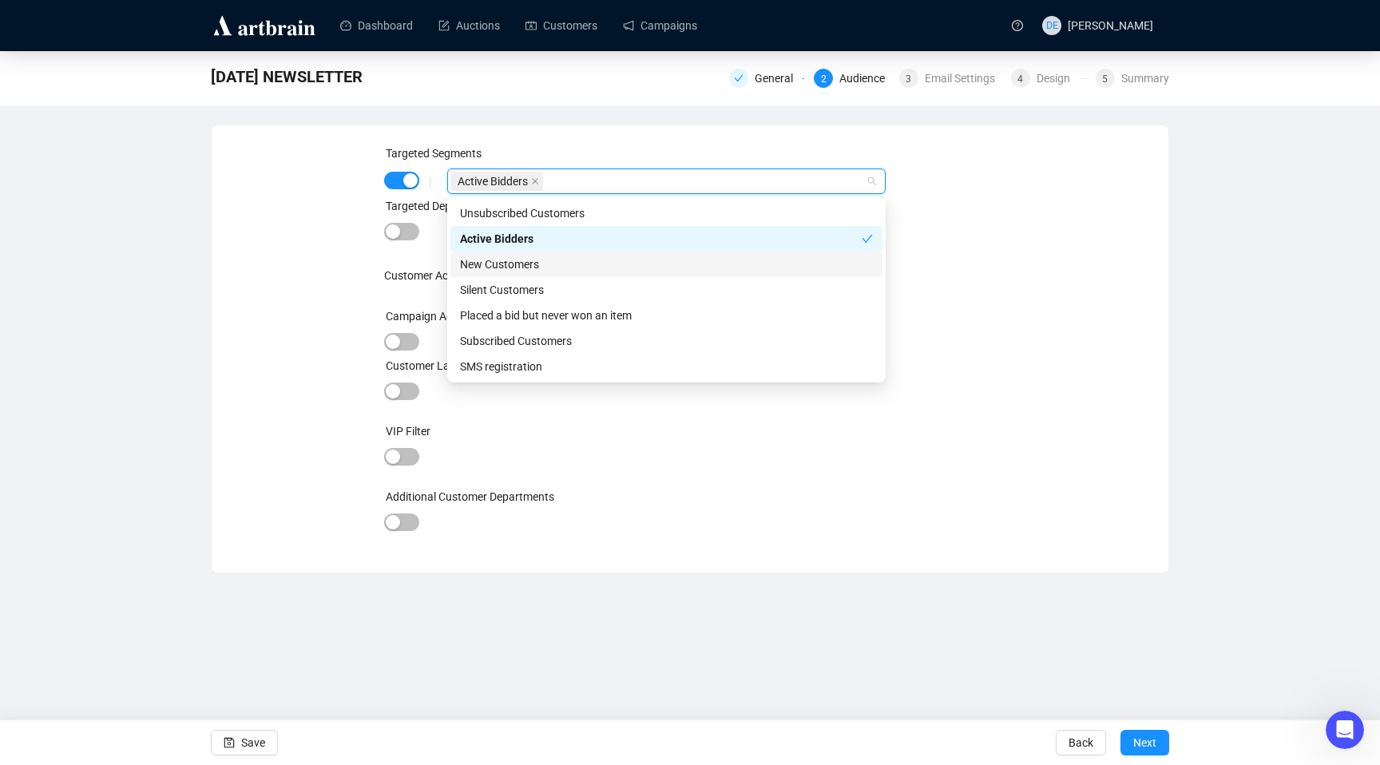
click at [529, 263] on div "New Customers" at bounding box center [666, 265] width 413 height 18
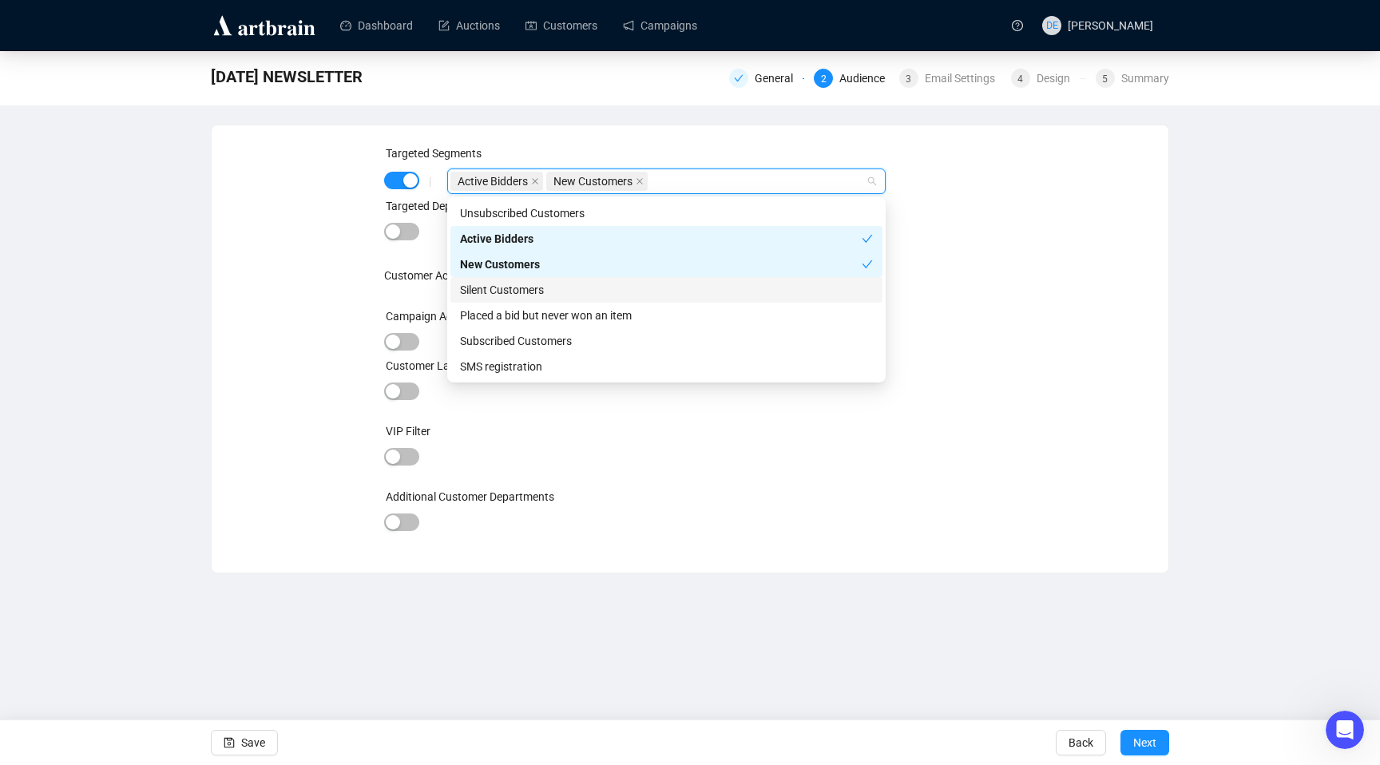
click at [520, 290] on div "Silent Customers" at bounding box center [666, 290] width 413 height 18
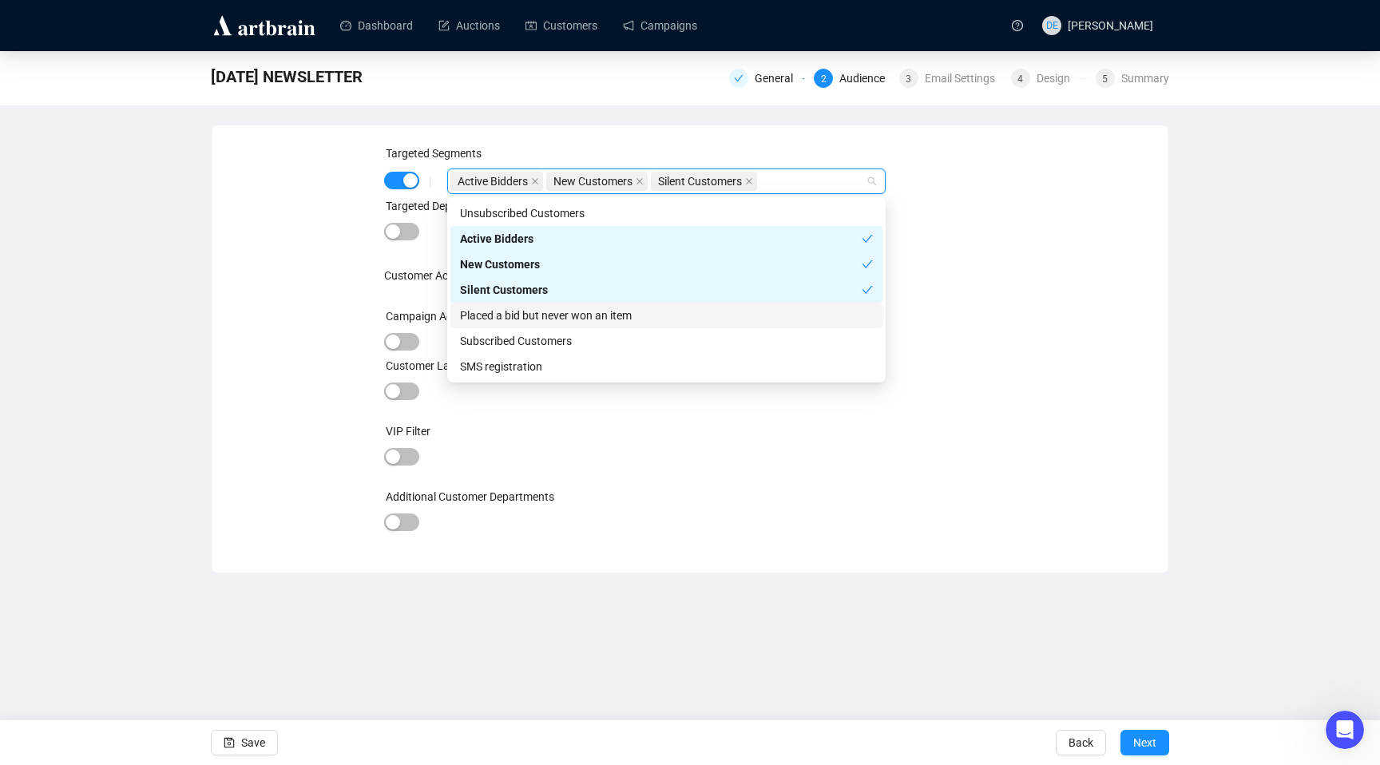
click at [538, 312] on div "Placed a bid but never won an item" at bounding box center [666, 316] width 413 height 18
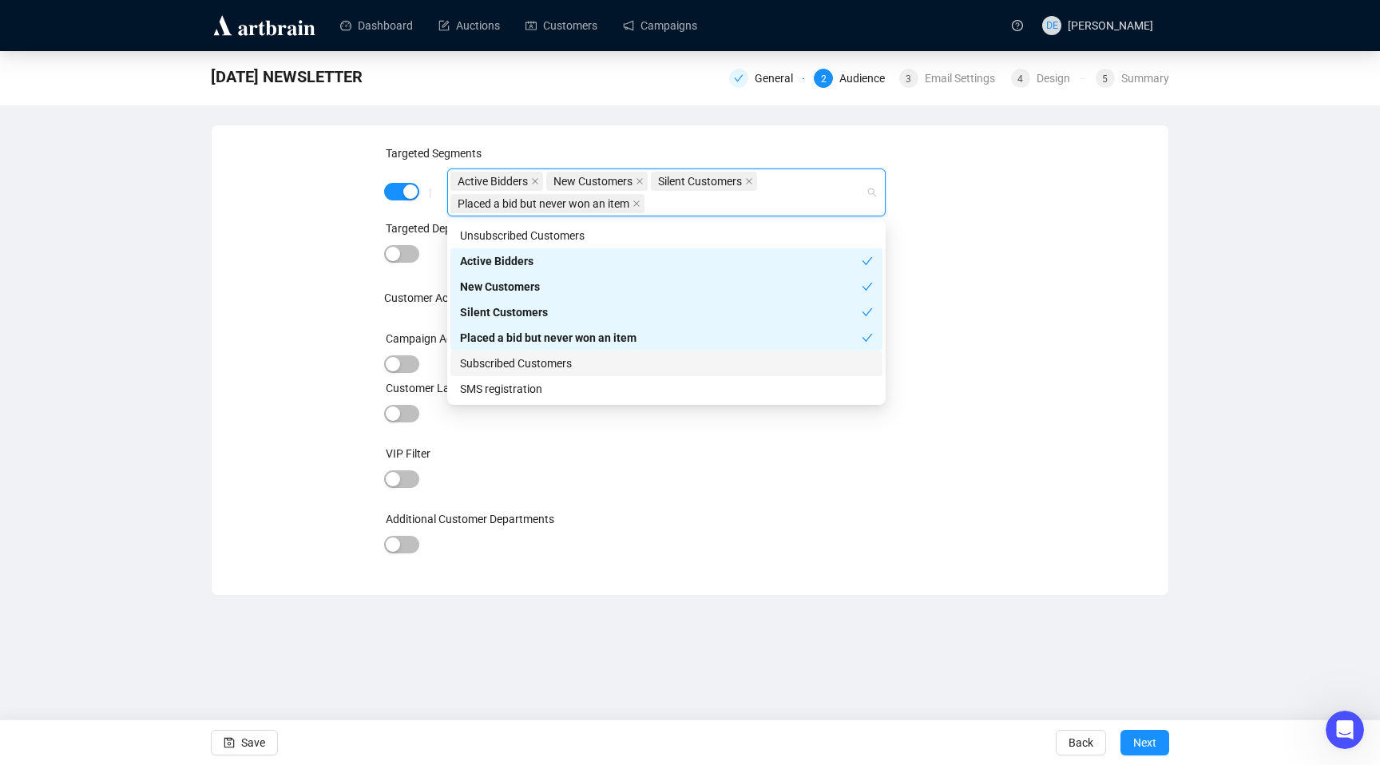
click at [549, 359] on div "Subscribed Customers" at bounding box center [666, 364] width 413 height 18
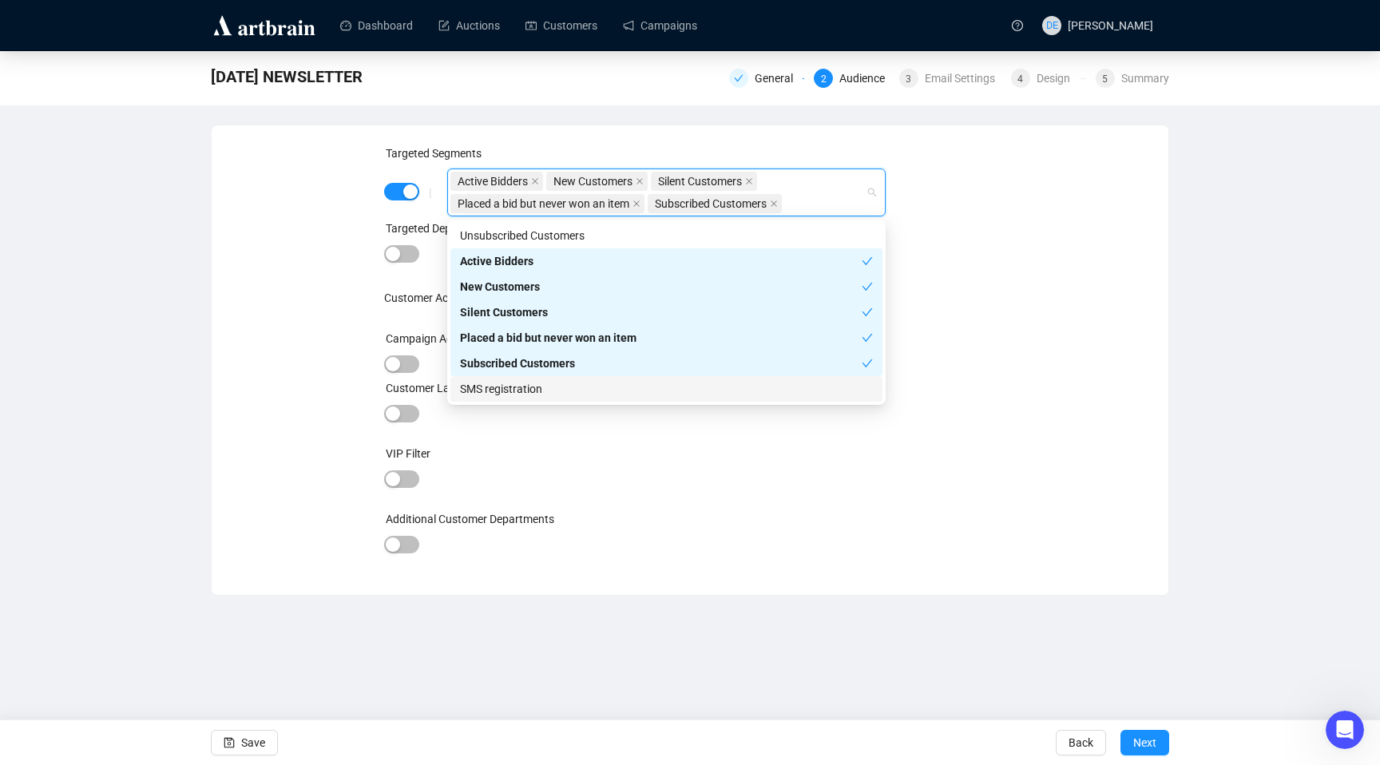
click at [538, 391] on div "SMS registration" at bounding box center [666, 389] width 413 height 18
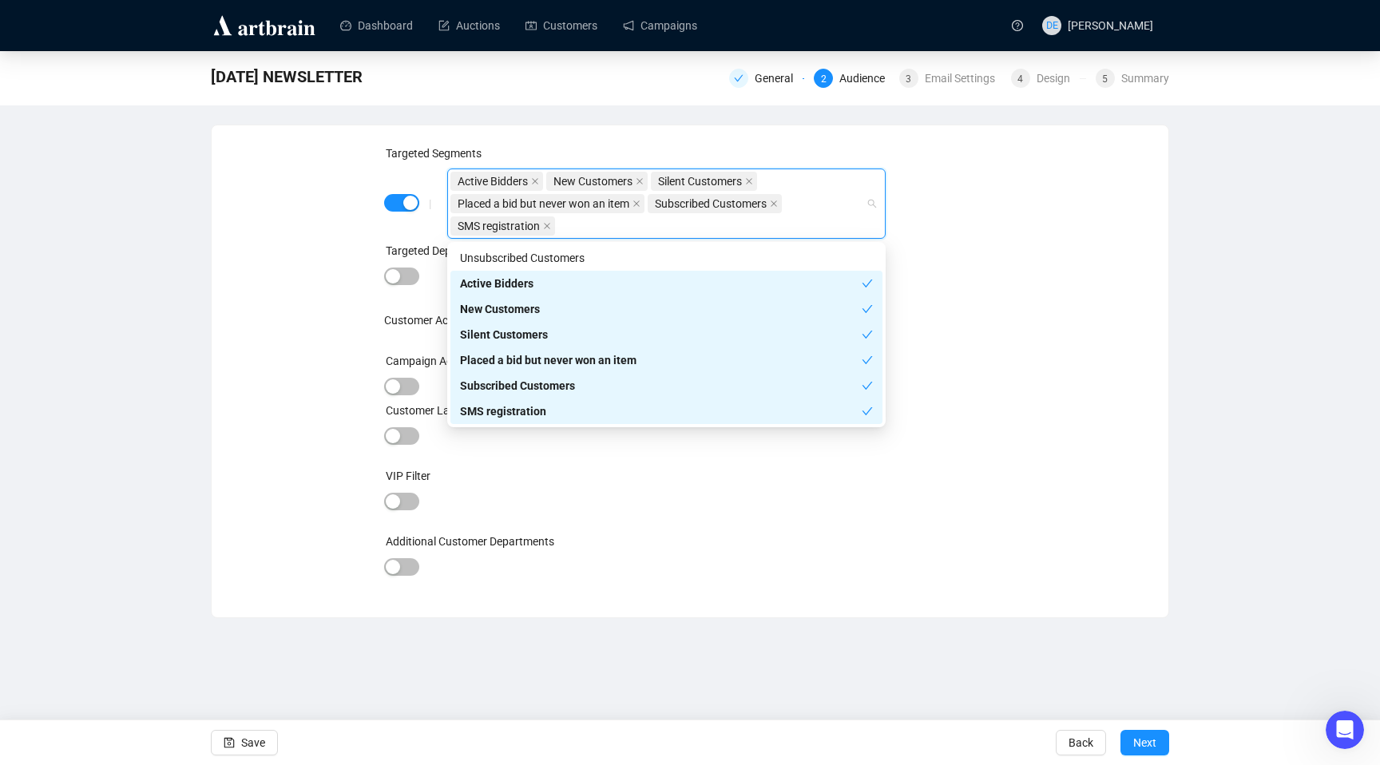
click at [723, 666] on div "Dashboard Auctions Customers Campaigns DE [PERSON_NAME] [DATE] NEWSLETTER Gener…" at bounding box center [690, 382] width 1380 height 765
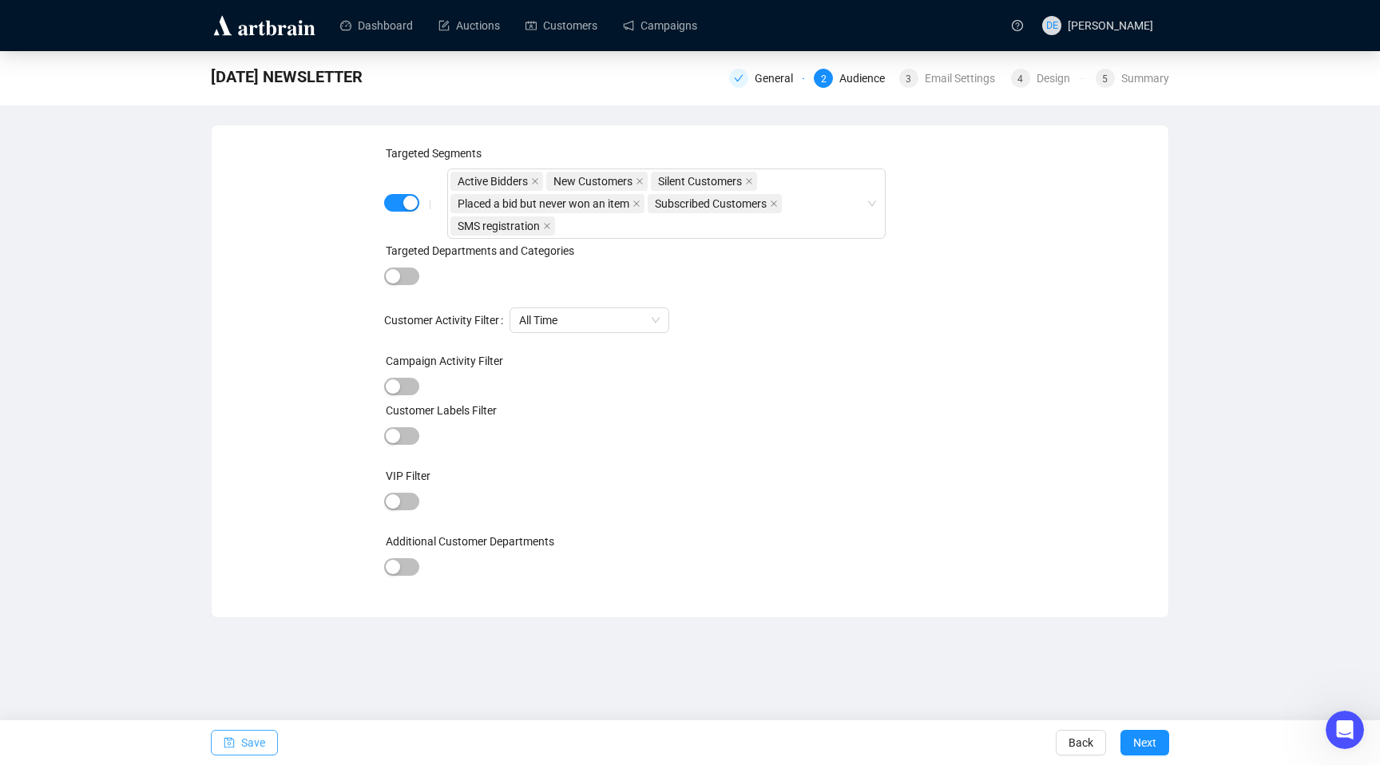
click at [253, 741] on span "Save" at bounding box center [253, 742] width 24 height 45
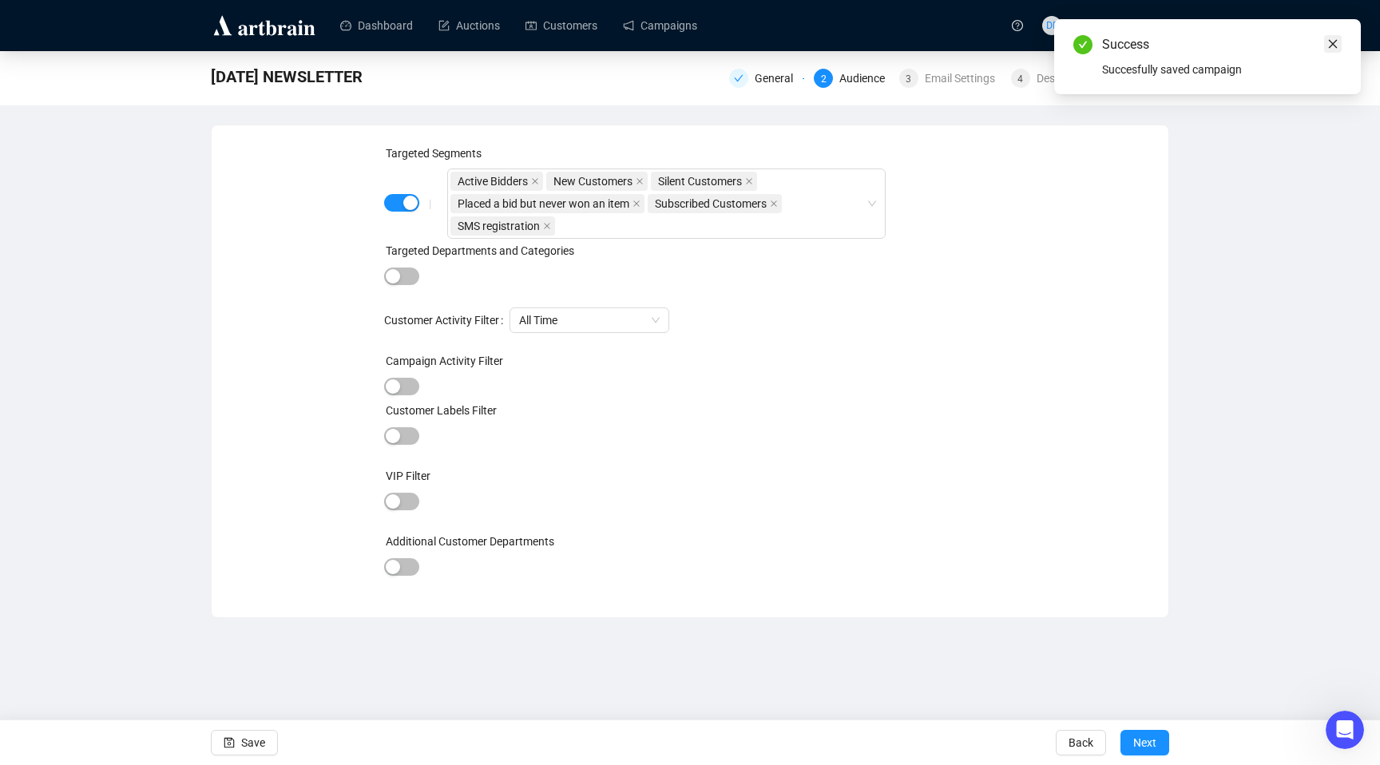
click at [1328, 37] on link "Close" at bounding box center [1333, 44] width 18 height 18
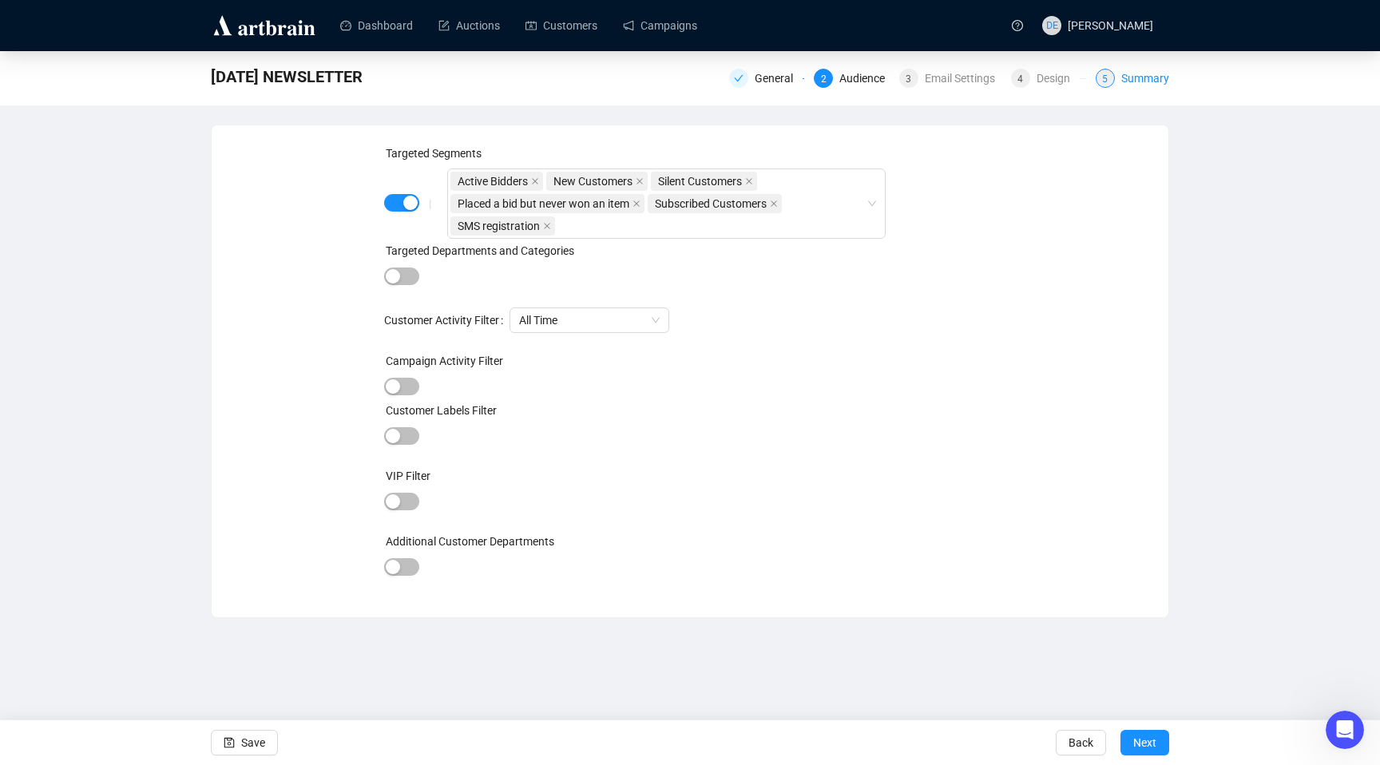
click at [1145, 78] on div "Summary" at bounding box center [1145, 78] width 48 height 19
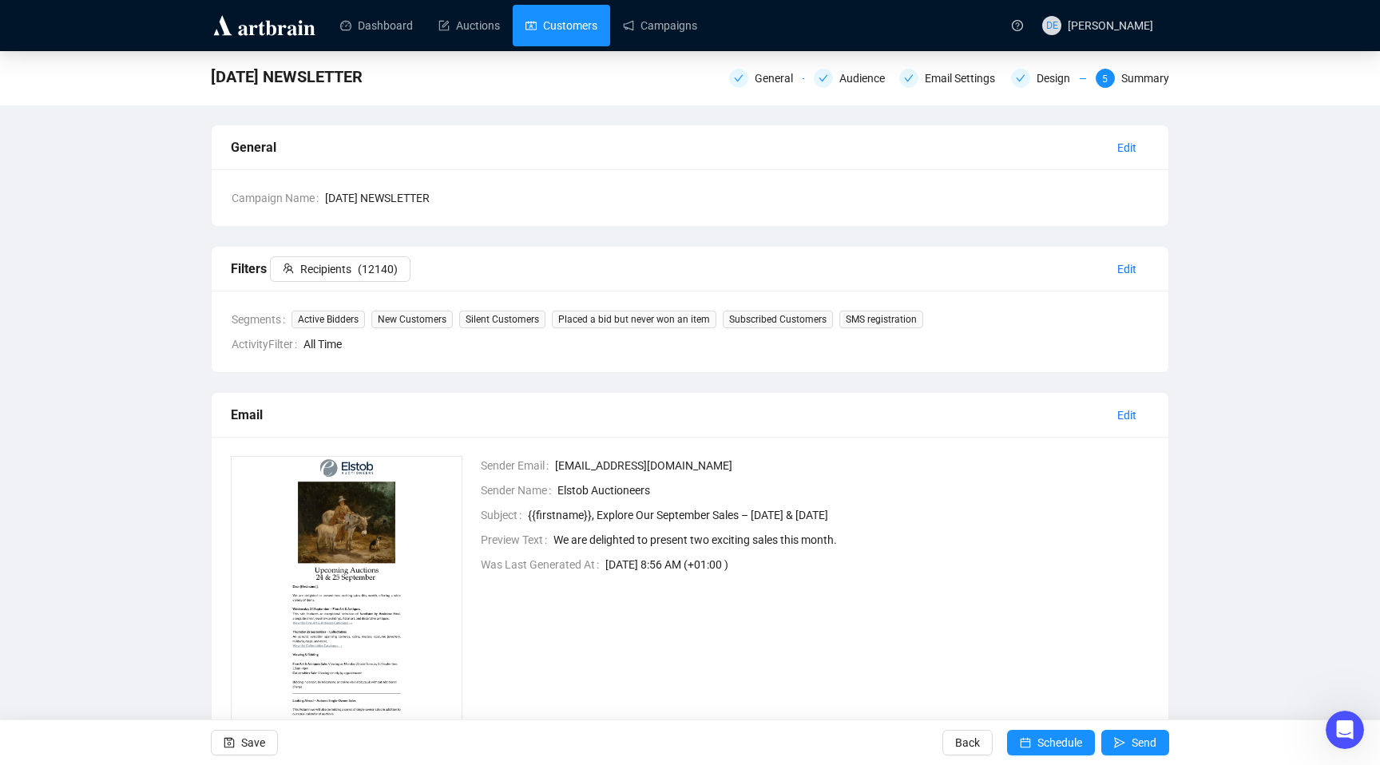
click at [578, 40] on link "Customers" at bounding box center [562, 26] width 72 height 42
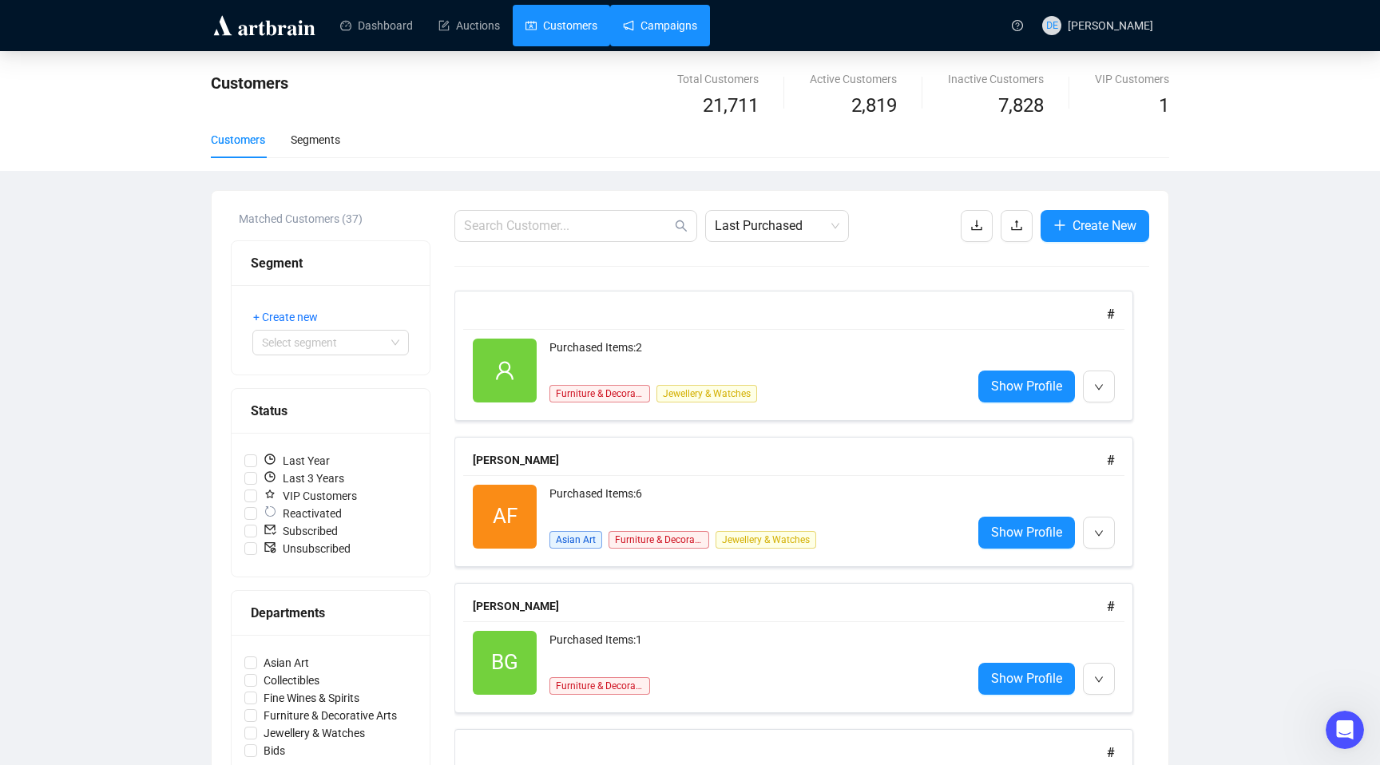
click at [671, 22] on link "Campaigns" at bounding box center [660, 26] width 74 height 42
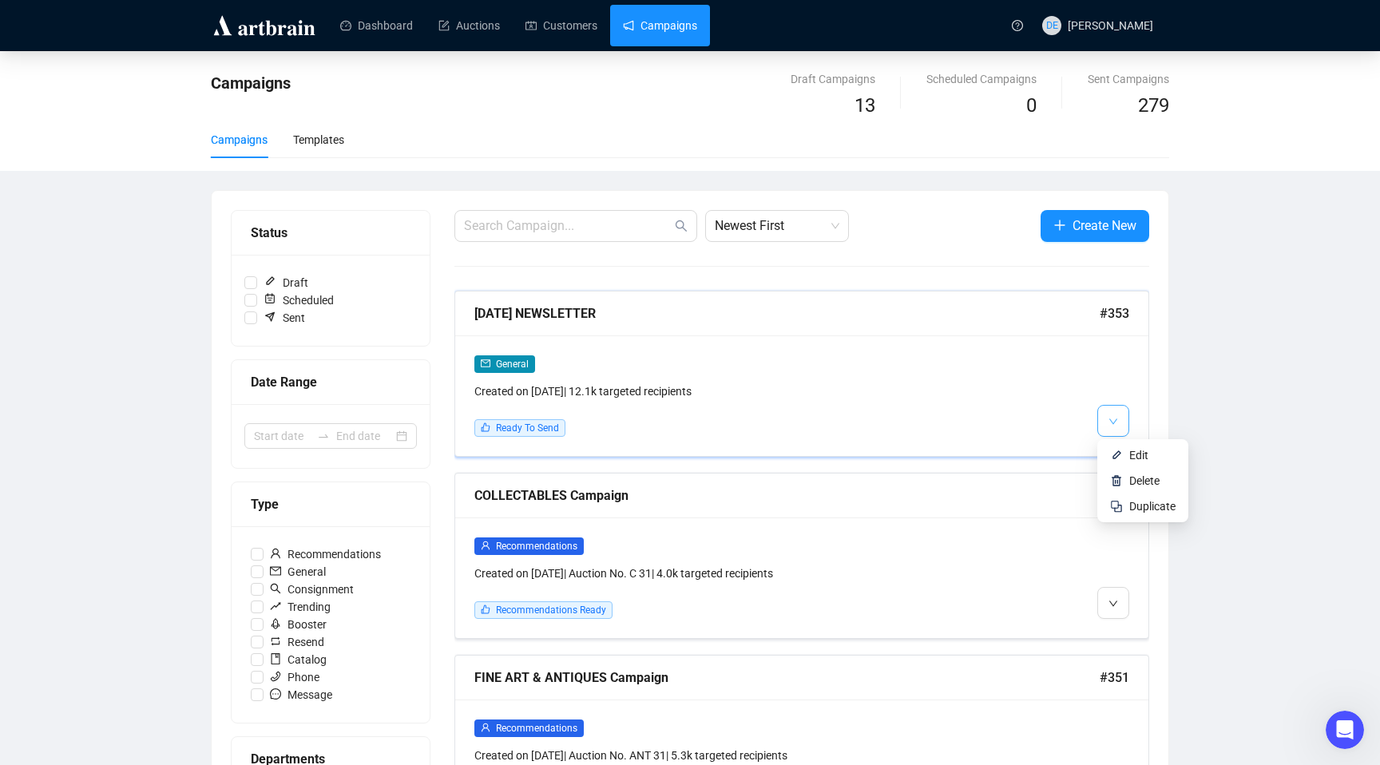
click at [1119, 425] on button "button" at bounding box center [1113, 421] width 32 height 32
click at [1131, 457] on span "Edit" at bounding box center [1138, 455] width 19 height 13
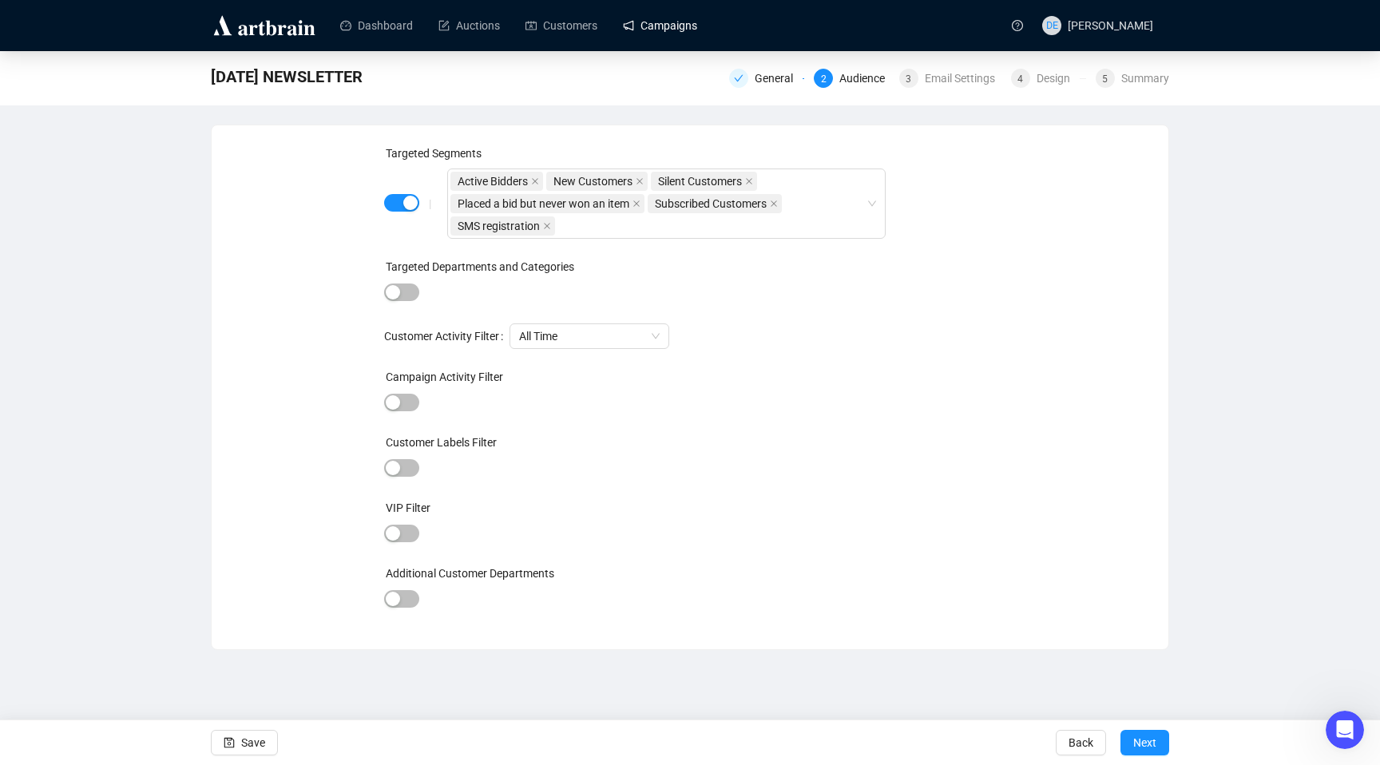
click at [415, 204] on div "|" at bounding box center [430, 203] width 34 height 13
click at [413, 204] on div "|" at bounding box center [430, 203] width 34 height 13
click at [740, 328] on div "All Time" at bounding box center [753, 336] width 487 height 26
click at [411, 206] on div "button" at bounding box center [410, 203] width 14 height 14
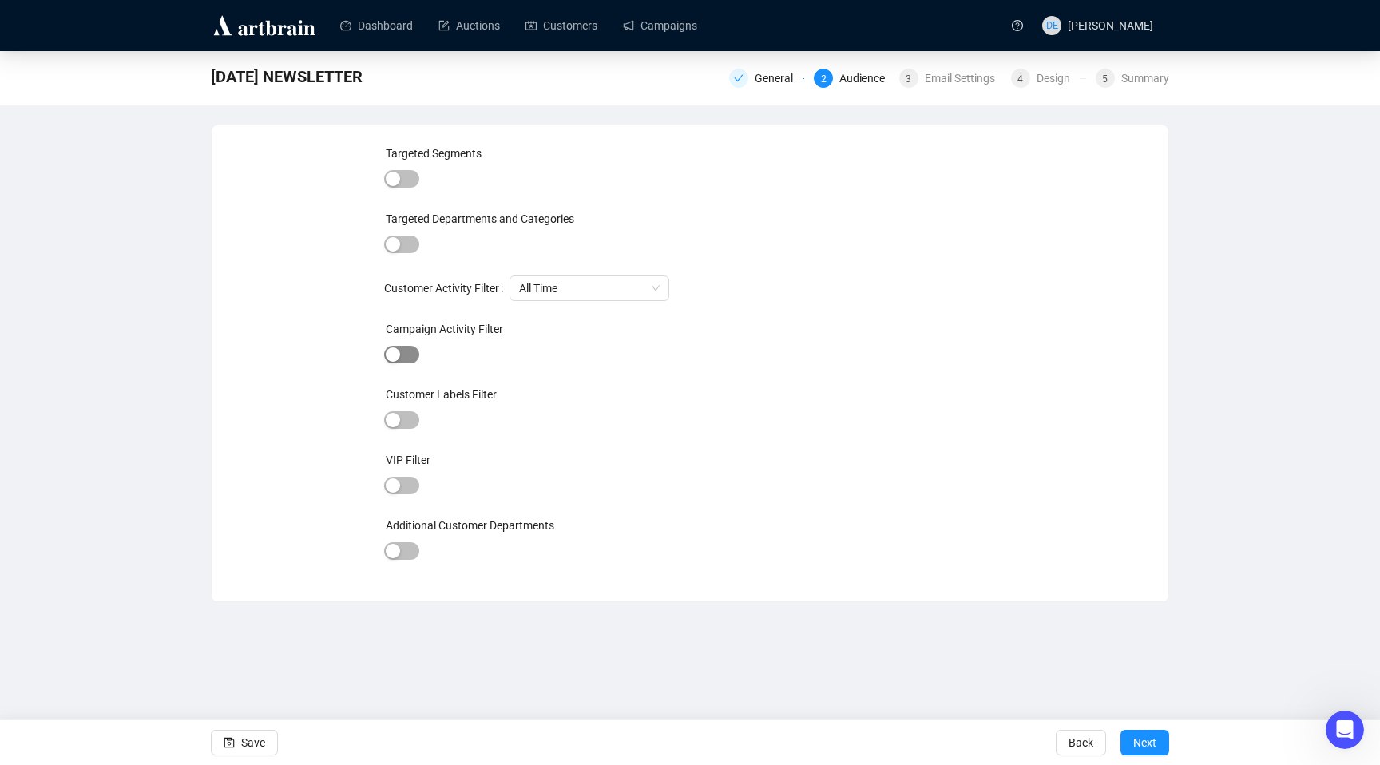
click at [392, 353] on div "button" at bounding box center [393, 354] width 14 height 14
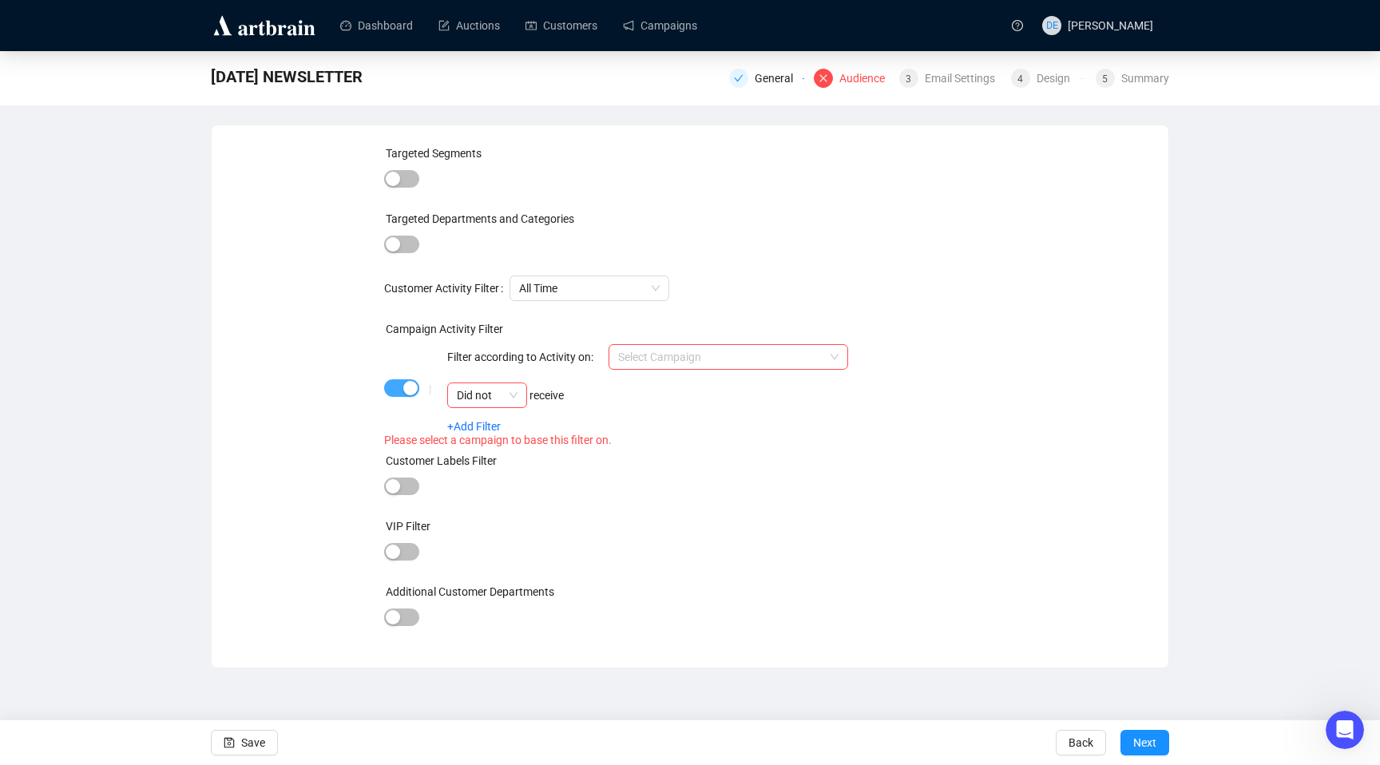
click at [410, 391] on div "button" at bounding box center [410, 388] width 14 height 14
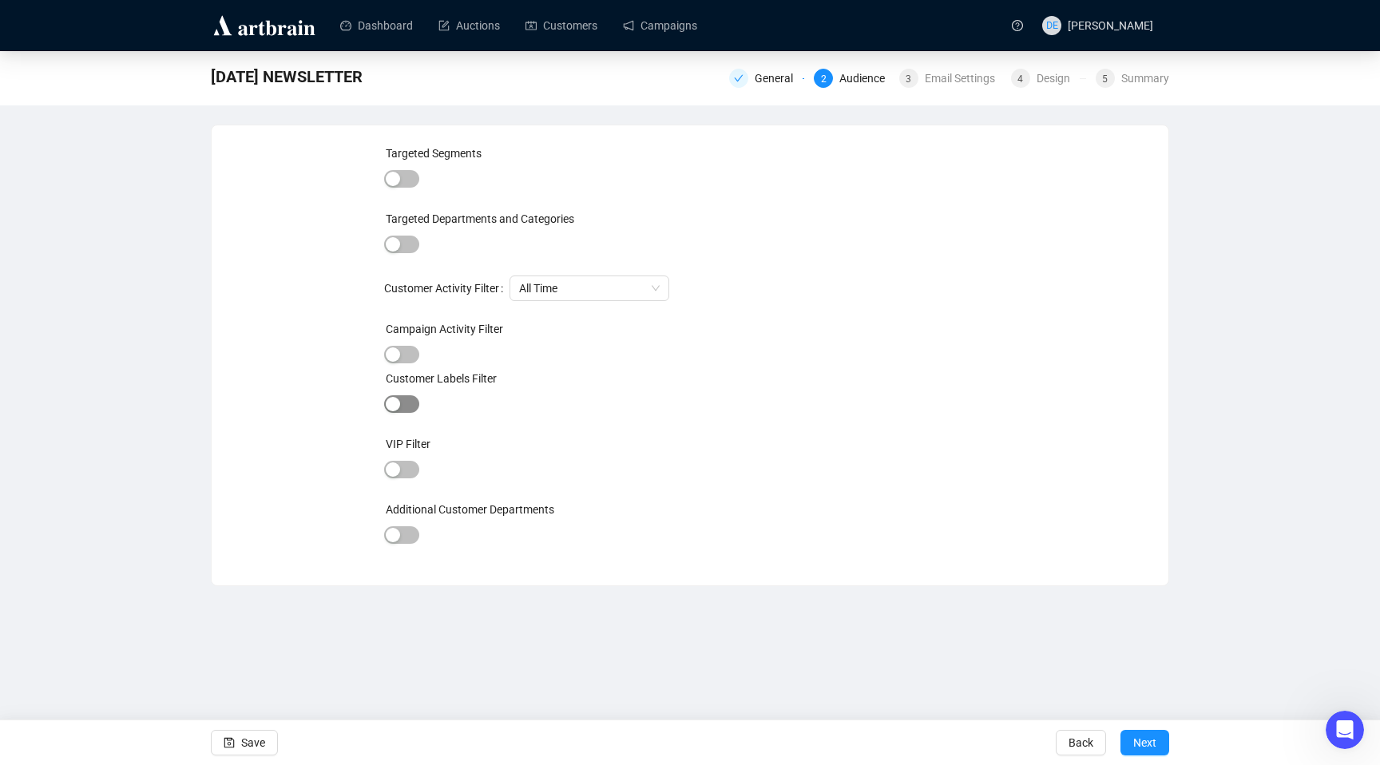
click at [393, 406] on div "button" at bounding box center [393, 404] width 14 height 14
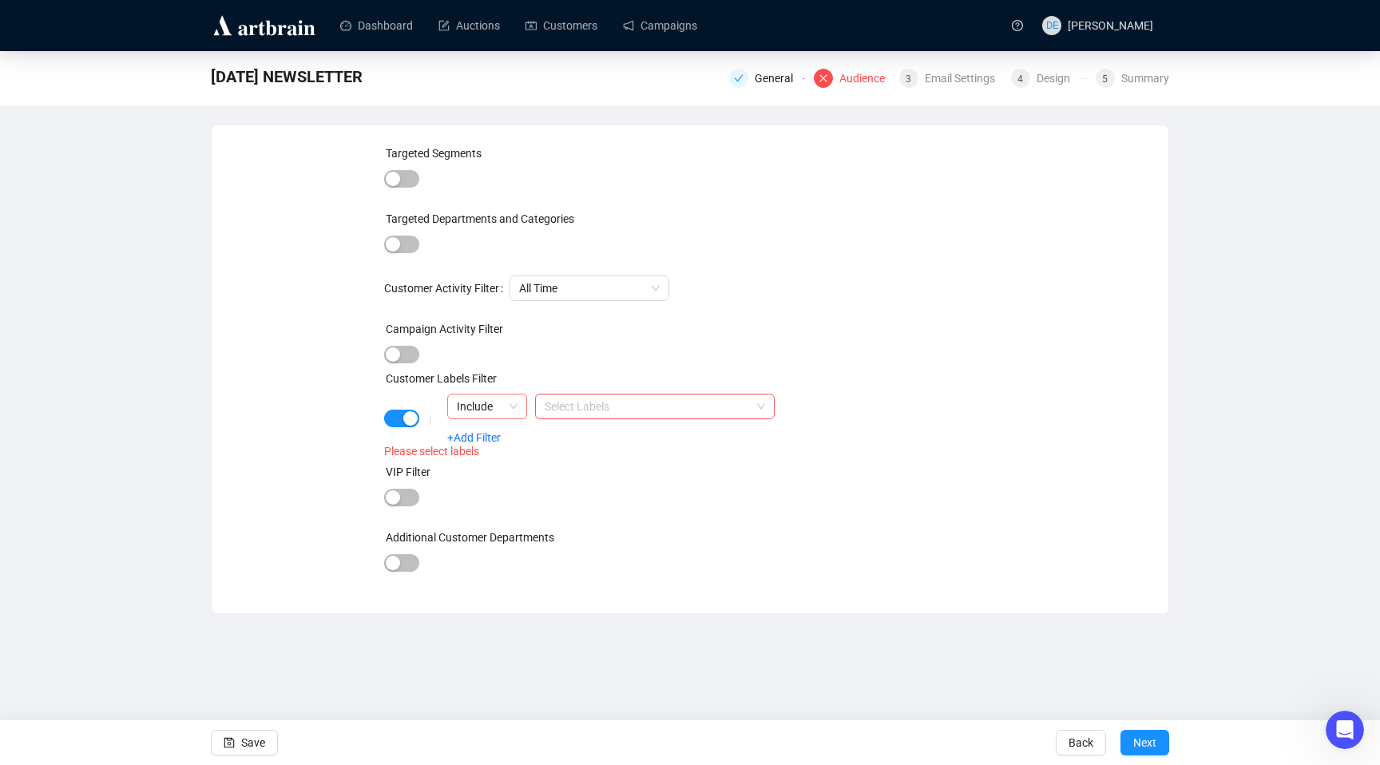
click at [515, 414] on span "Include" at bounding box center [487, 407] width 61 height 24
click at [273, 380] on div "Targeted Segments Targeted Departments and Categories Customer Activity Filter …" at bounding box center [690, 370] width 919 height 450
click at [413, 421] on div "|" at bounding box center [430, 419] width 34 height 13
click at [410, 424] on div "button" at bounding box center [410, 418] width 14 height 14
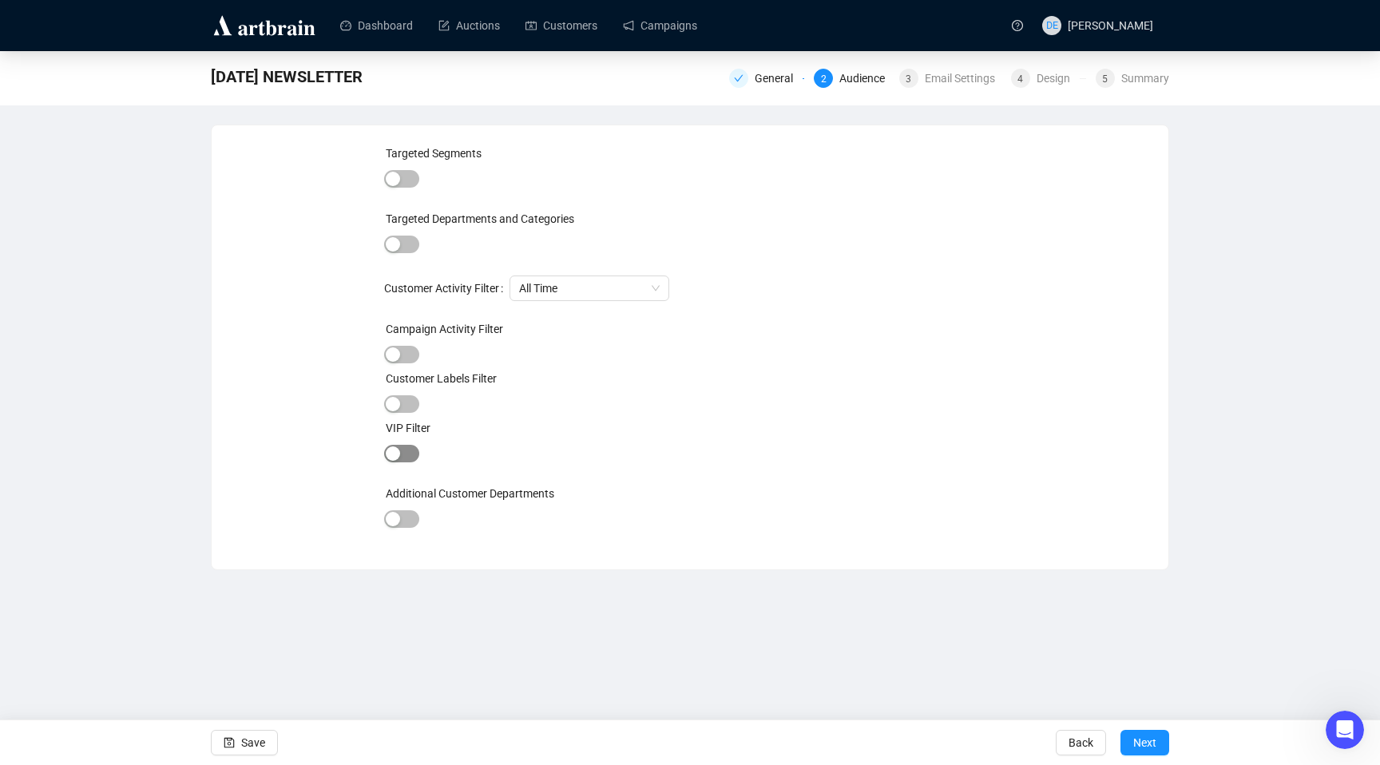
click at [395, 460] on div "button" at bounding box center [393, 454] width 14 height 14
click at [404, 451] on div "button" at bounding box center [410, 454] width 14 height 14
click at [395, 518] on div "button" at bounding box center [393, 519] width 14 height 14
click at [546, 525] on div at bounding box center [657, 521] width 415 height 22
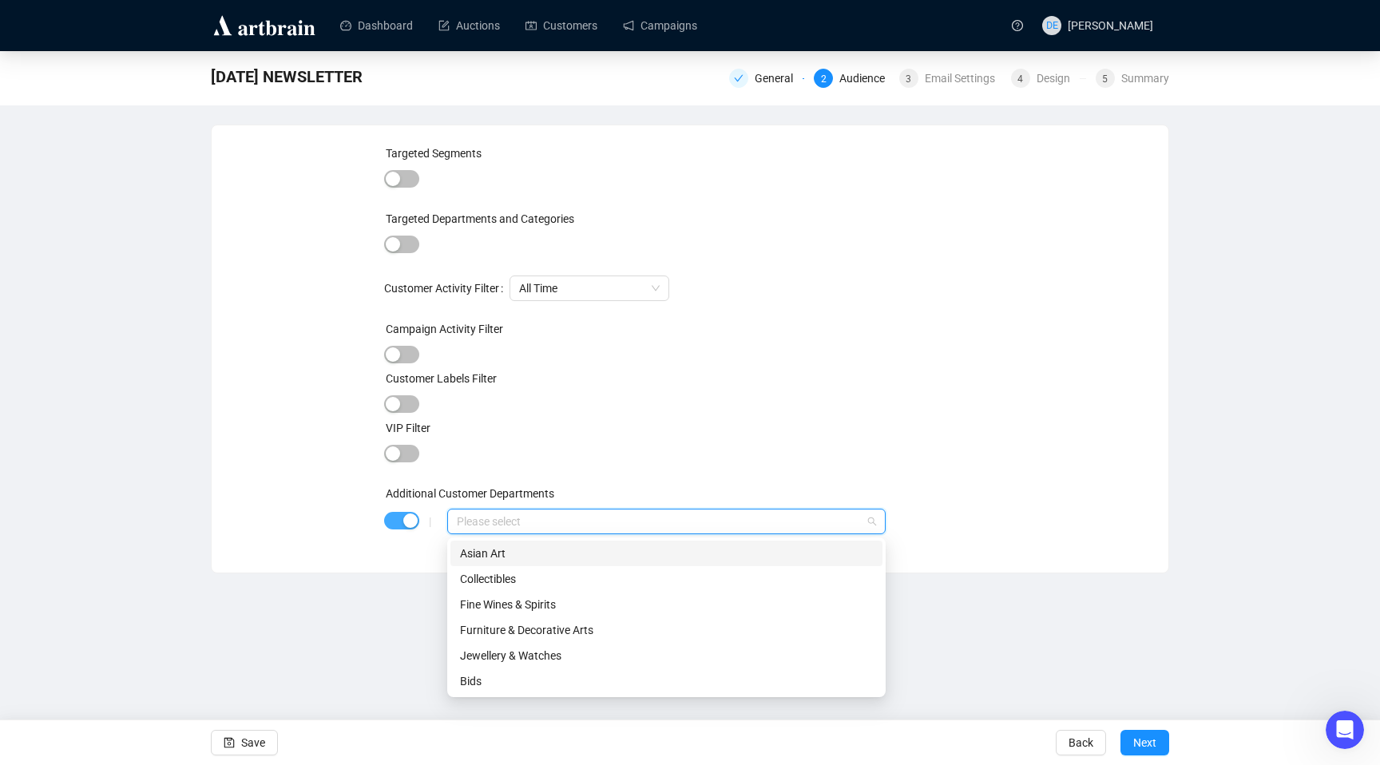
click at [407, 514] on div "button" at bounding box center [410, 521] width 14 height 14
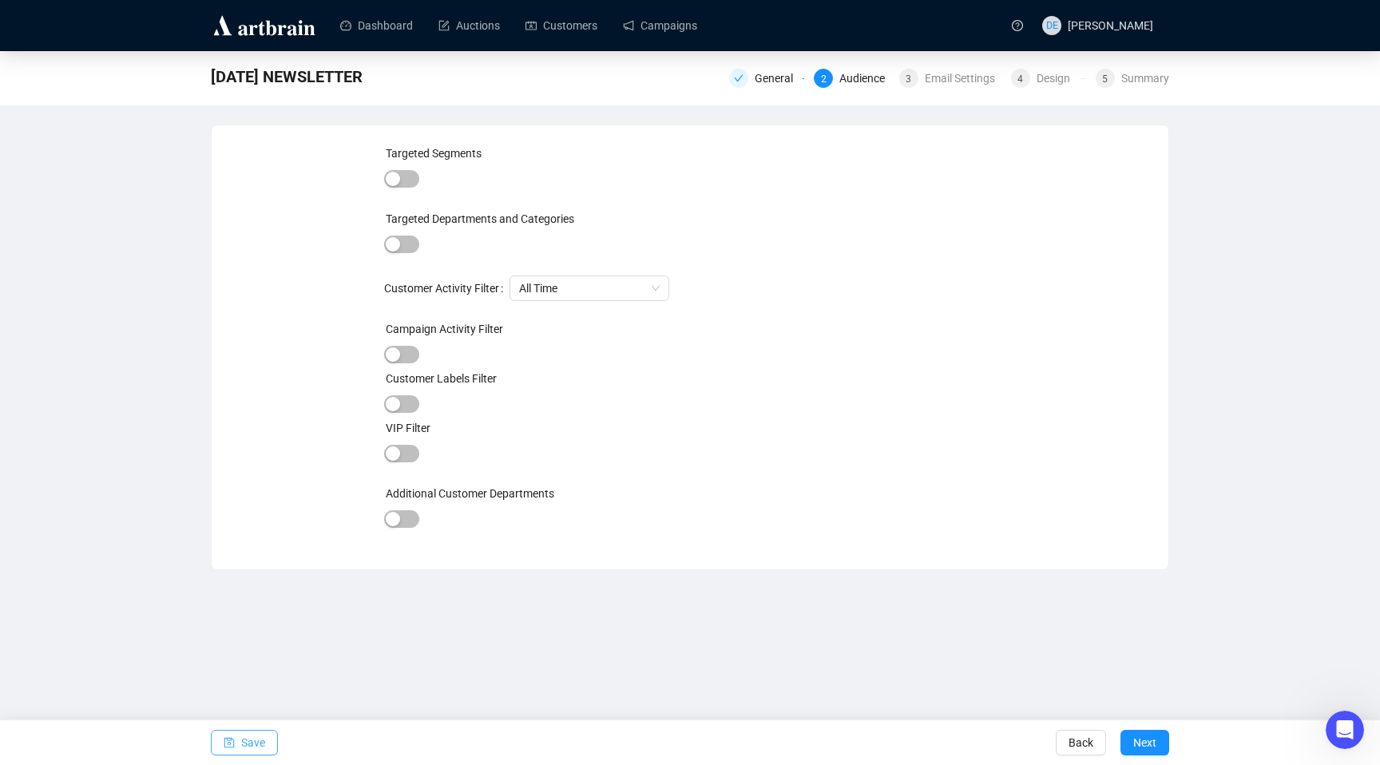
click at [267, 740] on button "Save" at bounding box center [244, 743] width 67 height 26
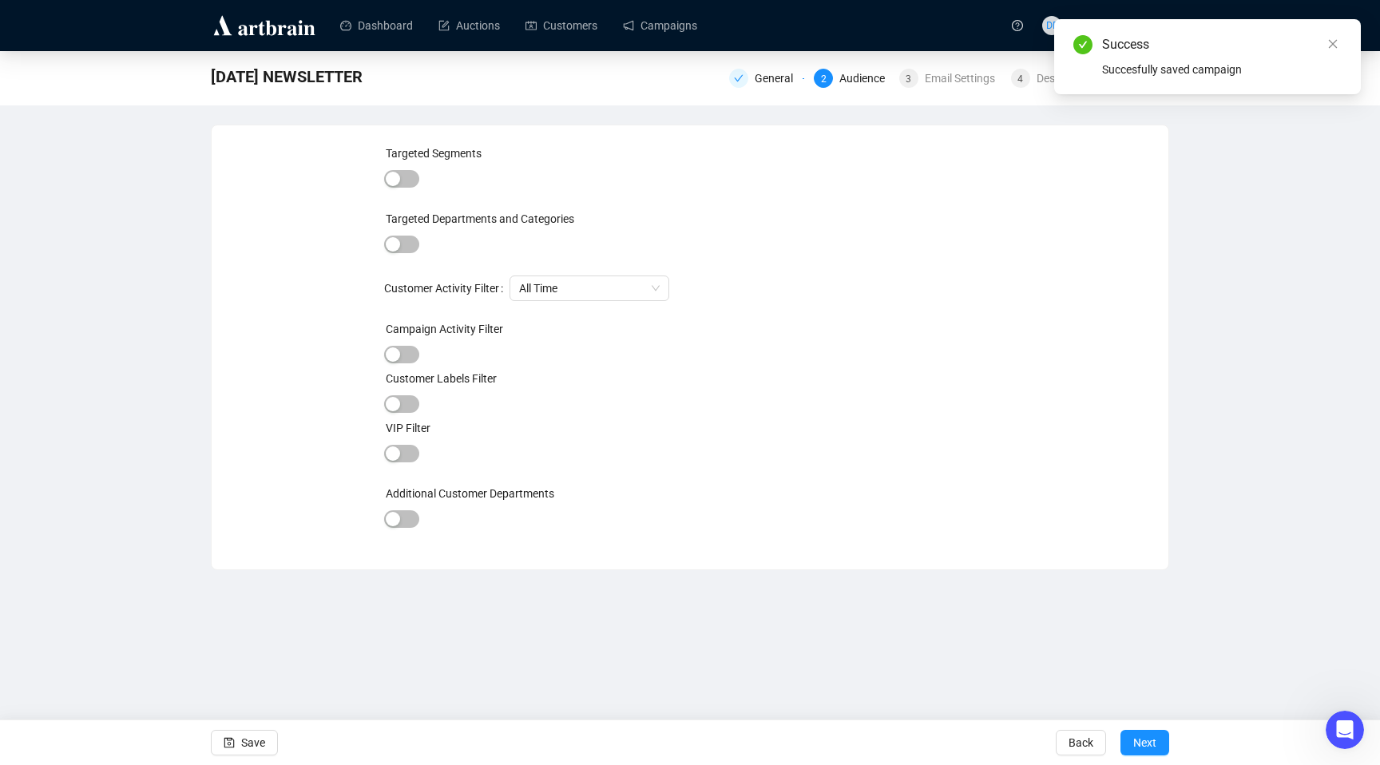
click at [766, 89] on div "General 2 Audience 3 Email Settings 4 Design 5 Summary" at bounding box center [949, 77] width 440 height 26
click at [769, 81] on div "General" at bounding box center [779, 78] width 48 height 19
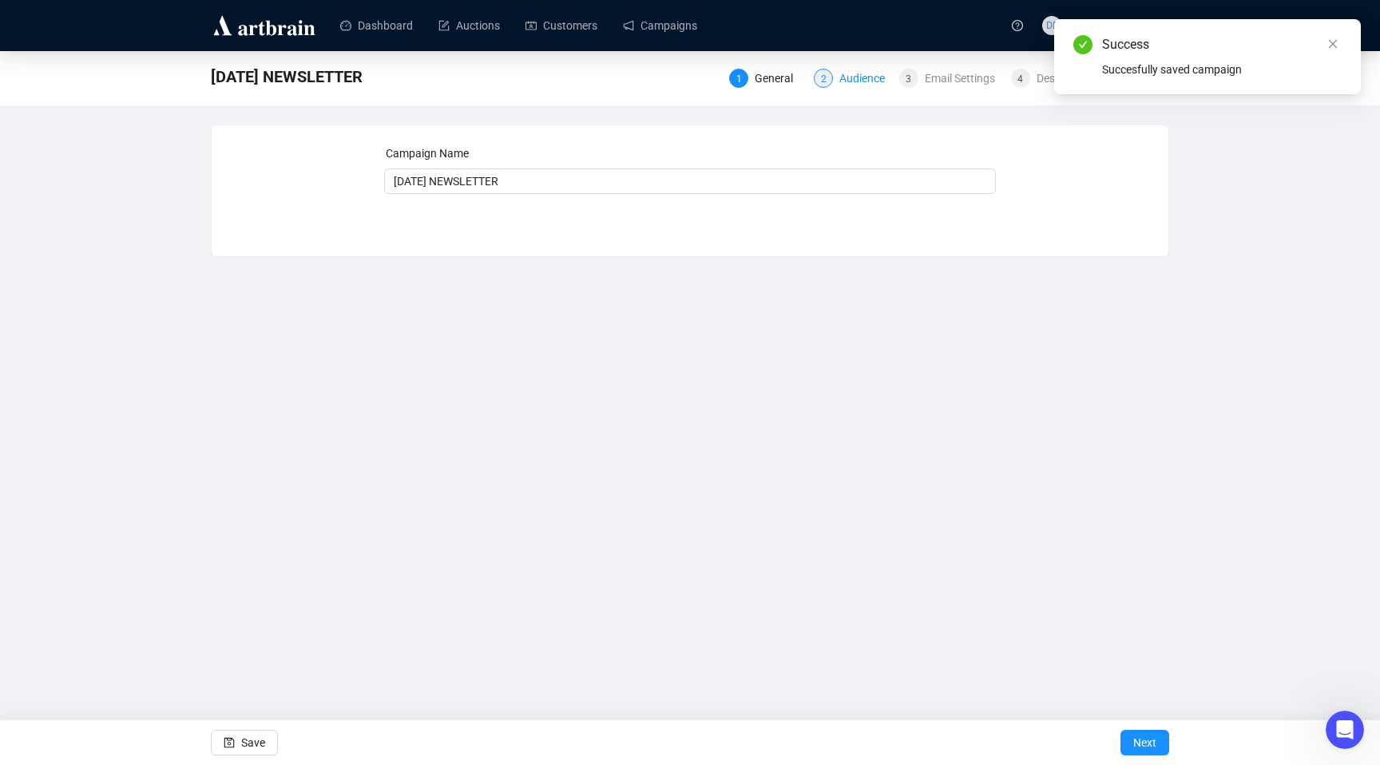
click at [844, 75] on div "Audience" at bounding box center [866, 78] width 55 height 19
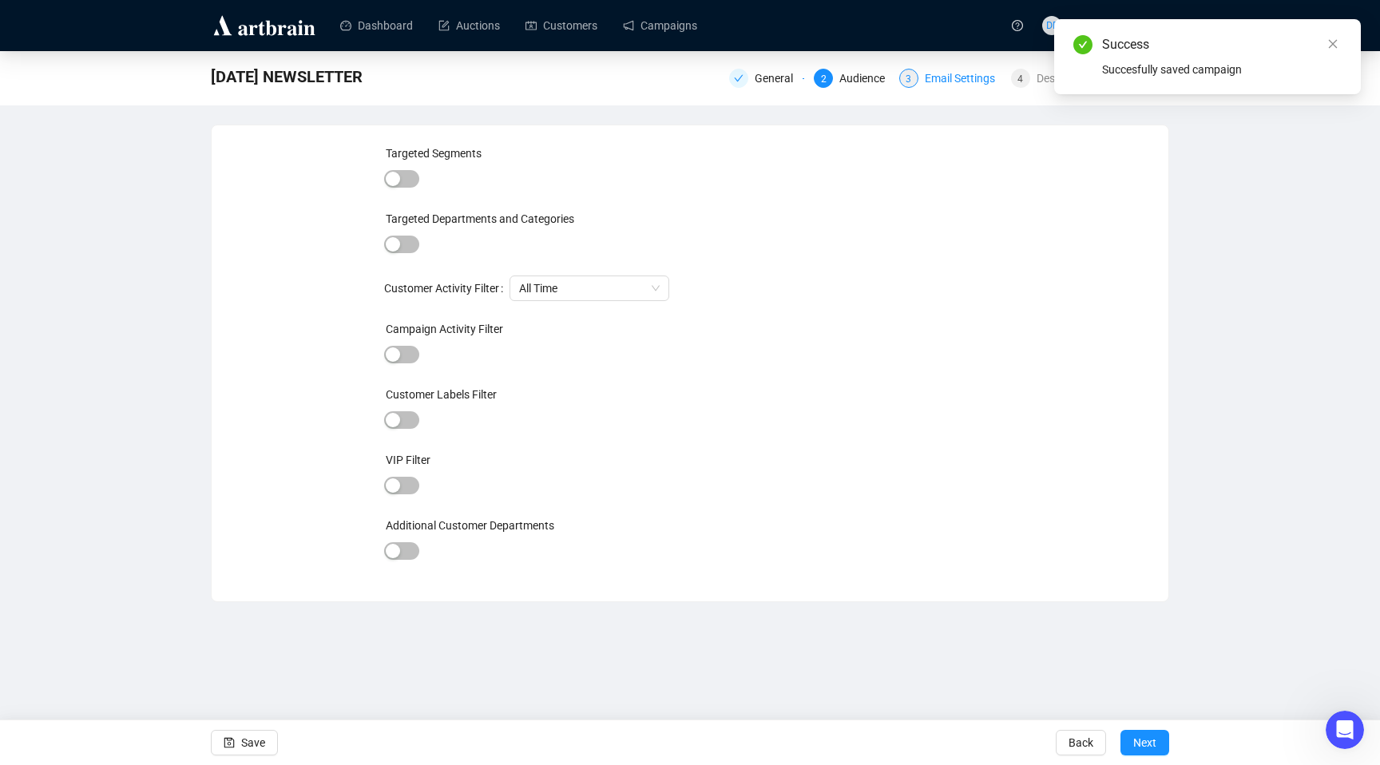
click at [940, 87] on div "Email Settings" at bounding box center [965, 78] width 80 height 19
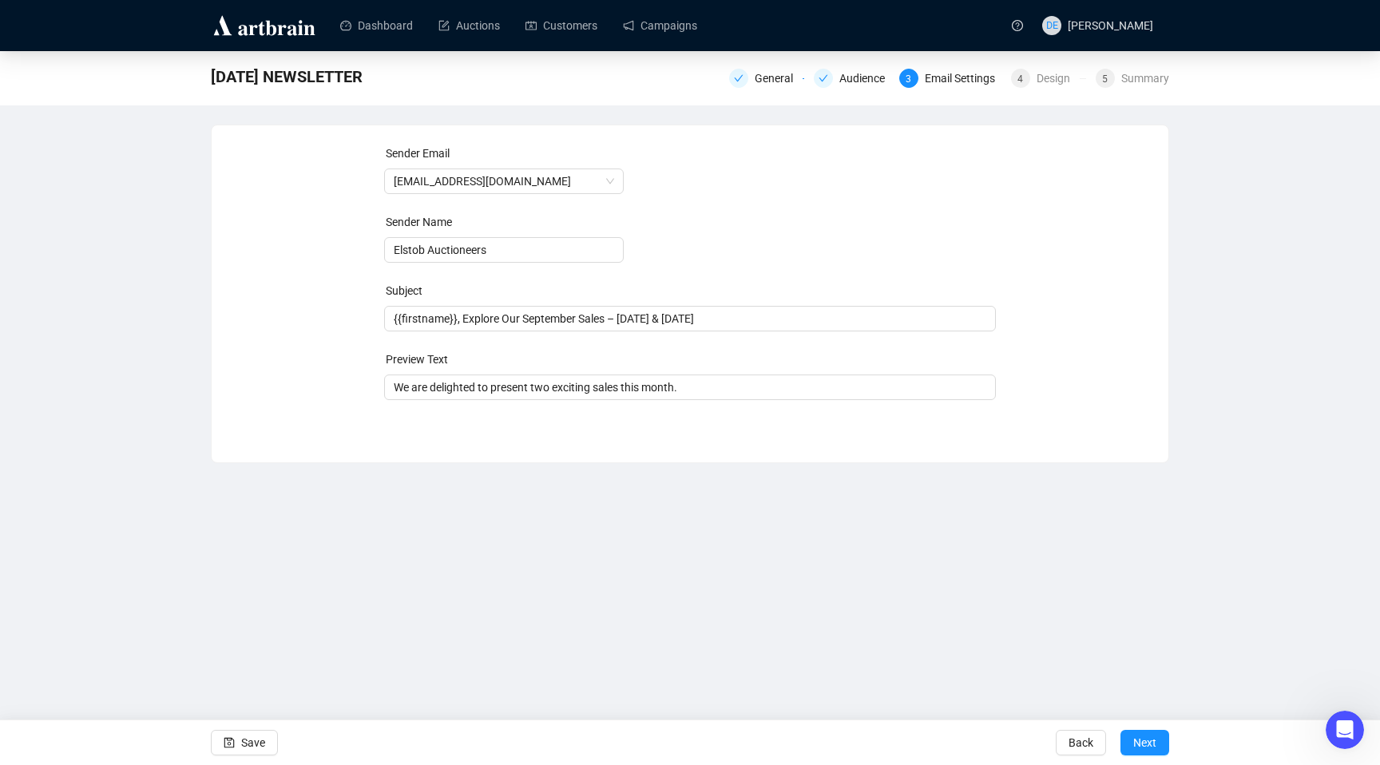
click at [956, 83] on div "Email Settings" at bounding box center [965, 78] width 80 height 19
click at [1141, 738] on span "Next" at bounding box center [1144, 742] width 23 height 45
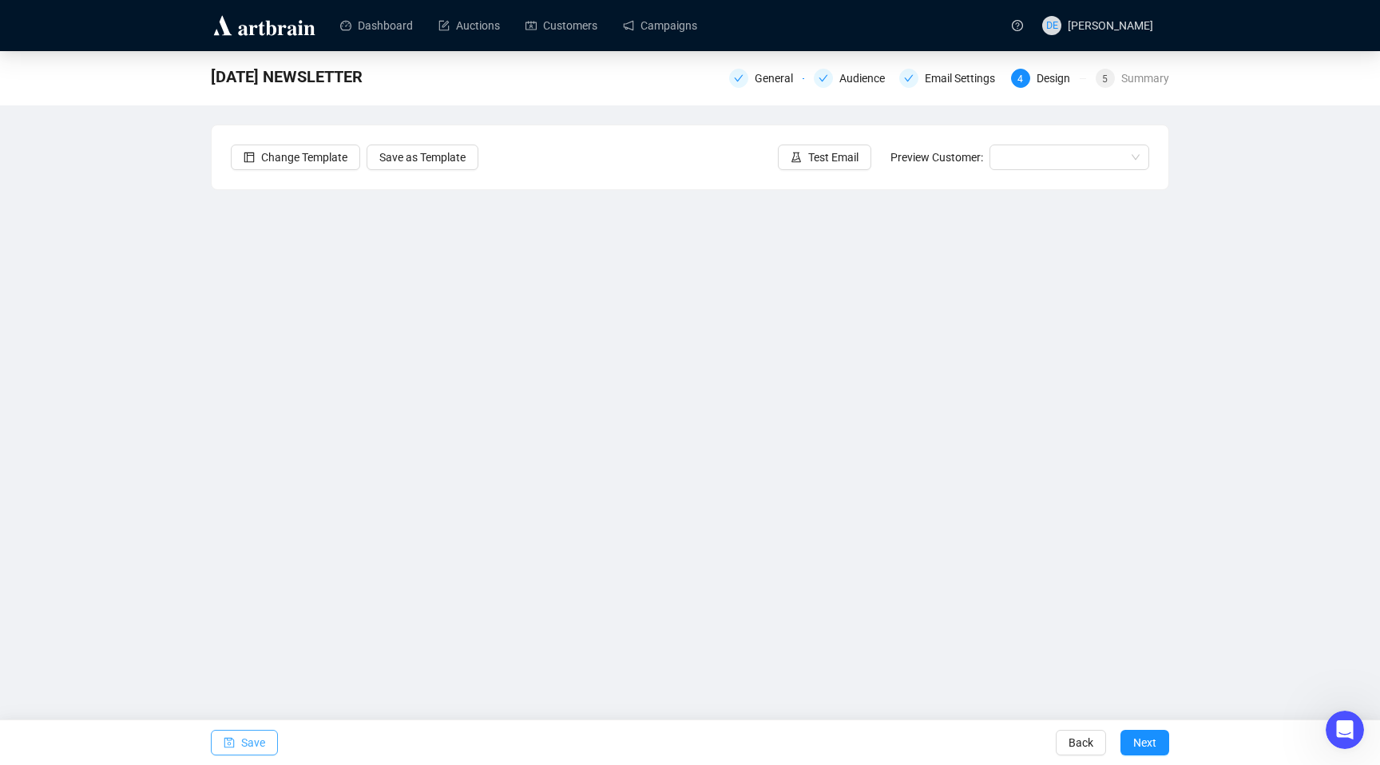
click at [264, 744] on span "Save" at bounding box center [253, 742] width 24 height 45
click at [1150, 742] on span "Next" at bounding box center [1144, 742] width 23 height 45
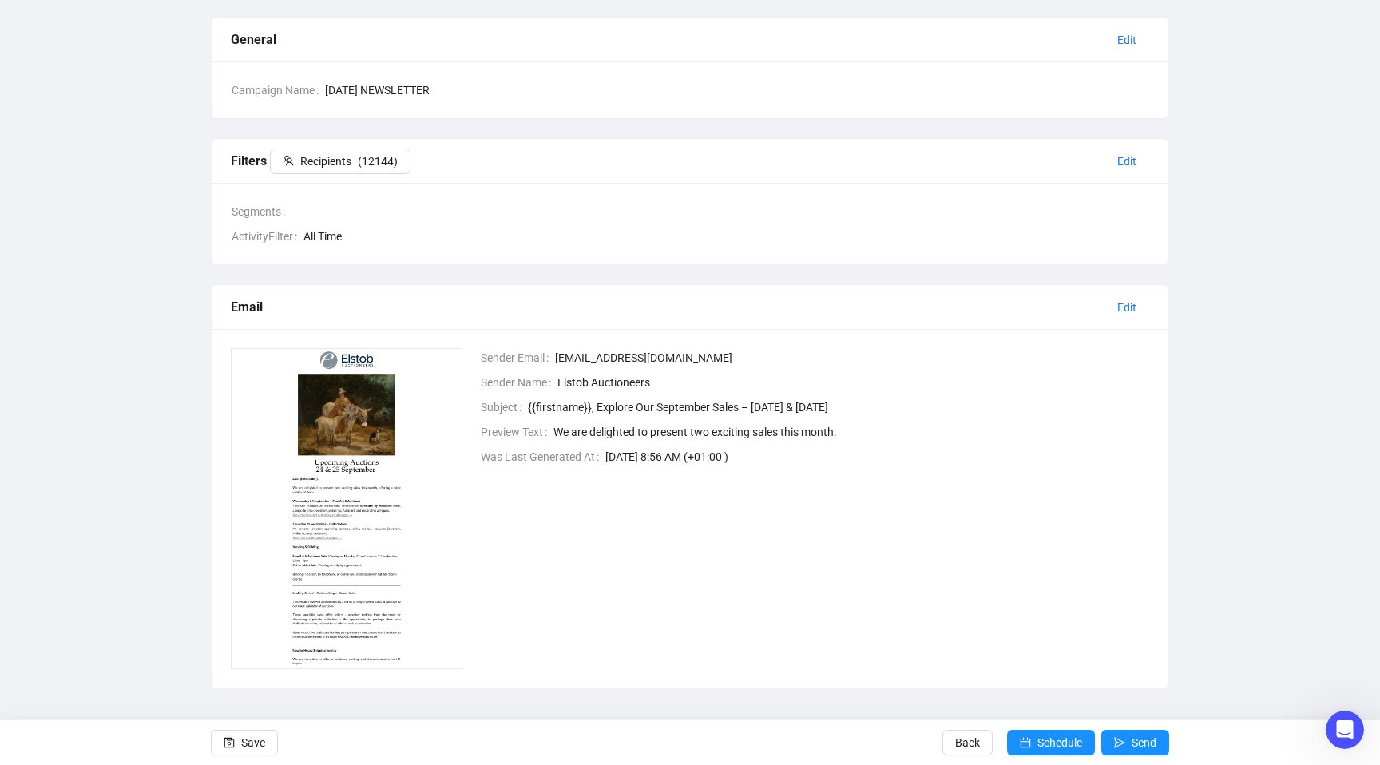
scroll to position [112, 0]
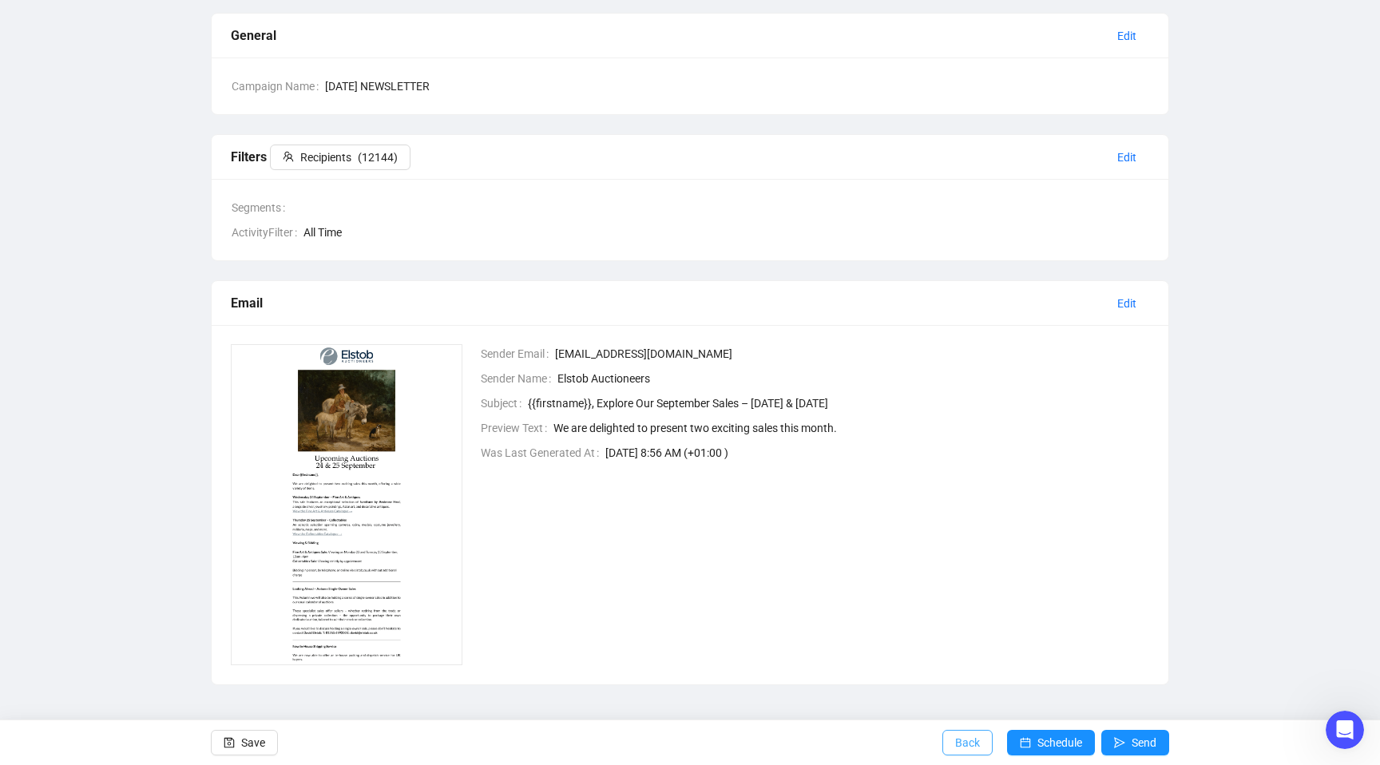
click at [962, 736] on span "Back" at bounding box center [967, 742] width 25 height 45
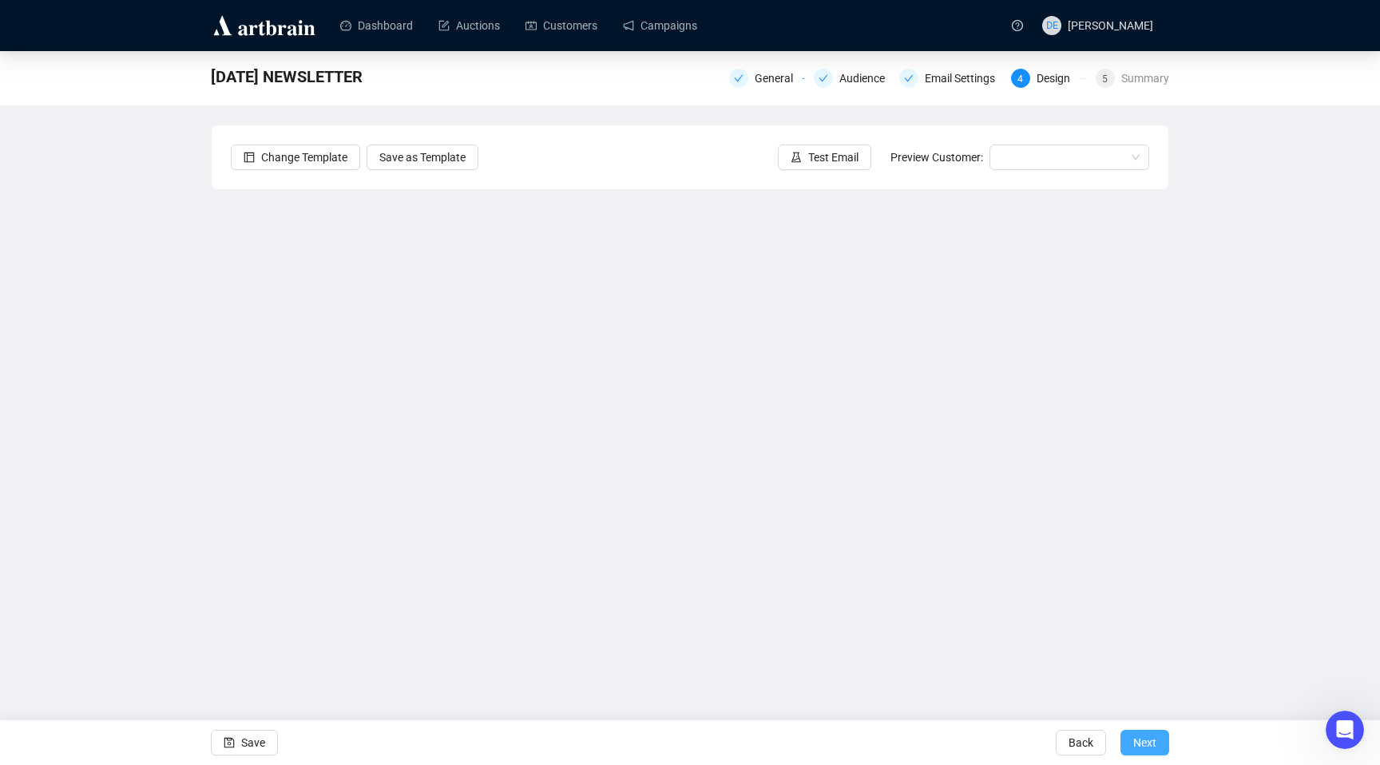
click at [1157, 744] on button "Next" at bounding box center [1145, 743] width 49 height 26
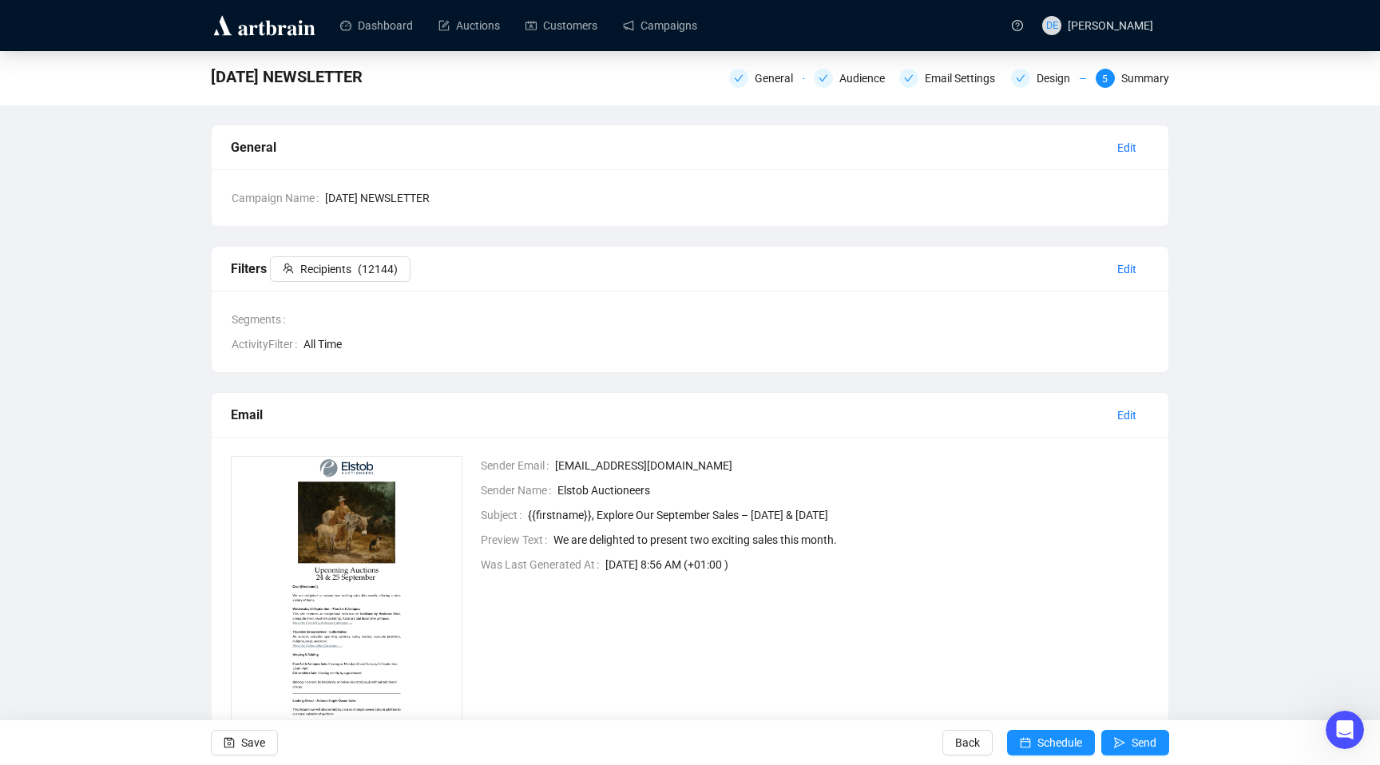
scroll to position [112, 0]
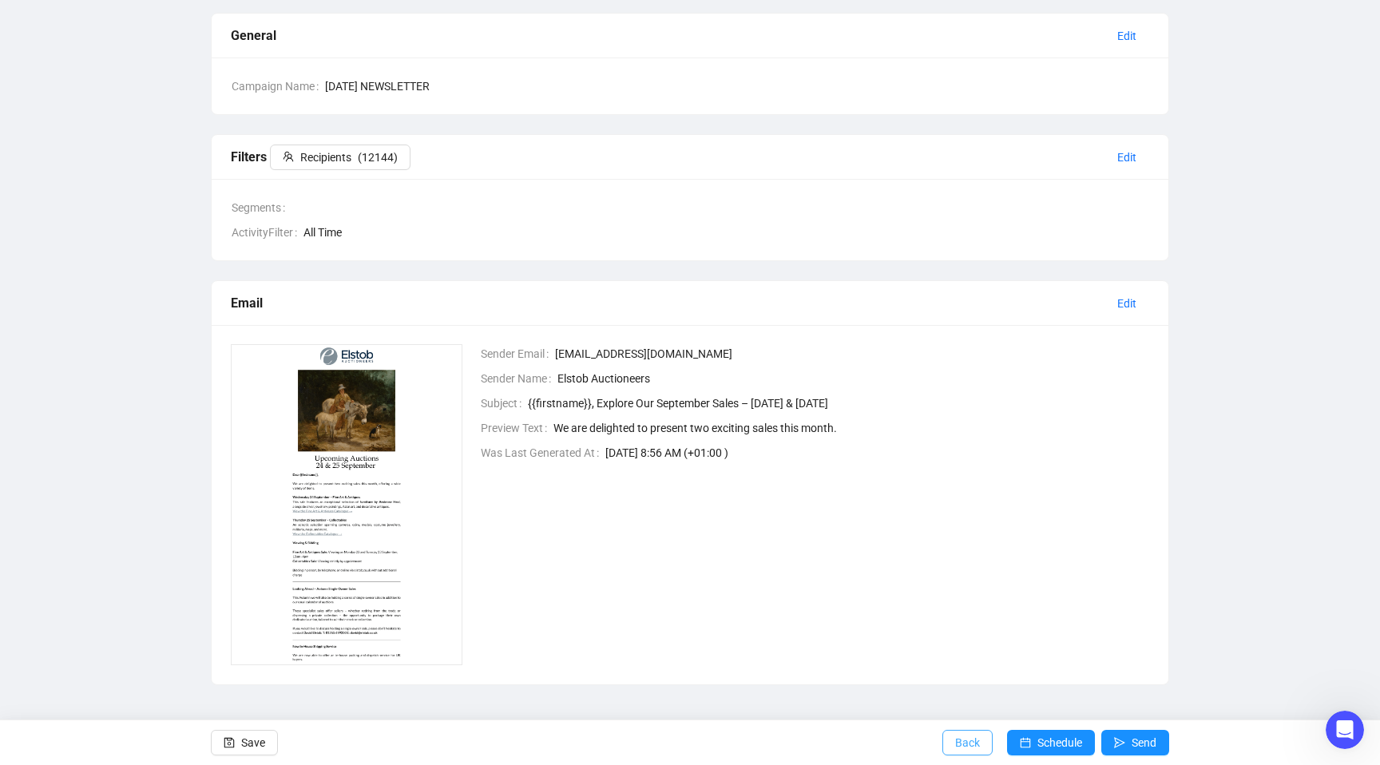
click at [980, 742] on button "Back" at bounding box center [968, 743] width 50 height 26
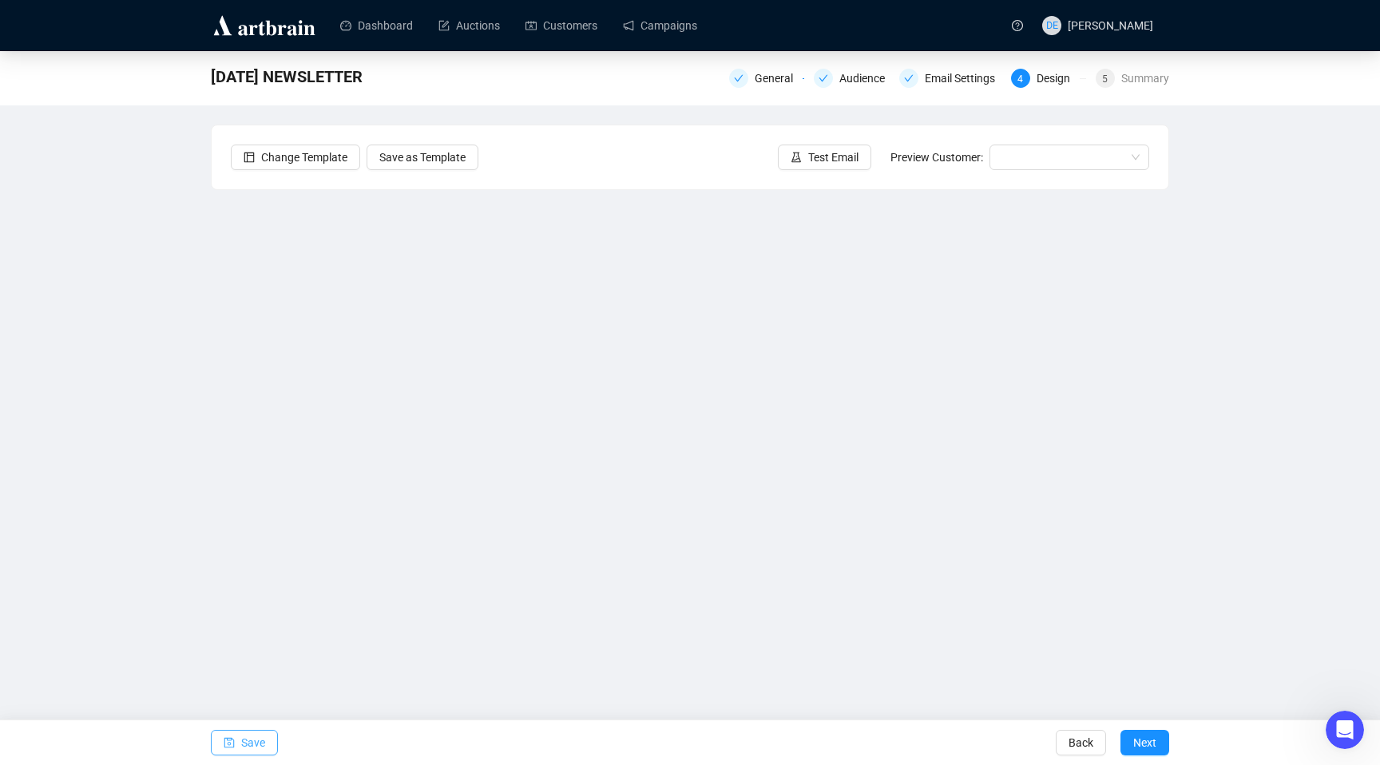
click at [246, 748] on span "Save" at bounding box center [253, 742] width 24 height 45
click at [177, 464] on div "[DATE] NEWSLETTER General Audience Email Settings 4 Design 5 Summary Change Tem…" at bounding box center [690, 357] width 1380 height 613
click at [195, 434] on div "[DATE] NEWSLETTER General Audience Email Settings 4 Design 5 Summary Change Tem…" at bounding box center [690, 357] width 1380 height 613
click at [242, 732] on span "Save" at bounding box center [253, 742] width 24 height 45
click at [257, 743] on span "Save" at bounding box center [253, 742] width 24 height 45
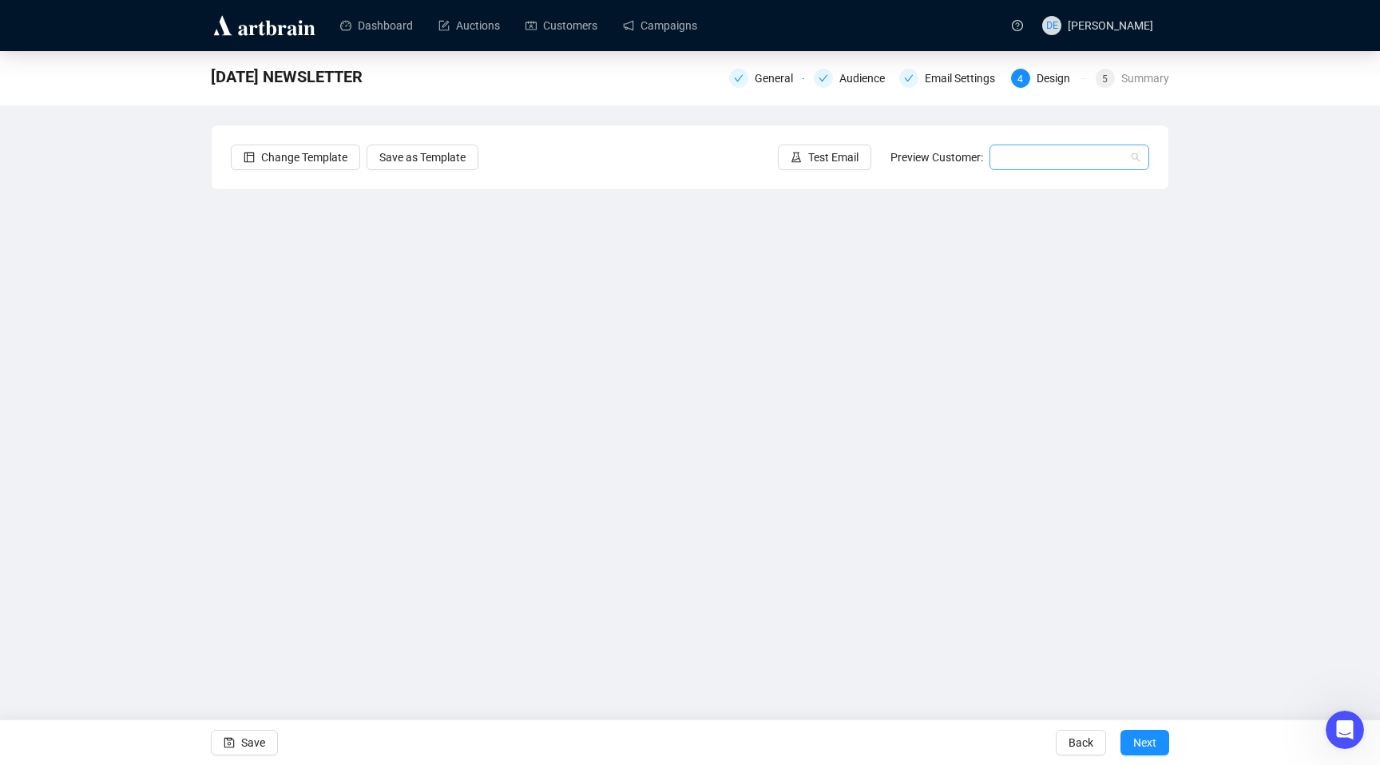
click at [1074, 157] on input "search" at bounding box center [1062, 157] width 126 height 24
click at [1071, 177] on div "[PERSON_NAME] | Example" at bounding box center [1069, 190] width 153 height 26
click at [1154, 747] on span "Next" at bounding box center [1144, 742] width 23 height 45
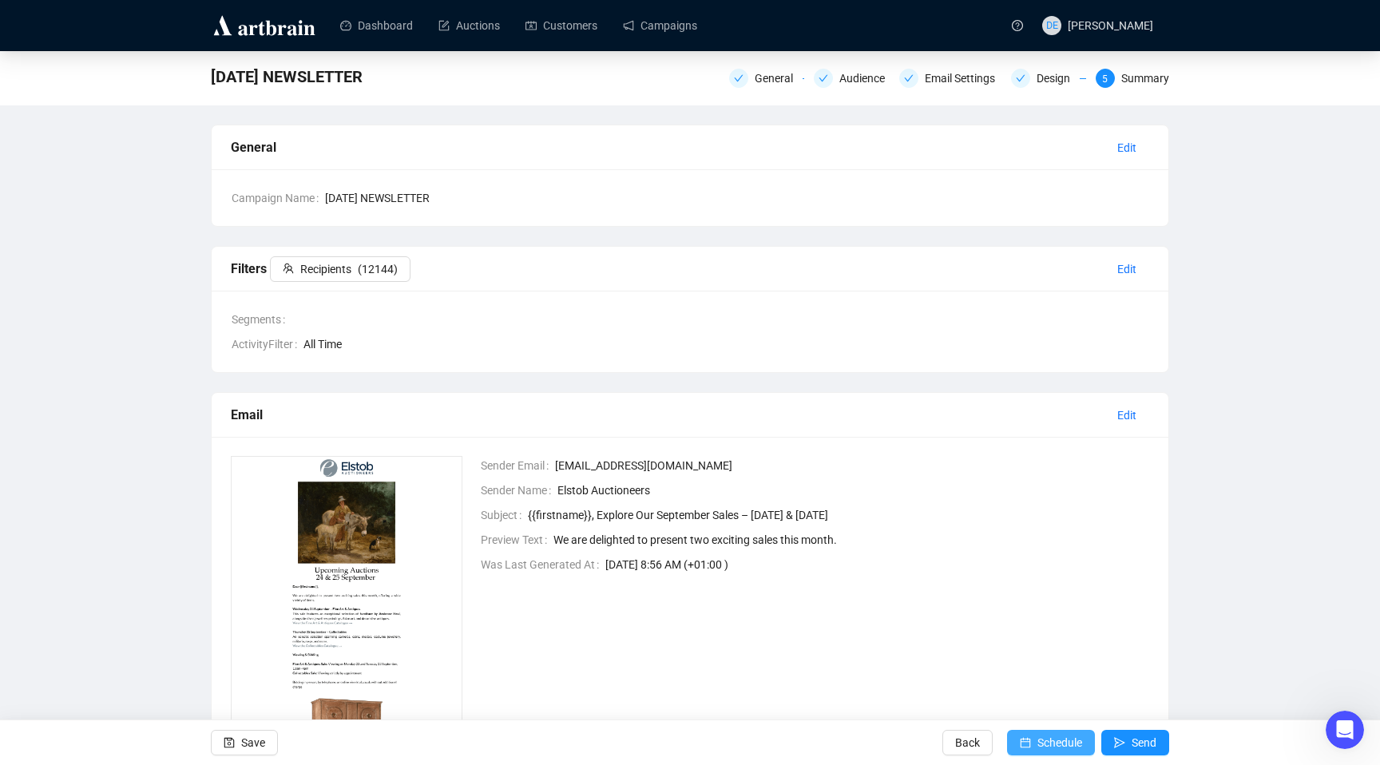
click at [1059, 749] on span "Schedule" at bounding box center [1060, 742] width 45 height 45
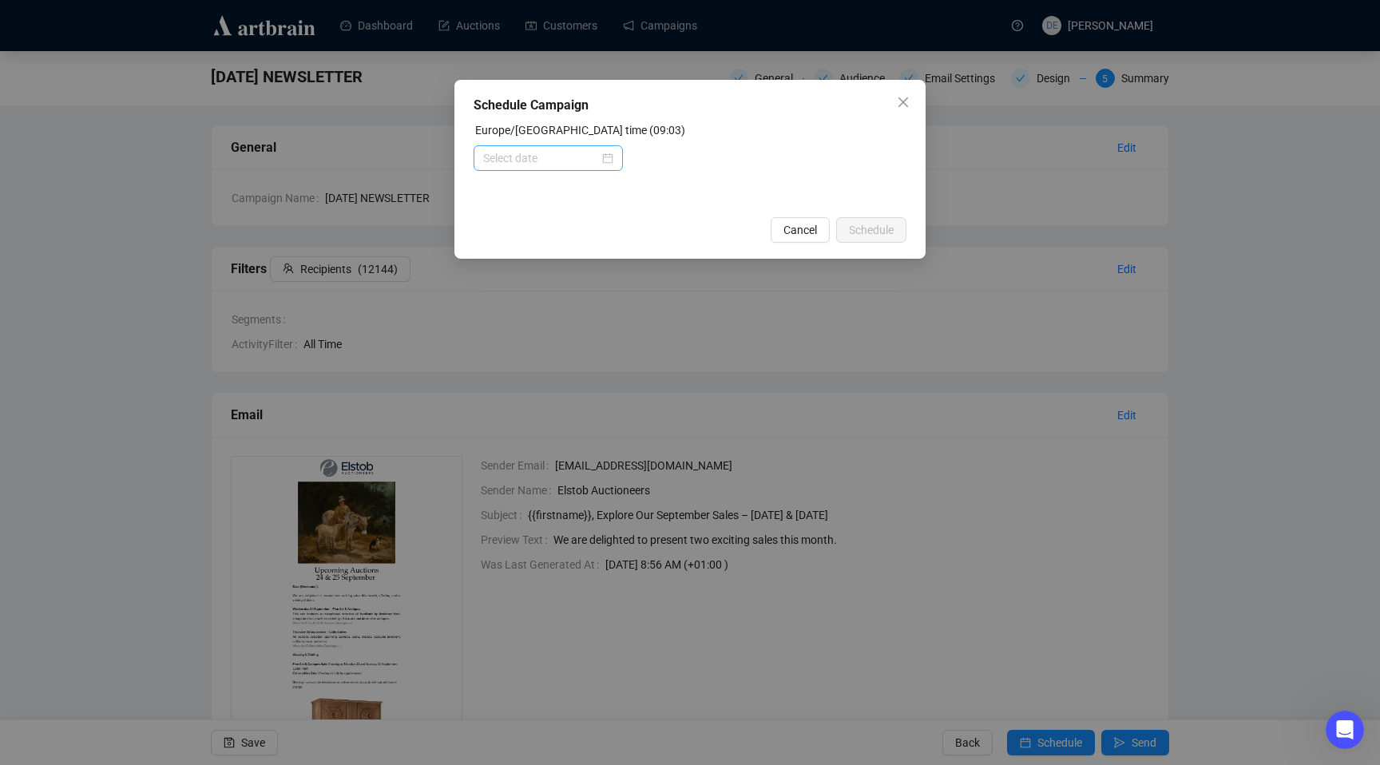
click at [607, 159] on div at bounding box center [548, 158] width 130 height 18
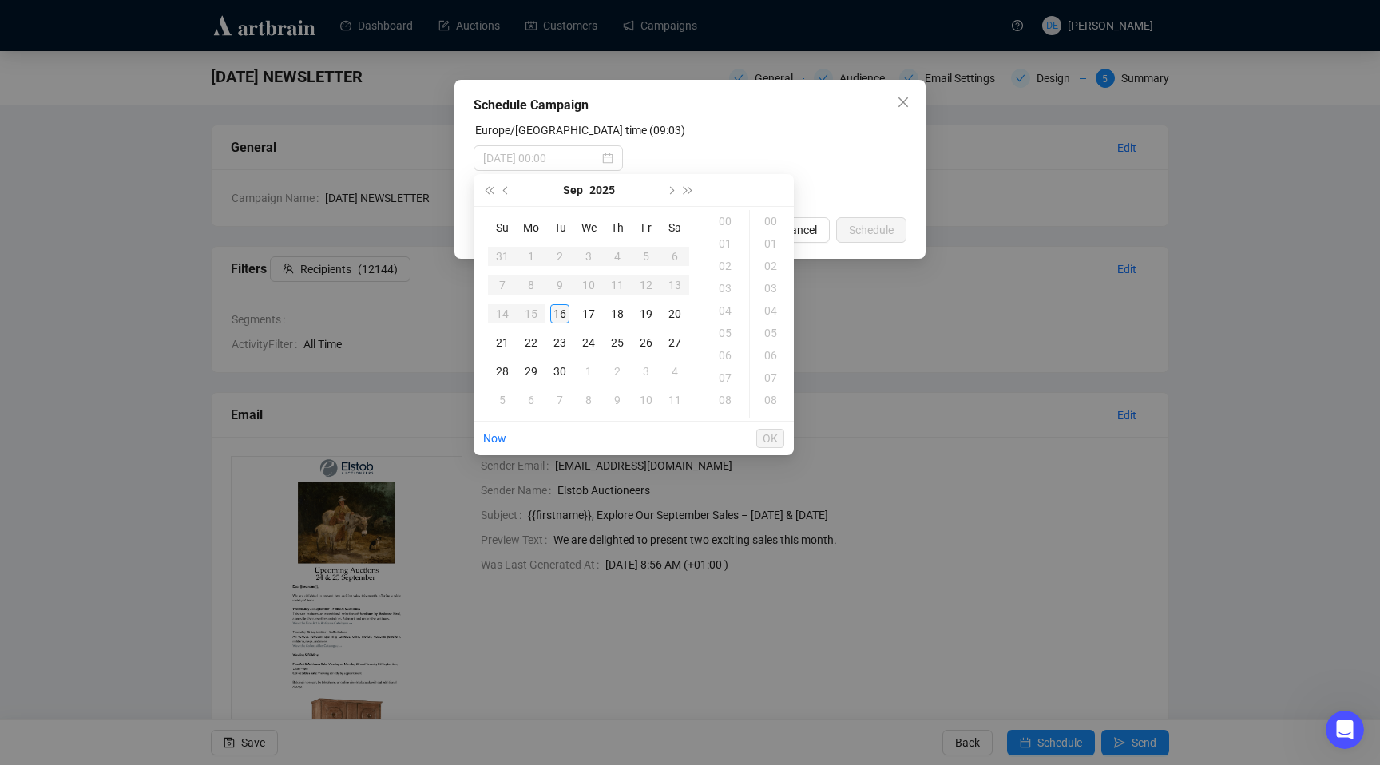
click at [559, 316] on div "16" at bounding box center [559, 313] width 19 height 19
click at [730, 304] on div "15" at bounding box center [727, 303] width 38 height 22
click at [776, 216] on div "00" at bounding box center [772, 221] width 38 height 22
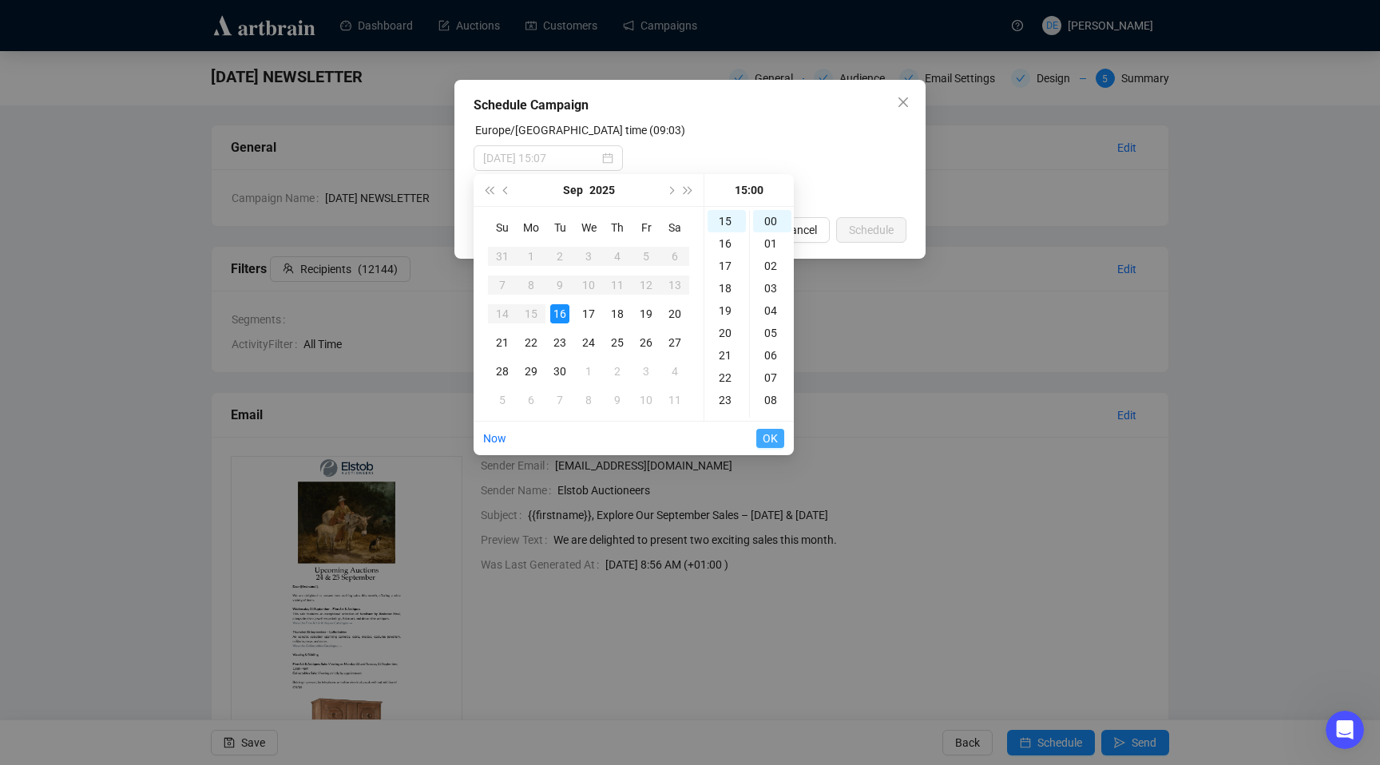
type input "[DATE] 15:00"
click at [773, 441] on span "OK" at bounding box center [770, 438] width 15 height 30
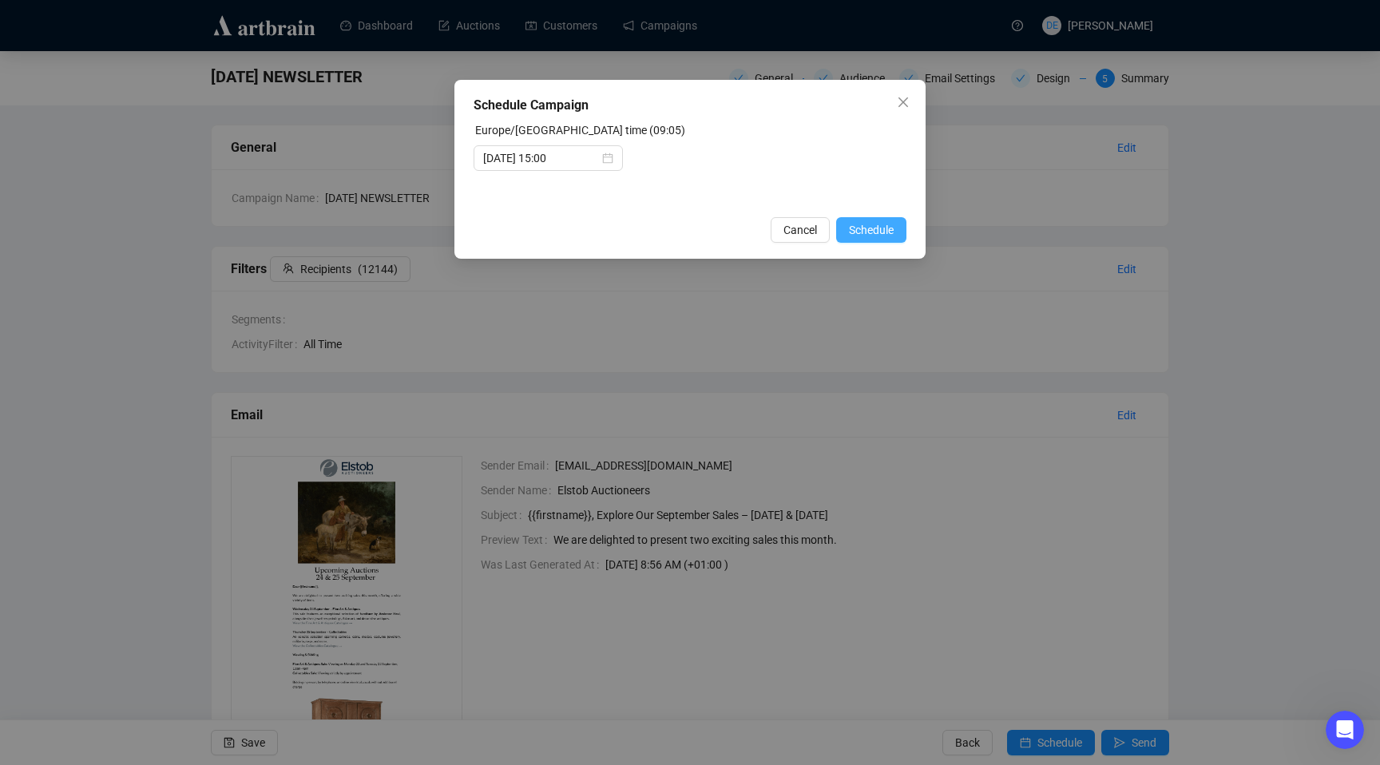
click at [871, 236] on span "Schedule" at bounding box center [871, 230] width 45 height 18
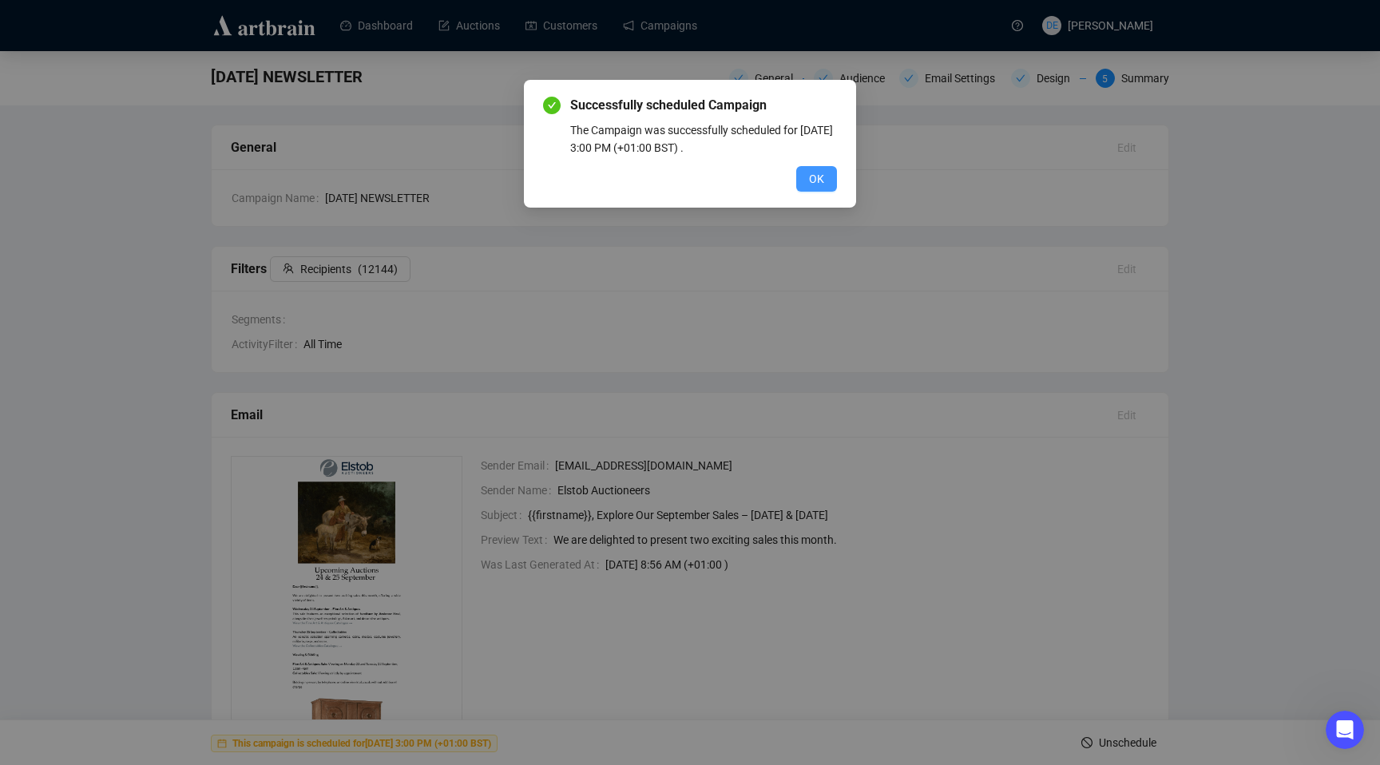
click at [810, 179] on span "OK" at bounding box center [816, 179] width 15 height 18
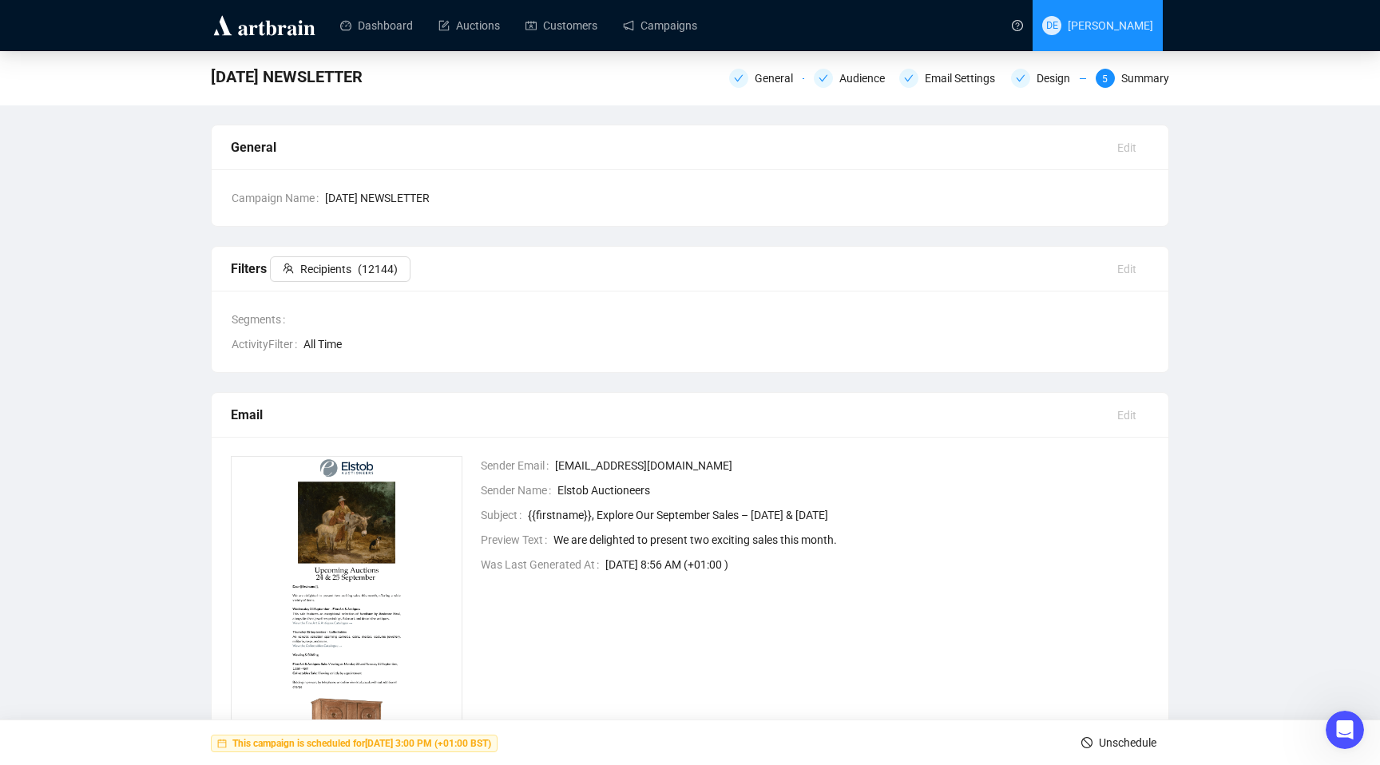
click at [1103, 37] on span "DE [PERSON_NAME]" at bounding box center [1097, 25] width 111 height 51
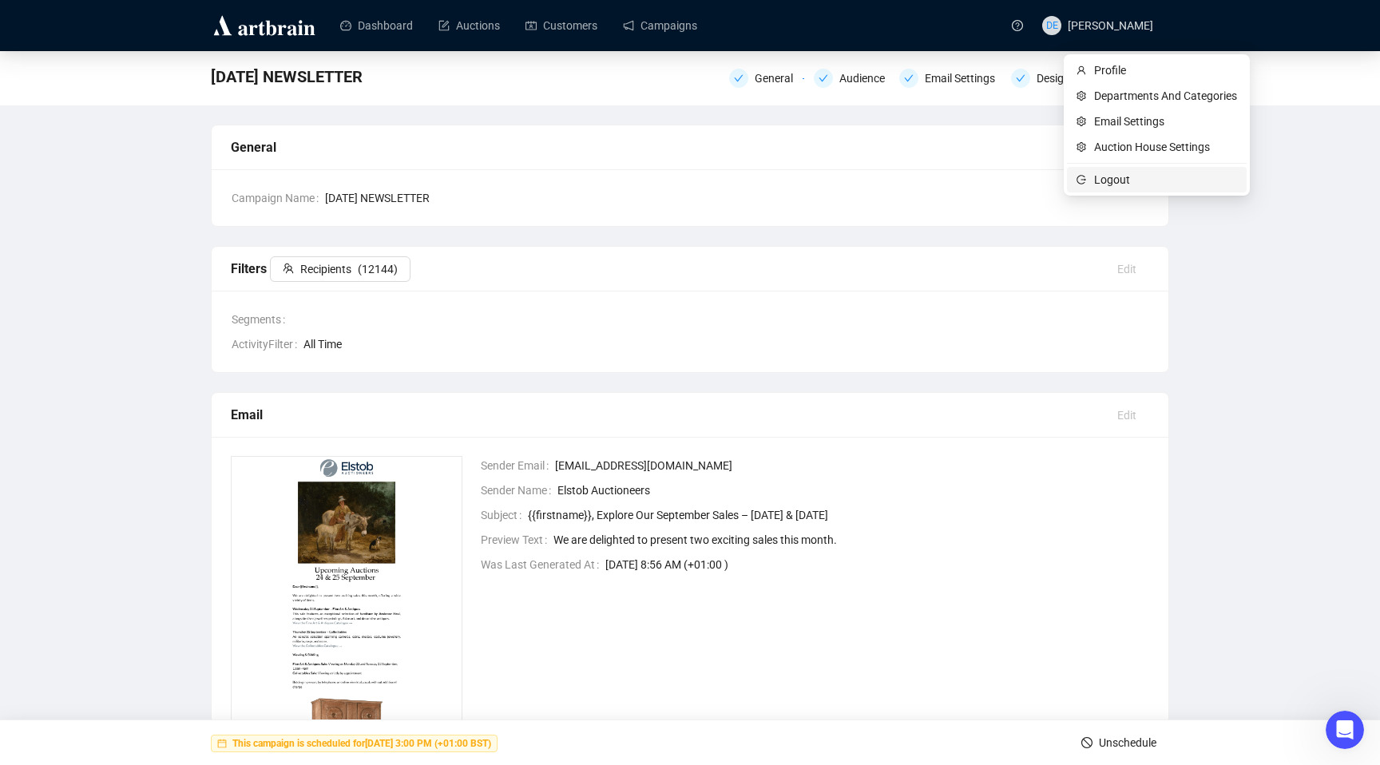
click at [1107, 185] on span "Logout" at bounding box center [1165, 180] width 143 height 18
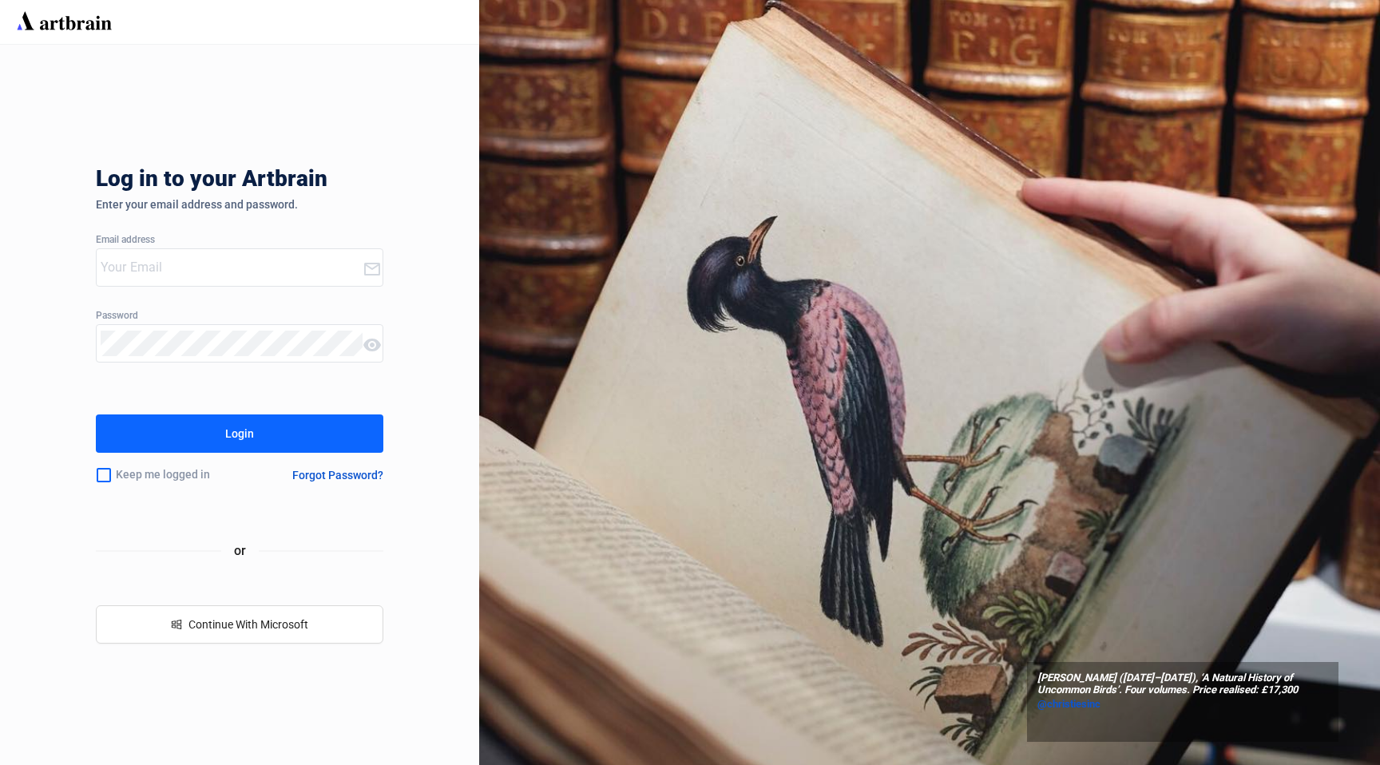
type input "[PERSON_NAME][EMAIL_ADDRESS][PERSON_NAME][DOMAIN_NAME]"
